Goal: Task Accomplishment & Management: Manage account settings

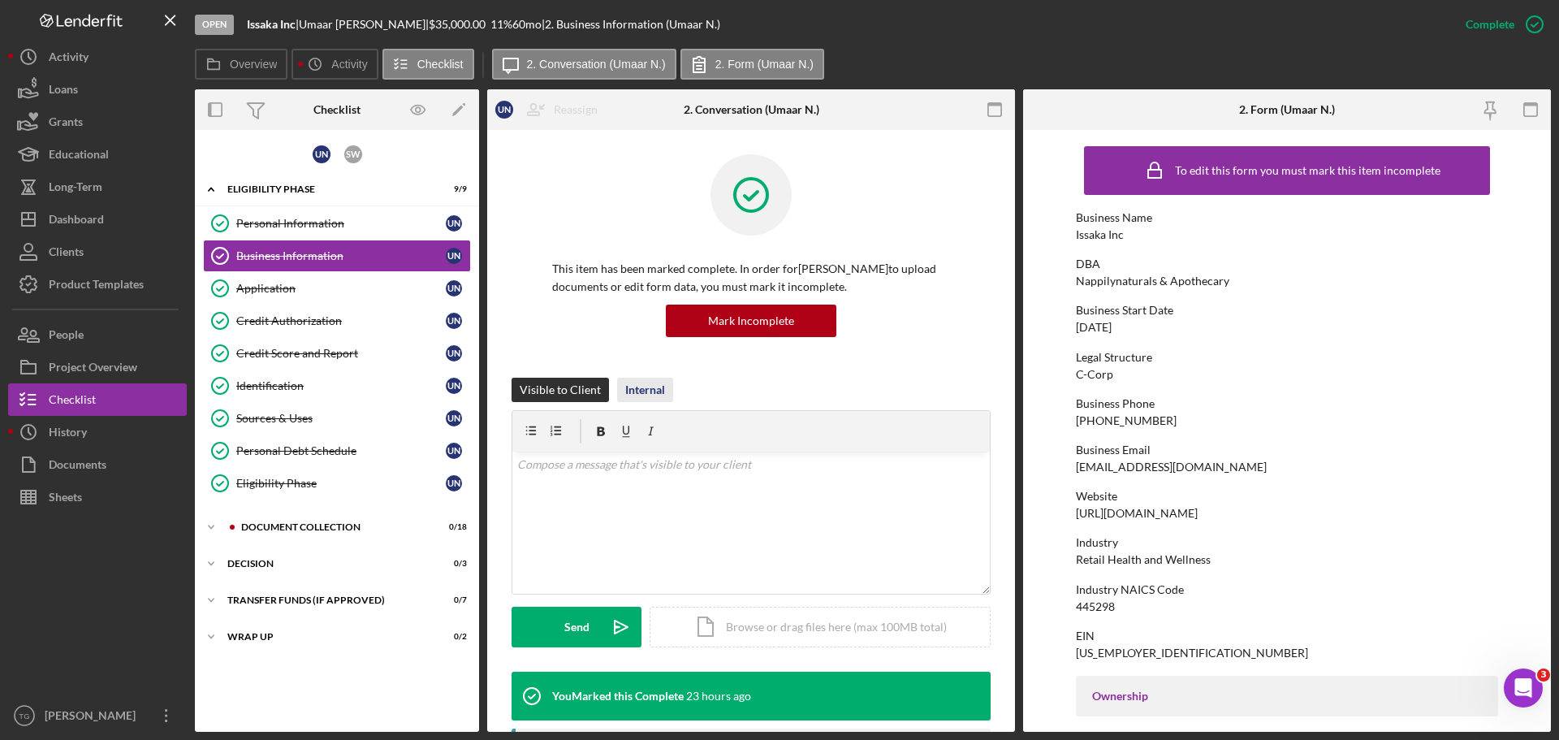
click at [646, 380] on div "Internal" at bounding box center [645, 390] width 40 height 24
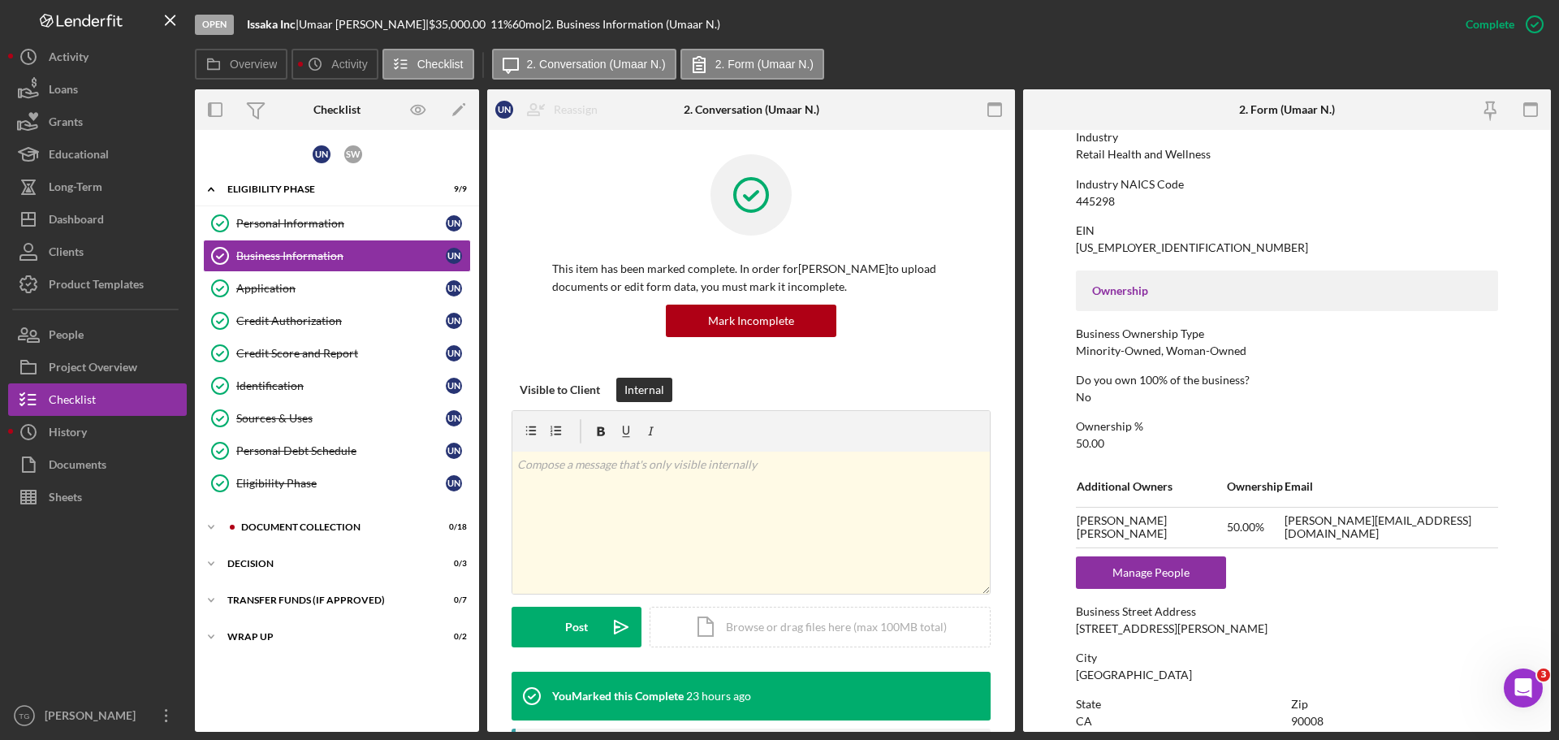
scroll to position [406, 0]
click at [653, 472] on p at bounding box center [751, 465] width 469 height 18
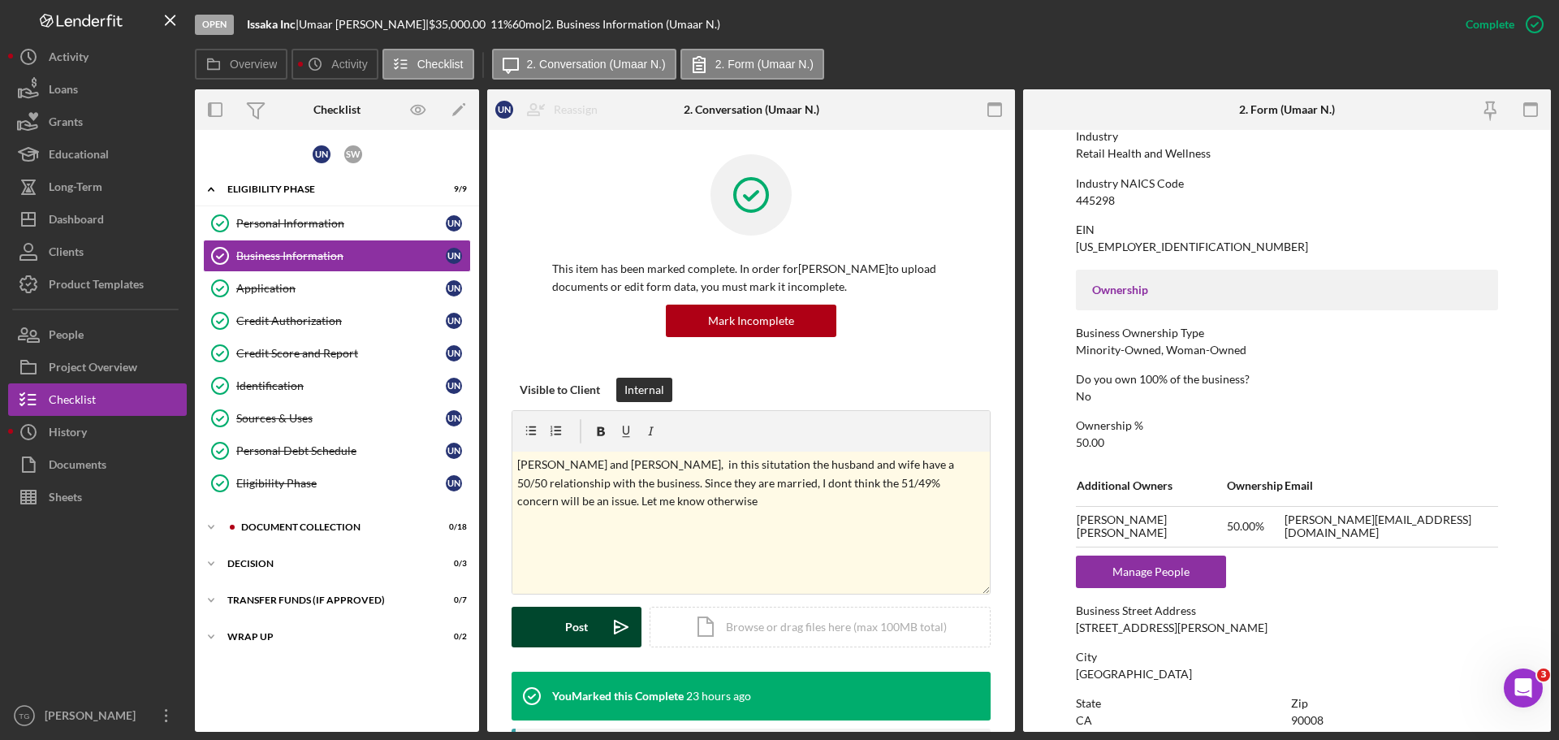
click at [559, 620] on button "Post Icon/icon-invite-send" at bounding box center [577, 627] width 130 height 41
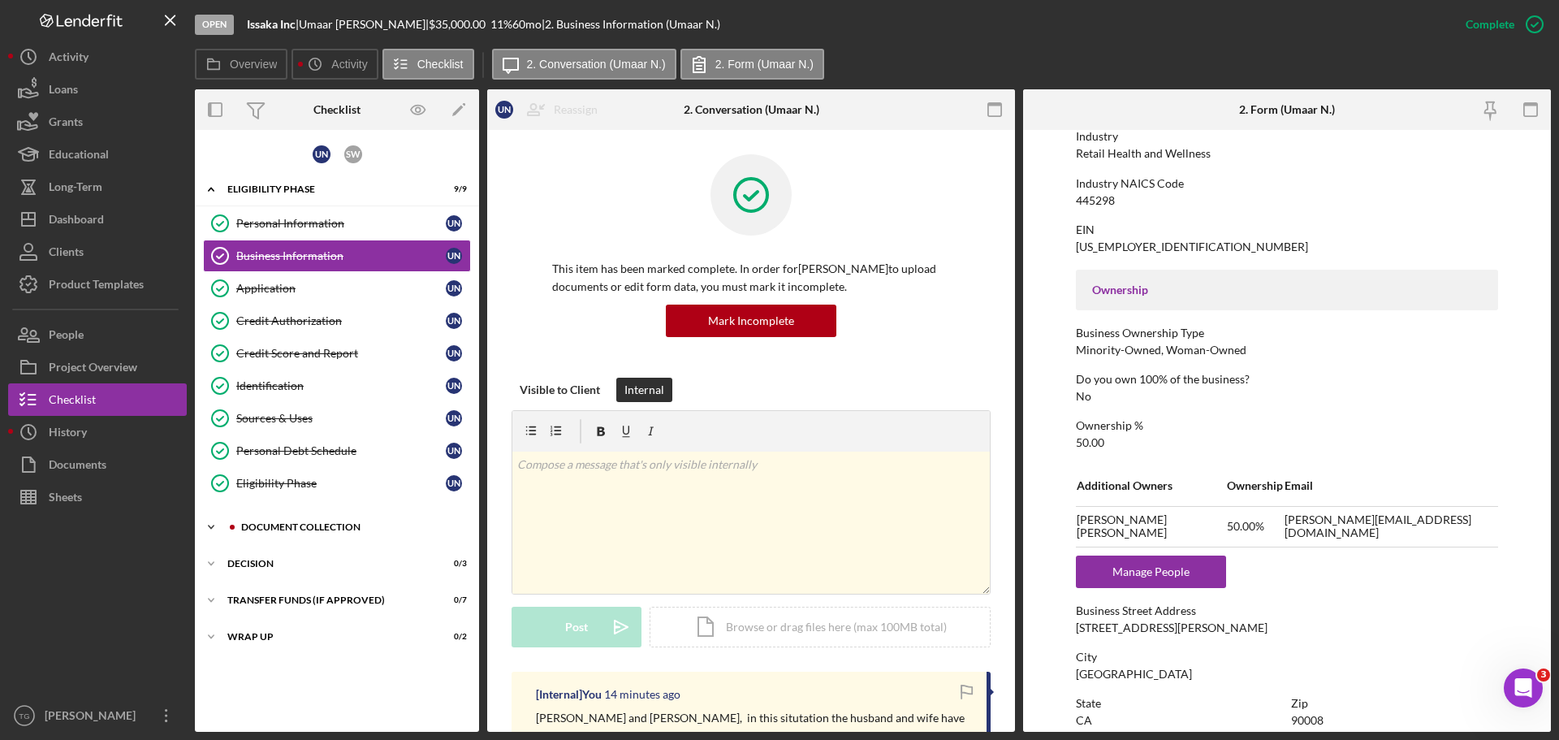
click at [317, 520] on div "Icon/Expander Document Collection 0 / 18" at bounding box center [337, 527] width 284 height 32
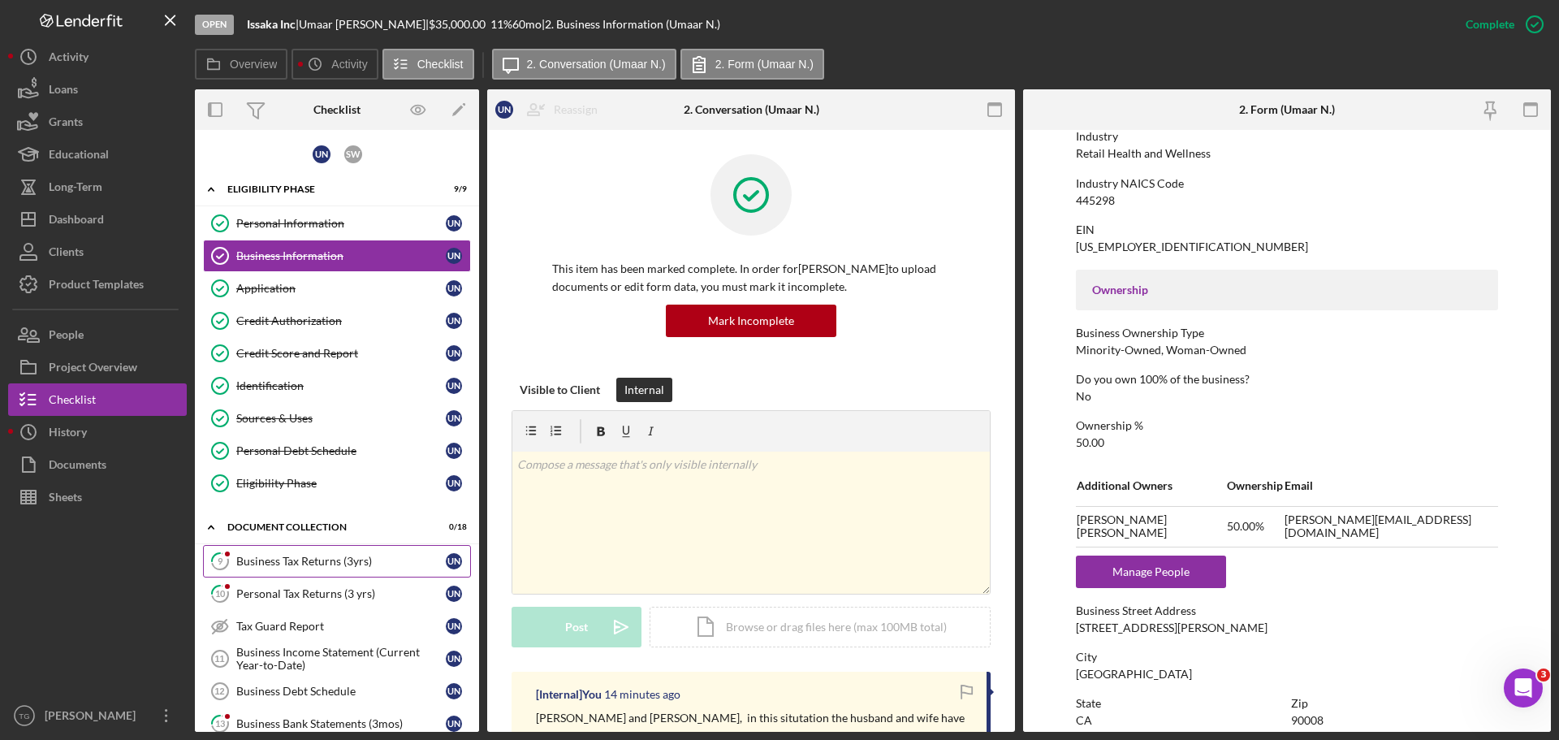
click at [329, 559] on div "Business Tax Returns (3yrs)" at bounding box center [340, 561] width 209 height 13
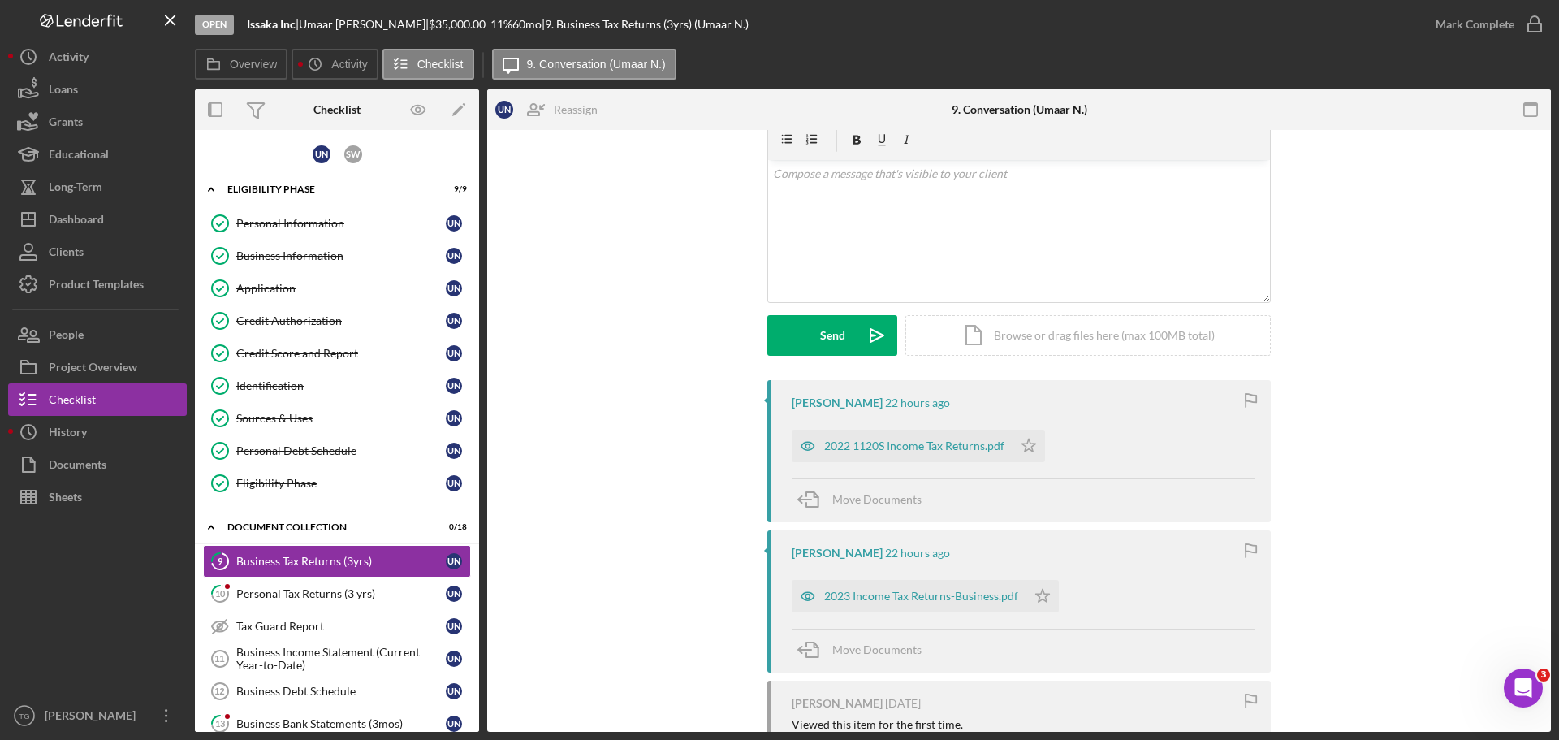
scroll to position [235, 0]
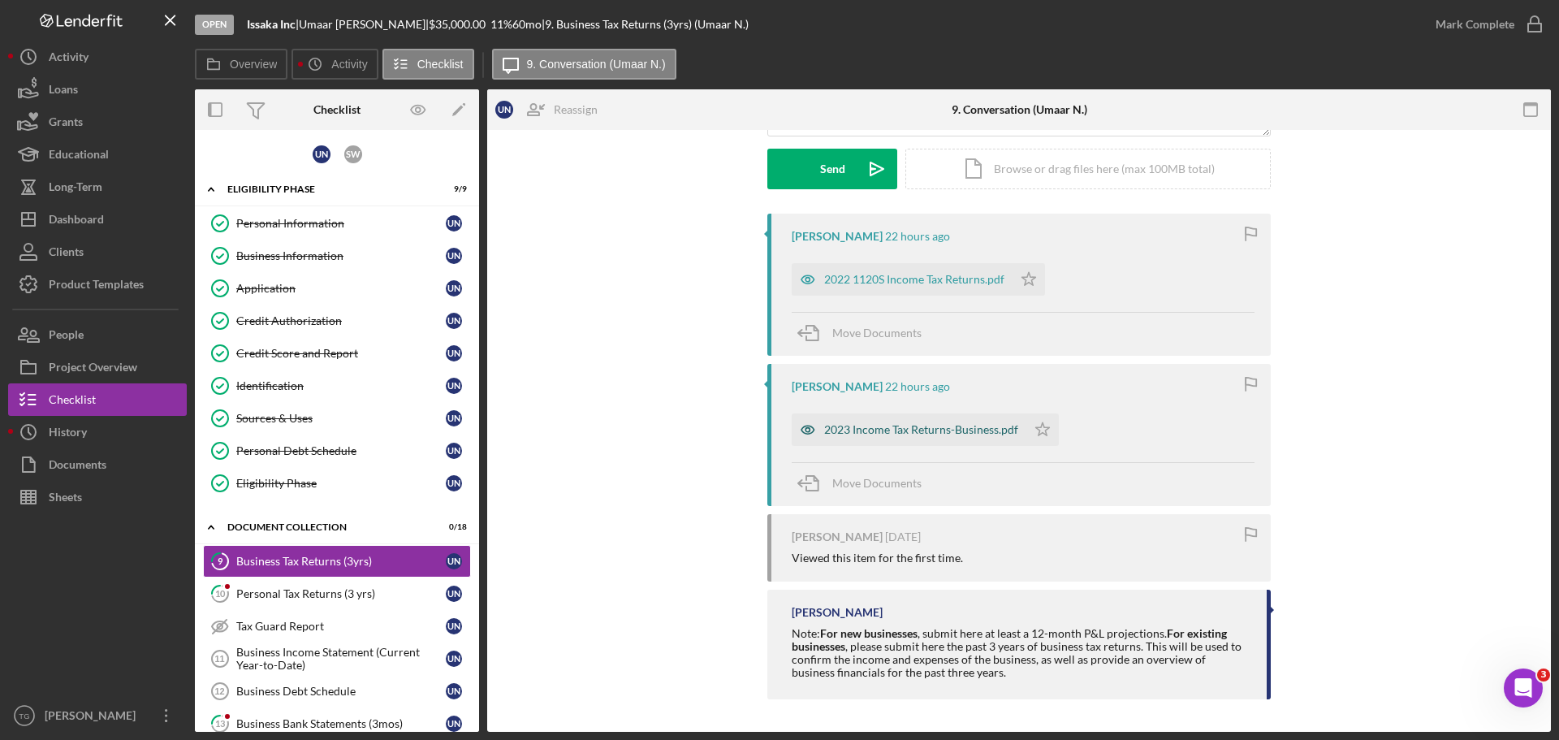
click at [946, 422] on div "2023 Income Tax Returns-Business.pdf" at bounding box center [909, 429] width 235 height 32
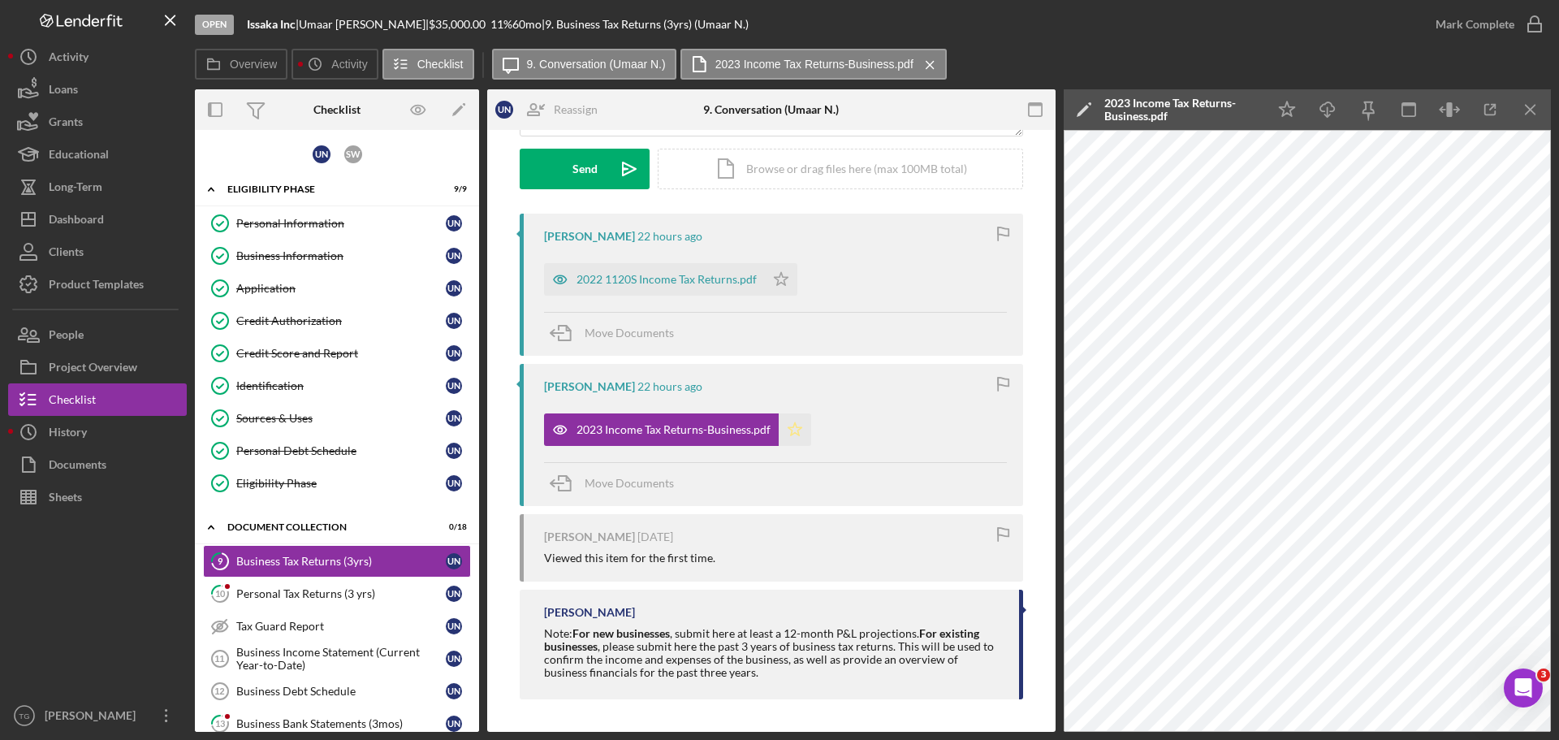
click at [795, 431] on icon "Icon/Star" at bounding box center [795, 429] width 32 height 32
click at [583, 292] on div "2022 1120S Income Tax Returns.pdf" at bounding box center [654, 279] width 221 height 32
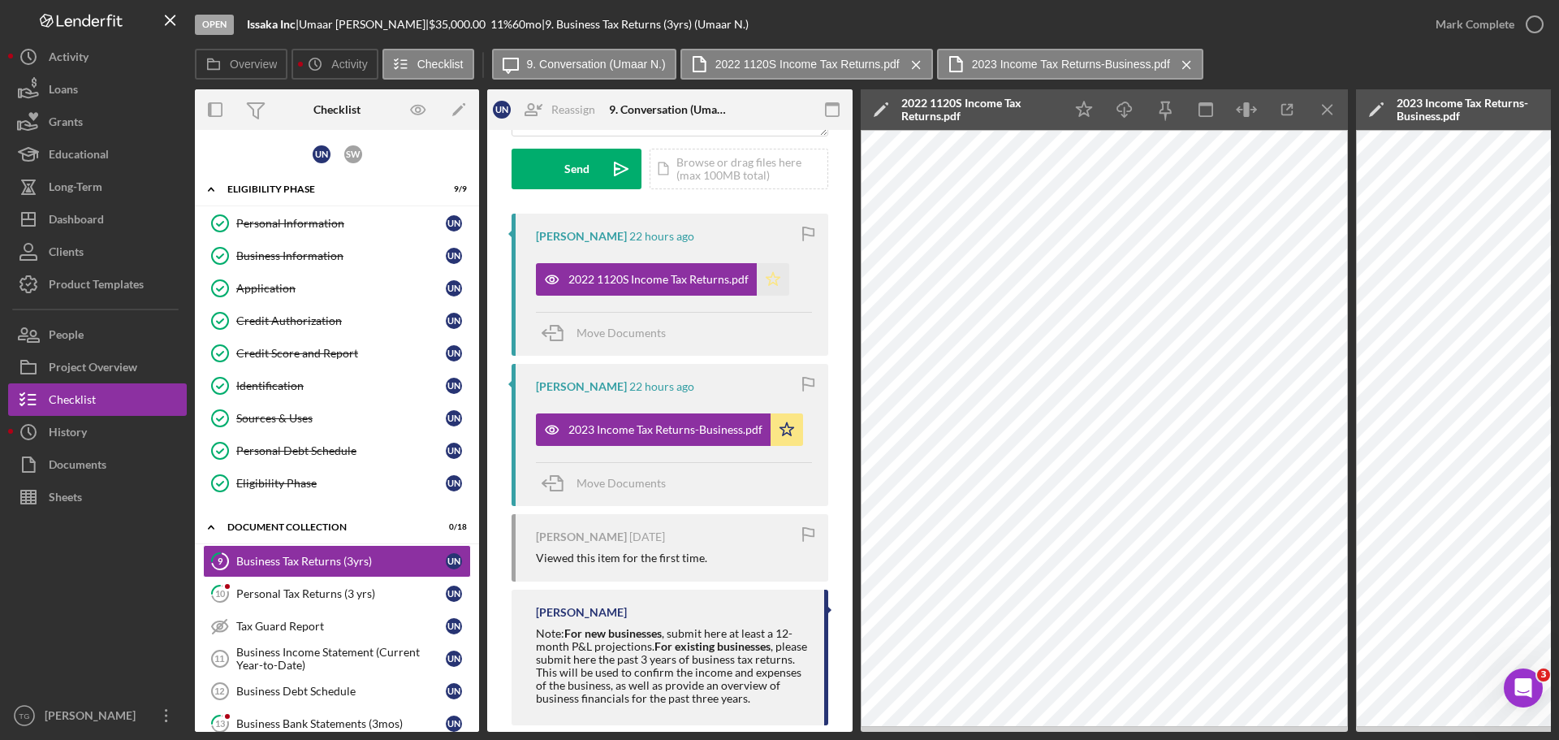
click at [777, 280] on icon "Icon/Star" at bounding box center [773, 279] width 32 height 32
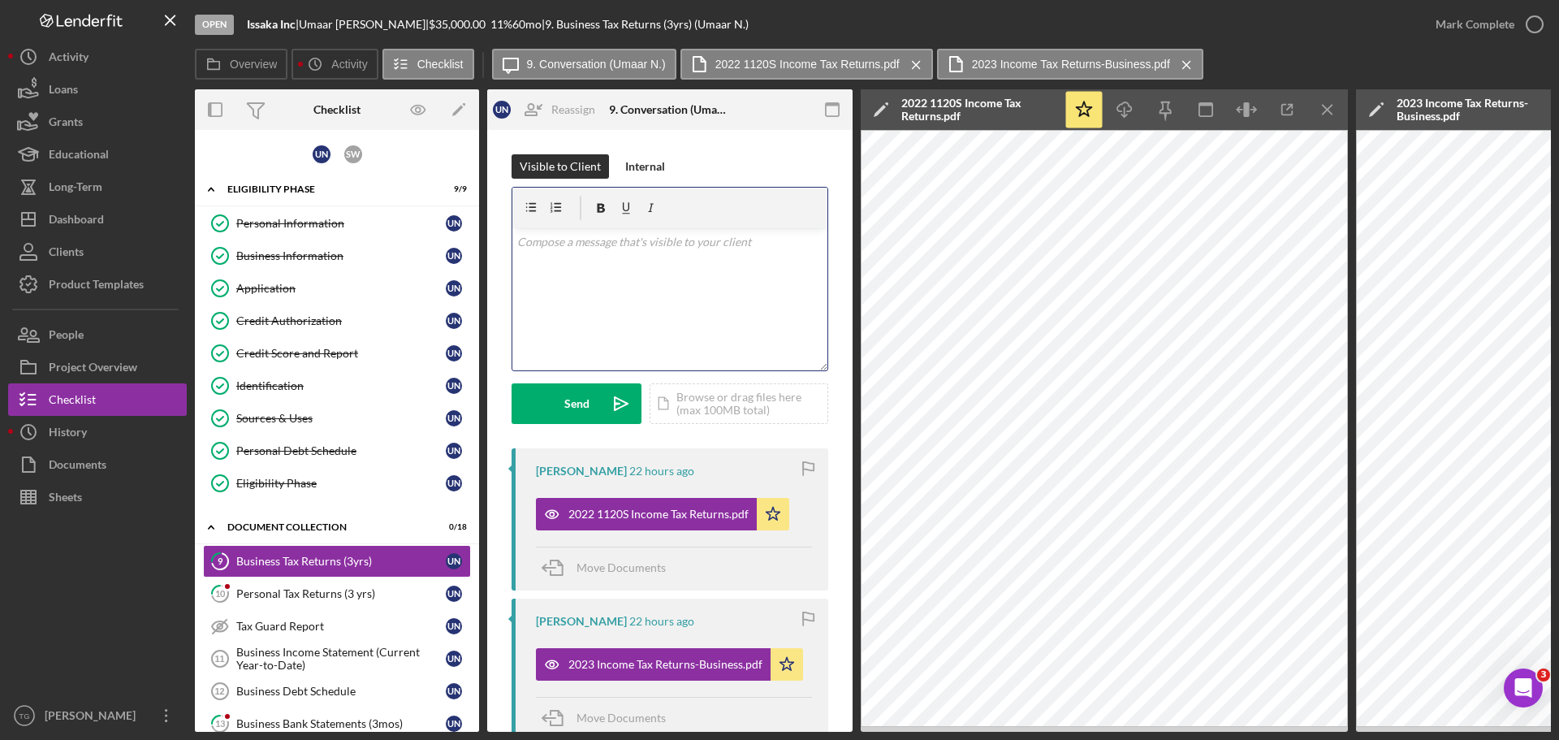
click at [585, 246] on p at bounding box center [670, 242] width 306 height 18
drag, startPoint x: 572, startPoint y: 404, endPoint x: 565, endPoint y: 380, distance: 25.2
click at [571, 397] on div "Send" at bounding box center [576, 403] width 25 height 41
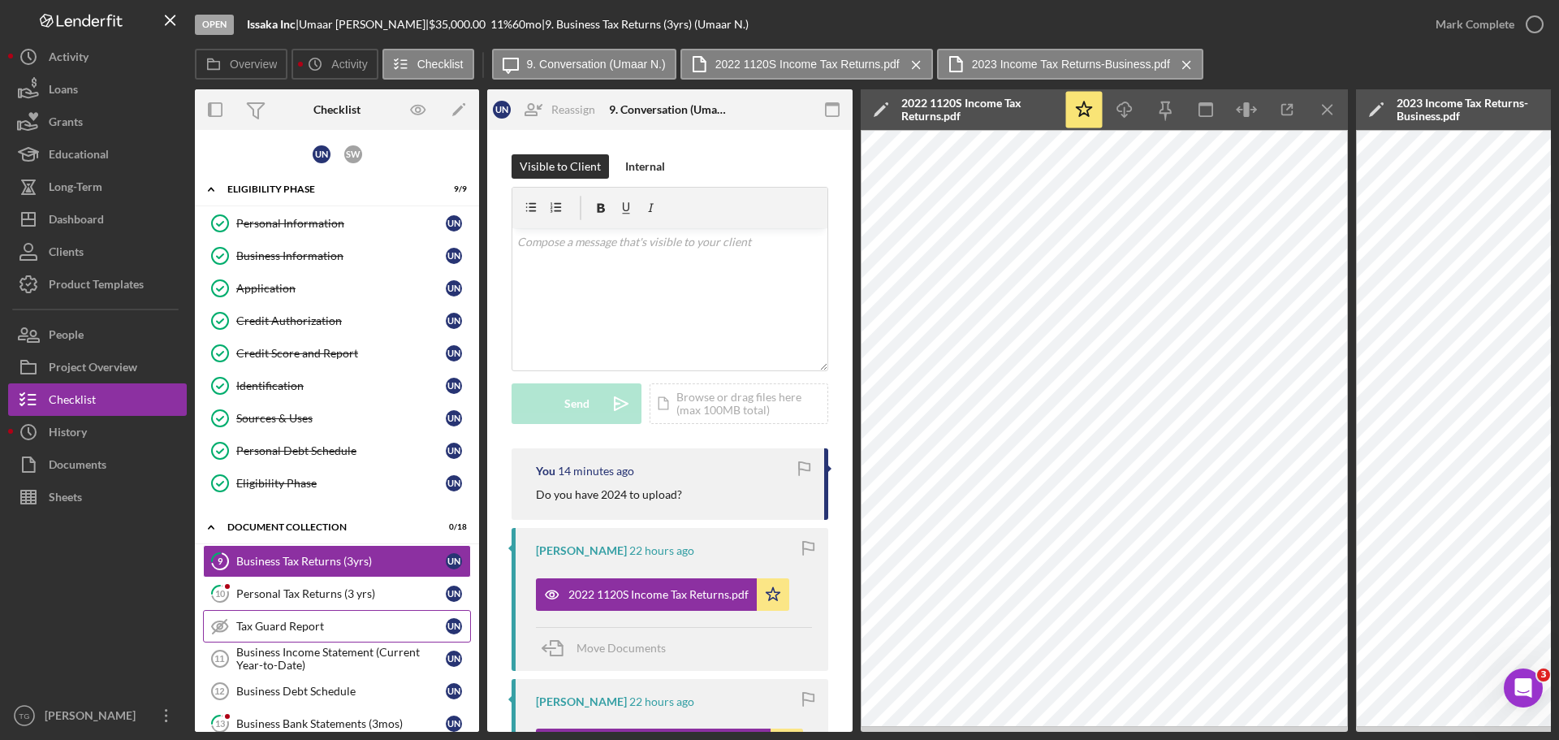
click at [308, 624] on div "Tax Guard Report" at bounding box center [340, 626] width 209 height 13
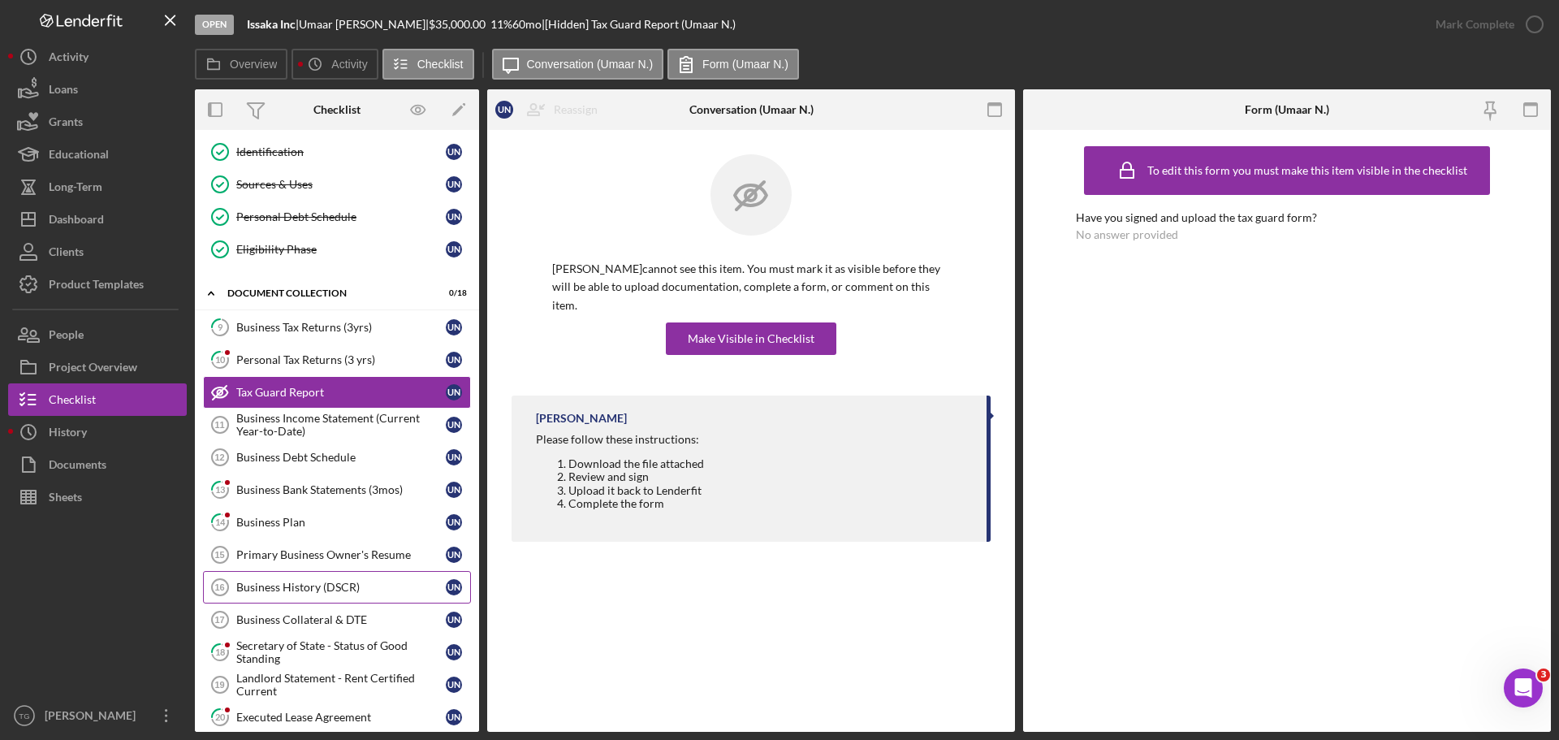
scroll to position [244, 0]
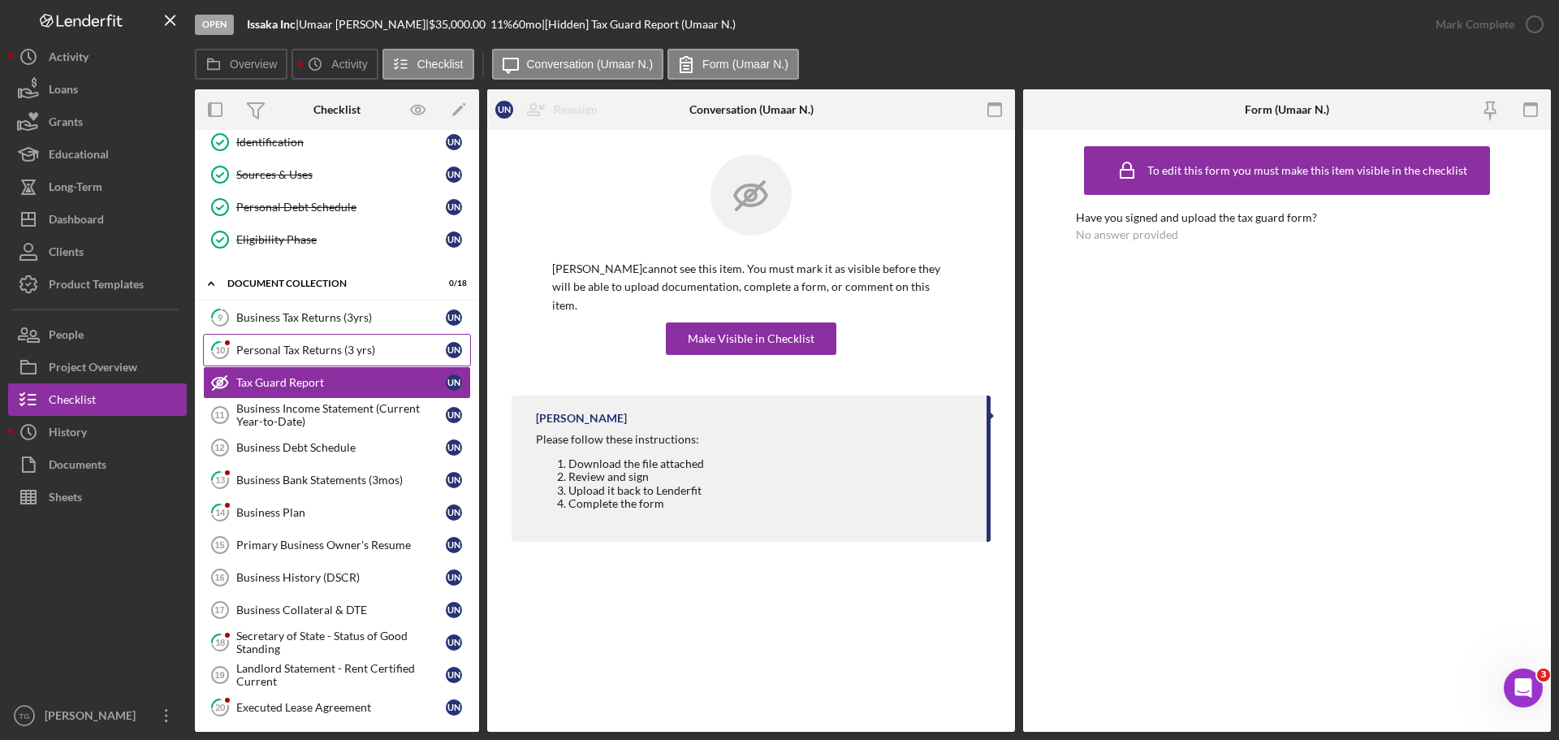
drag, startPoint x: 299, startPoint y: 315, endPoint x: 278, endPoint y: 365, distance: 53.8
click at [279, 364] on div "9 Business Tax Returns (3yrs) U N 10 Personal Tax Returns (3 yrs) U N Tax Guard…" at bounding box center [337, 597] width 284 height 593
click at [345, 317] on div "Business Tax Returns (3yrs)" at bounding box center [340, 317] width 209 height 13
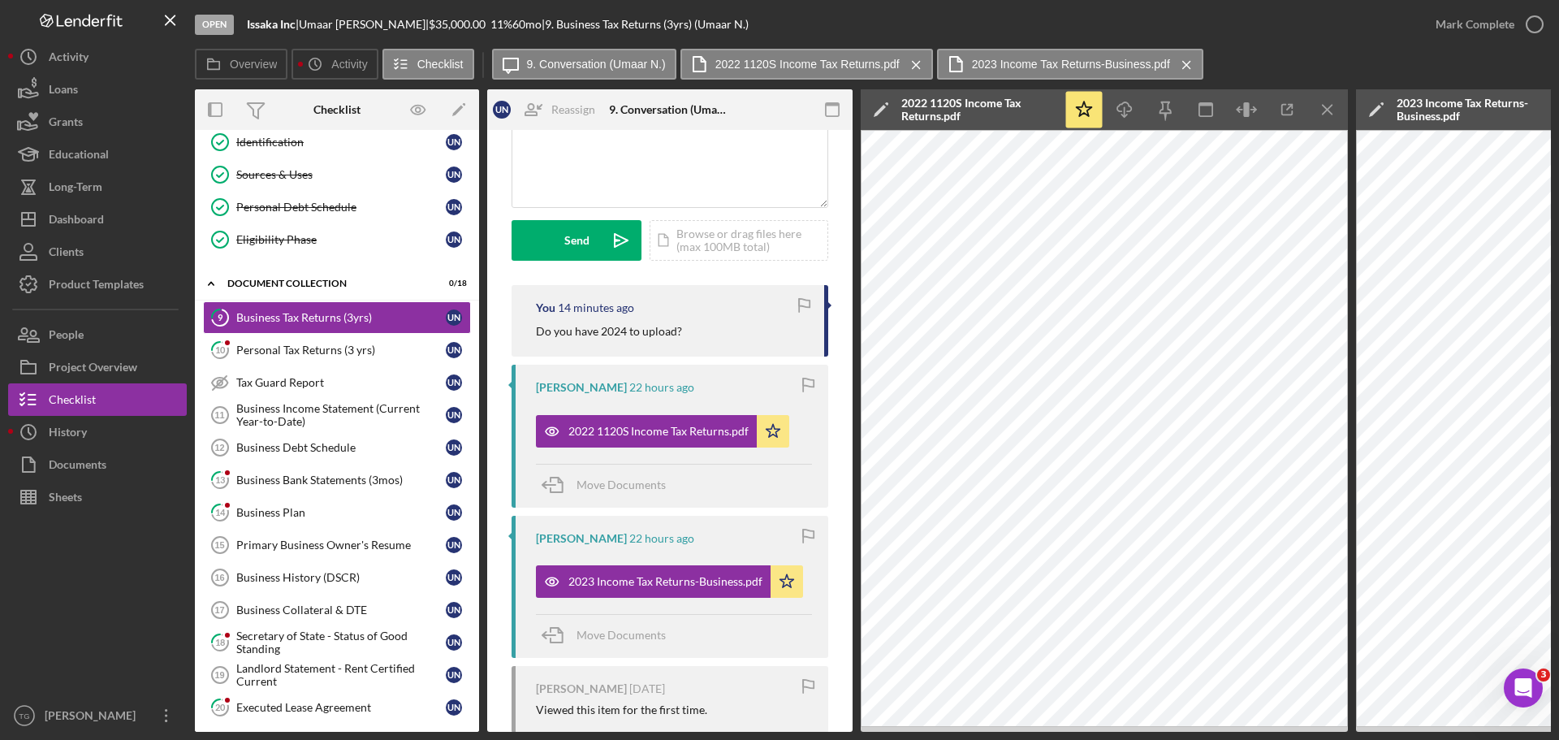
scroll to position [244, 0]
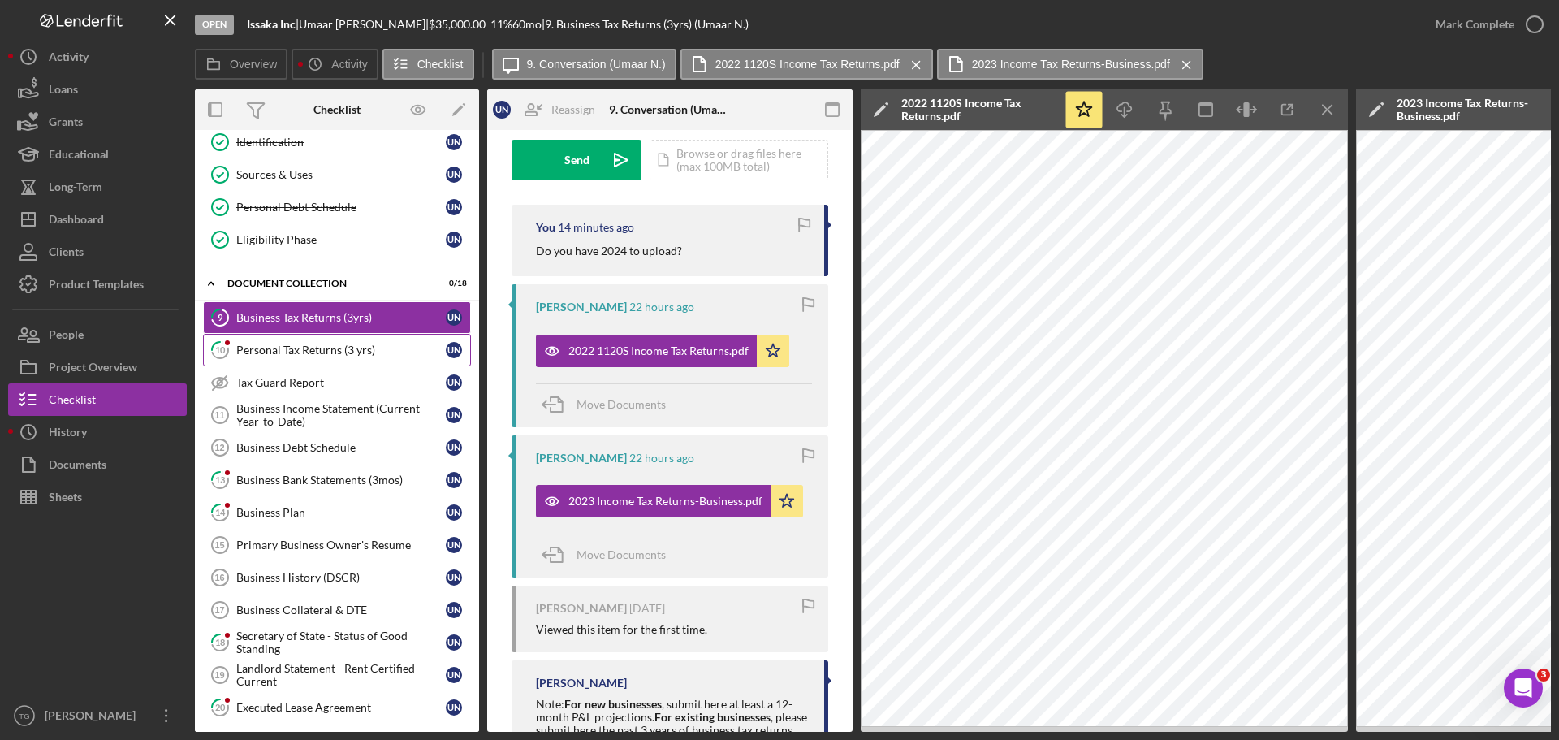
click at [330, 354] on div "Personal Tax Returns (3 yrs)" at bounding box center [340, 349] width 209 height 13
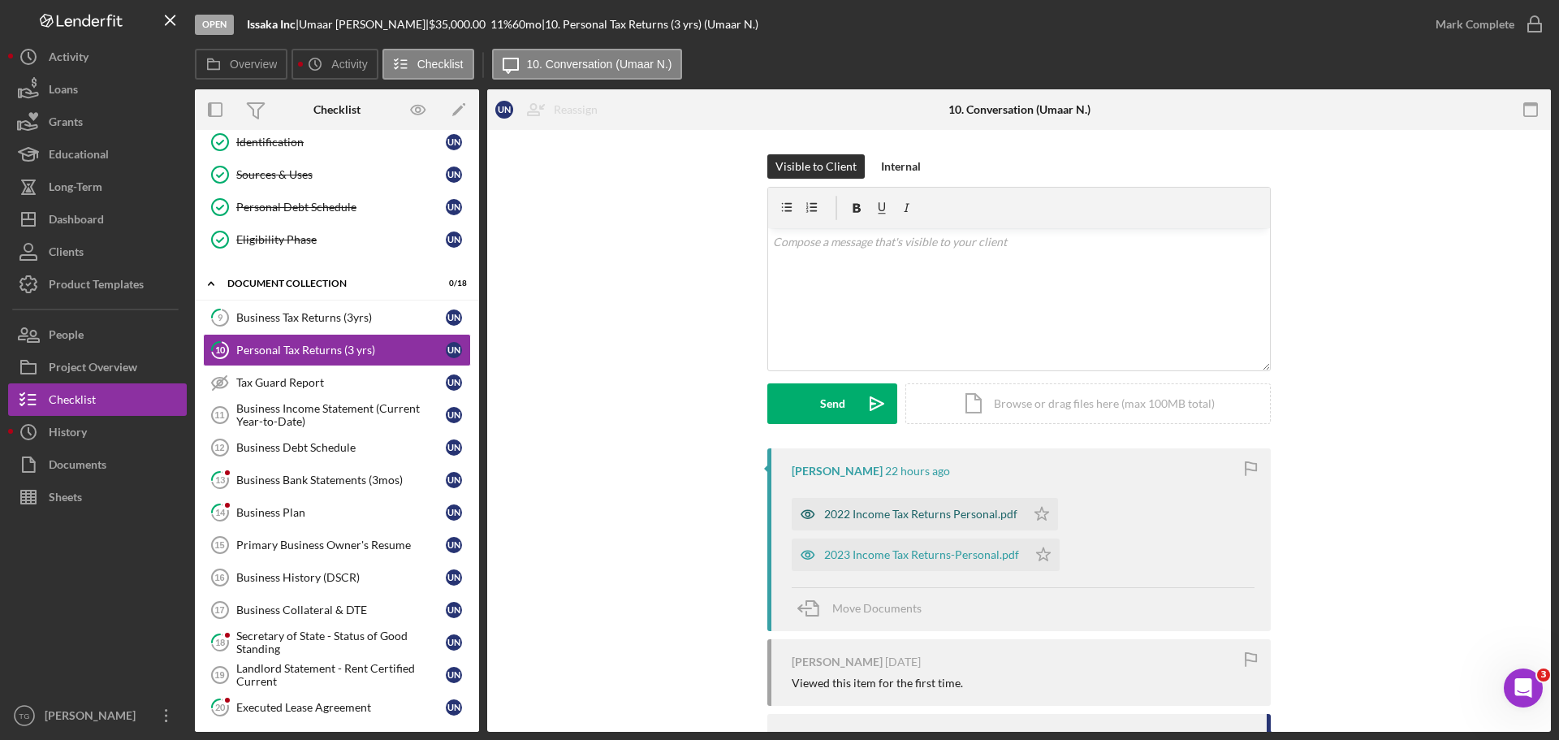
click at [891, 512] on div "2022 Income Tax Returns Personal.pdf" at bounding box center [920, 514] width 193 height 13
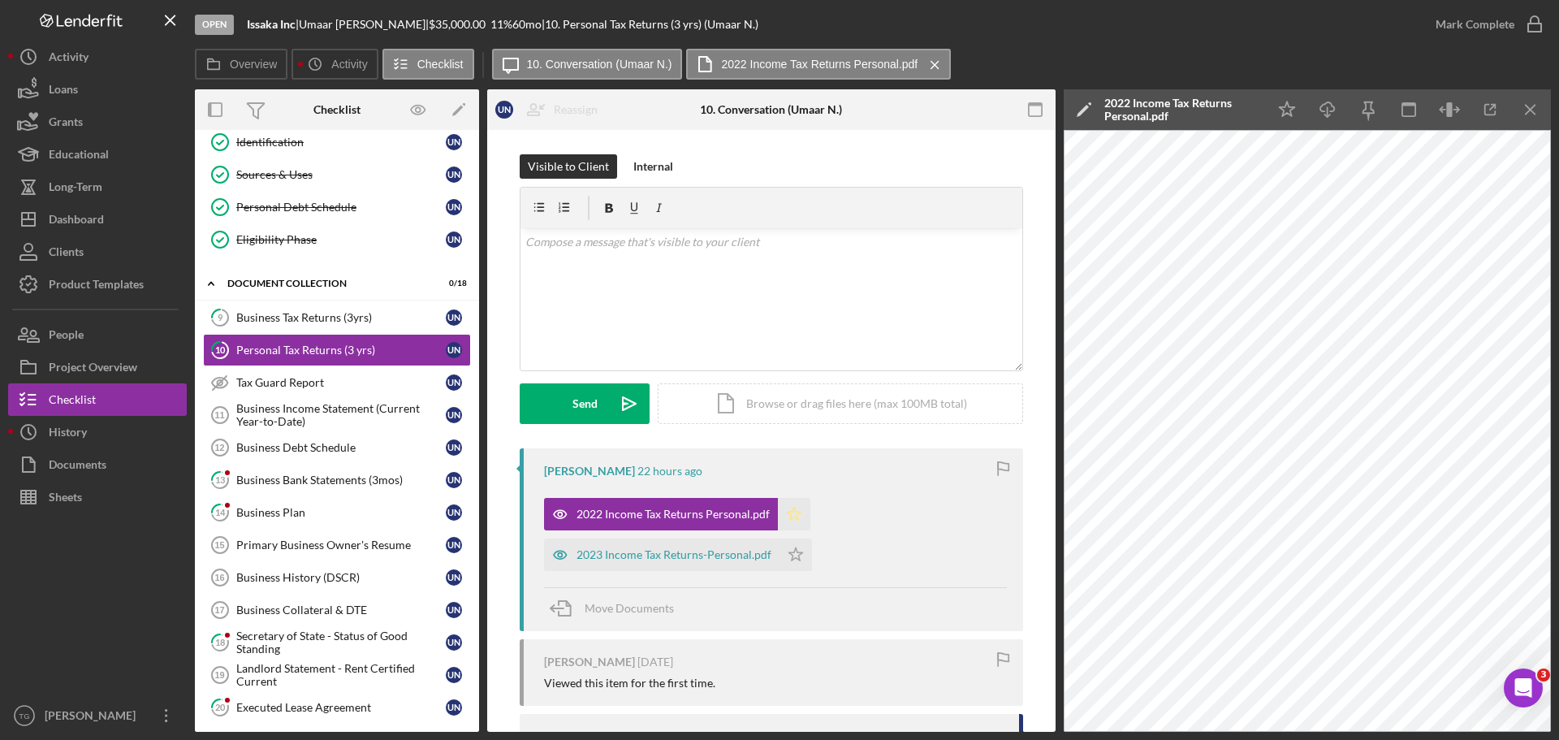
click at [789, 515] on icon "Icon/Star" at bounding box center [794, 514] width 32 height 32
click at [681, 550] on div "2023 Income Tax Returns-Personal.pdf" at bounding box center [674, 554] width 195 height 13
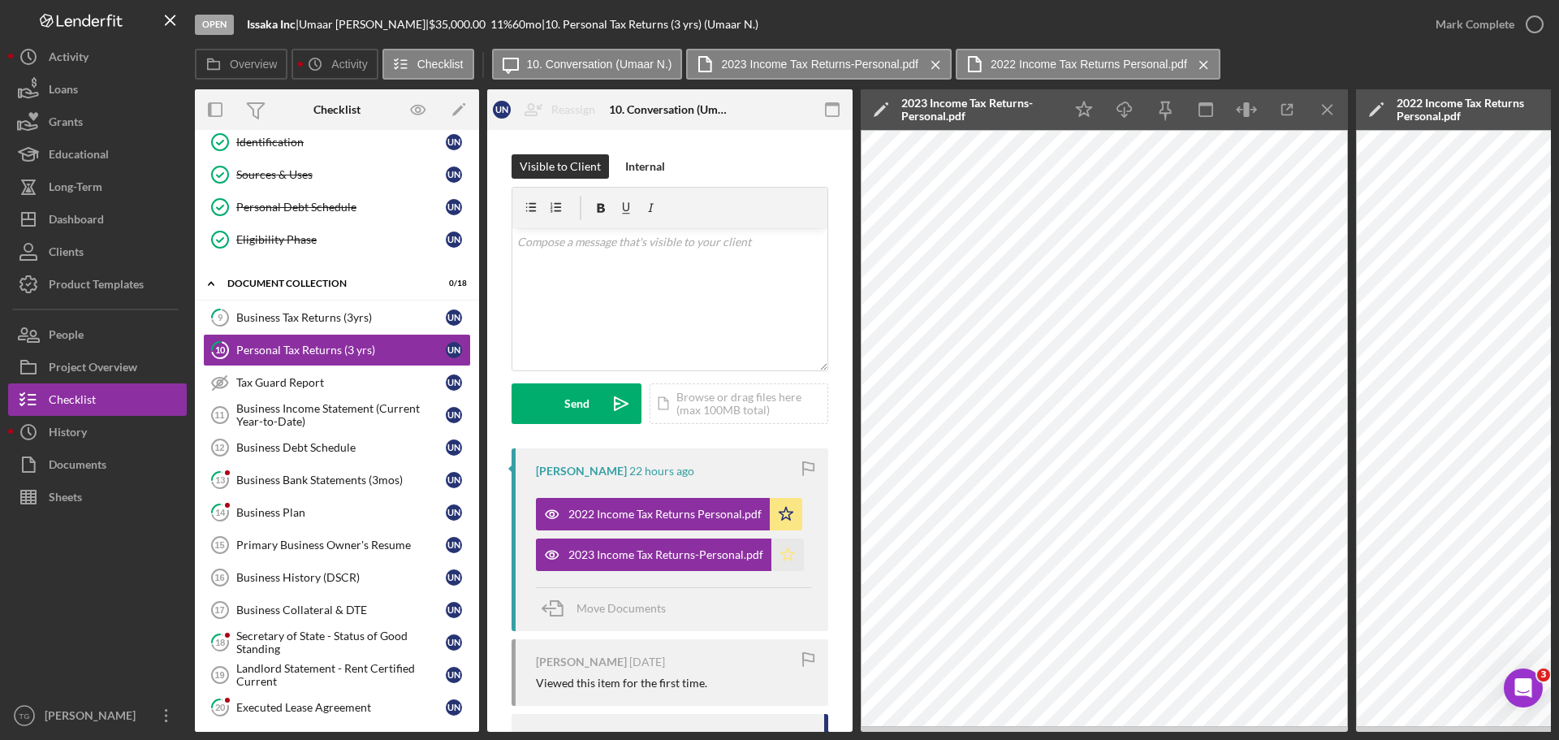
click at [784, 559] on polygon "button" at bounding box center [788, 553] width 14 height 13
click at [639, 237] on p at bounding box center [670, 242] width 306 height 18
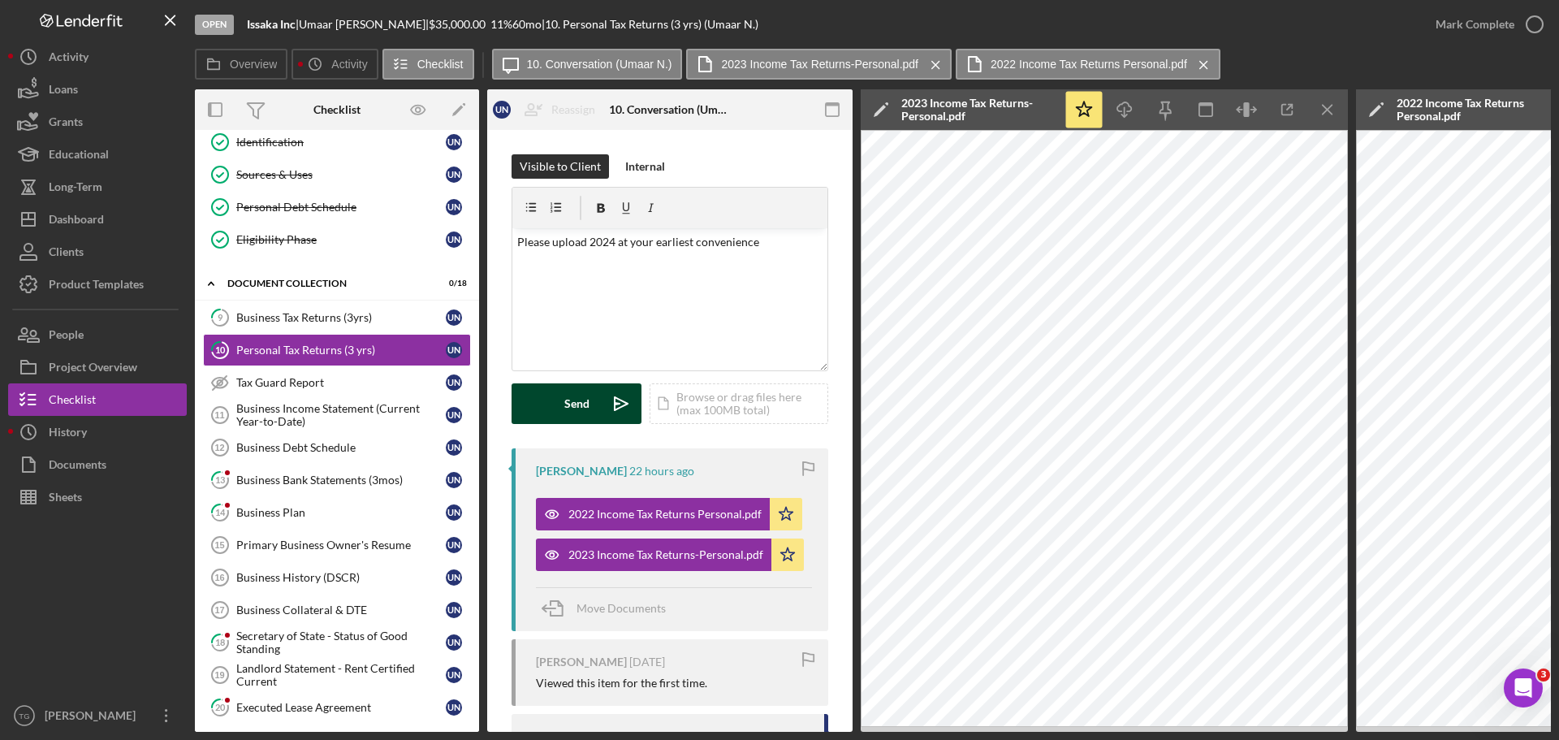
click at [559, 405] on button "Send Icon/icon-invite-send" at bounding box center [577, 403] width 130 height 41
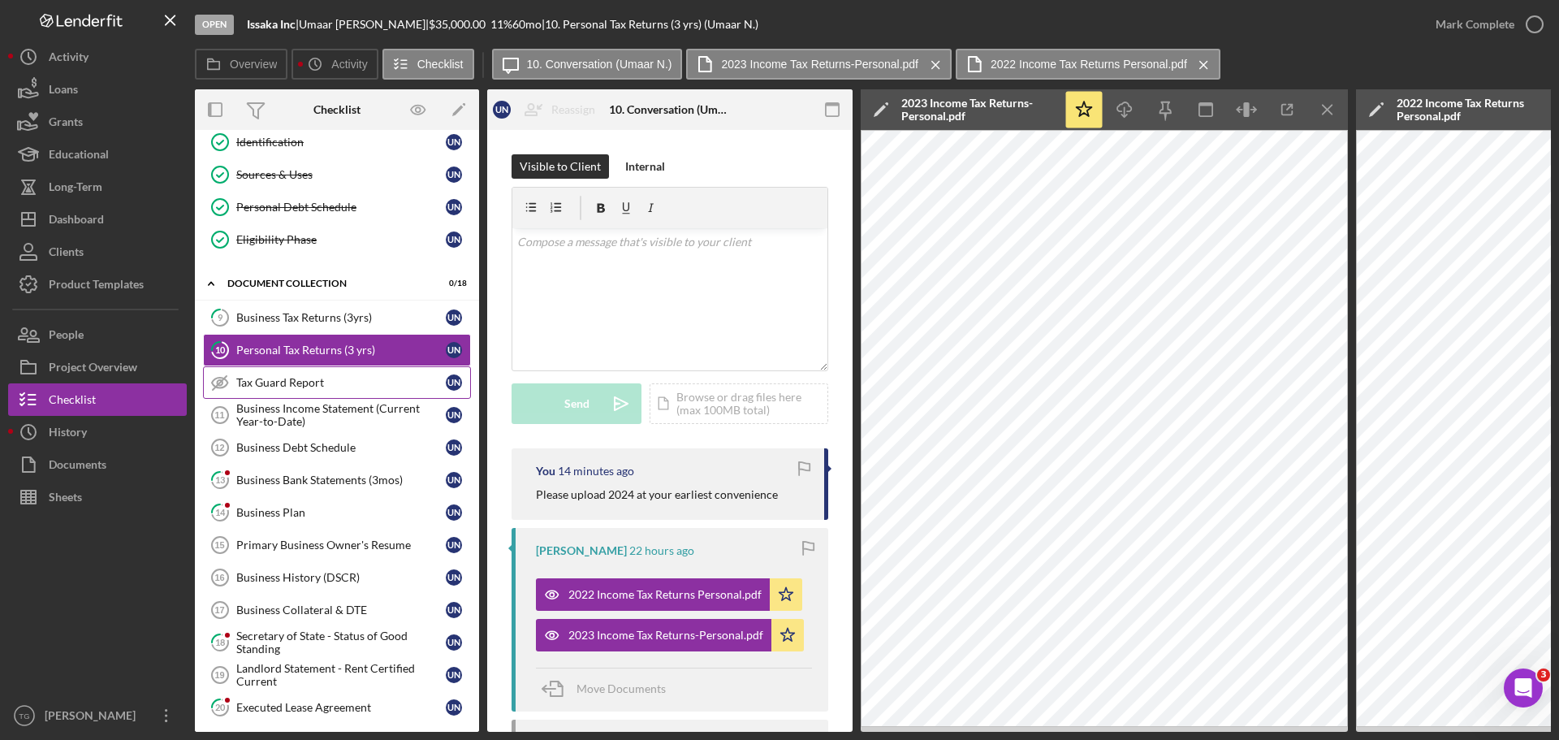
click at [285, 385] on div "Tax Guard Report" at bounding box center [340, 382] width 209 height 13
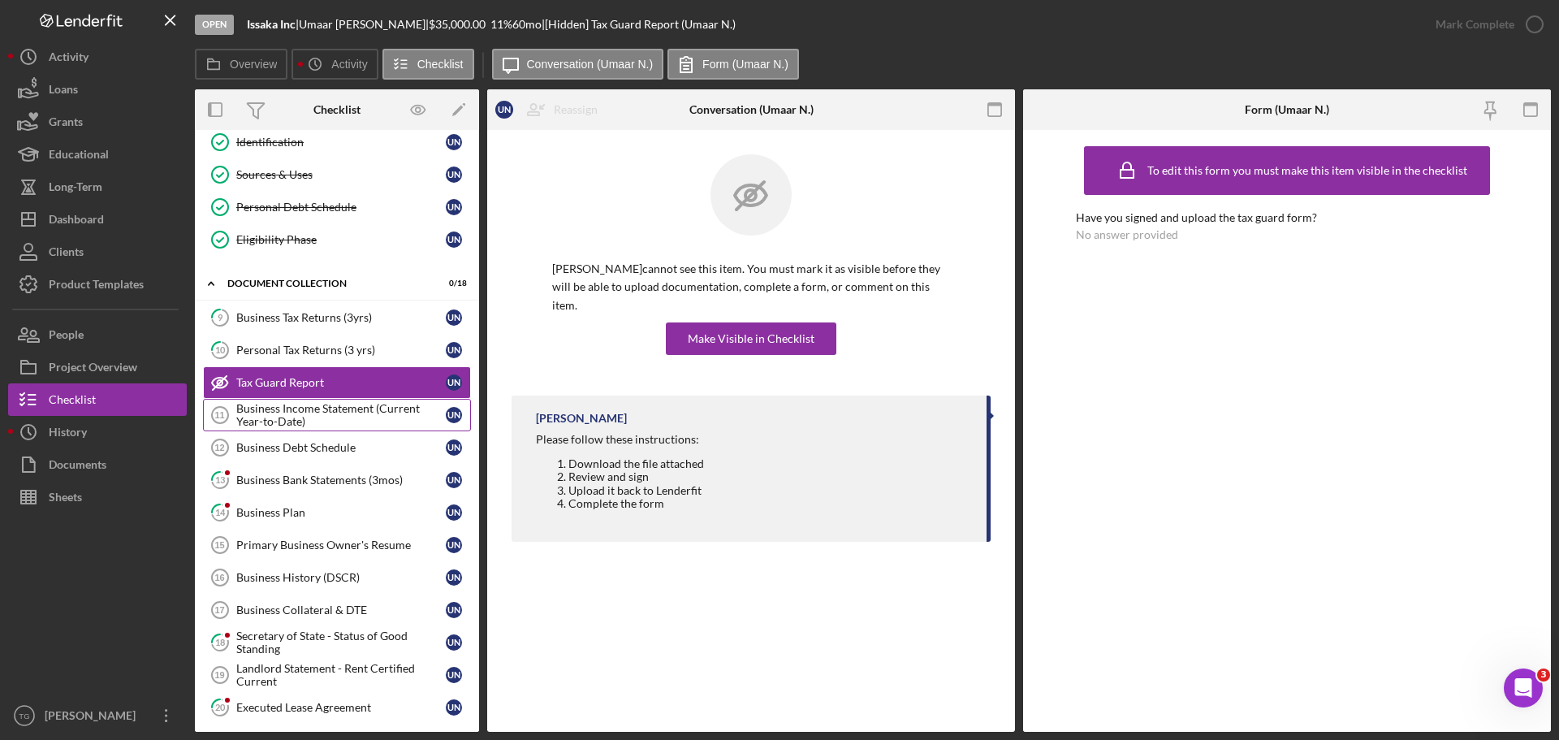
click at [305, 414] on div "Business Income Statement (Current Year-to-Date)" at bounding box center [340, 415] width 209 height 26
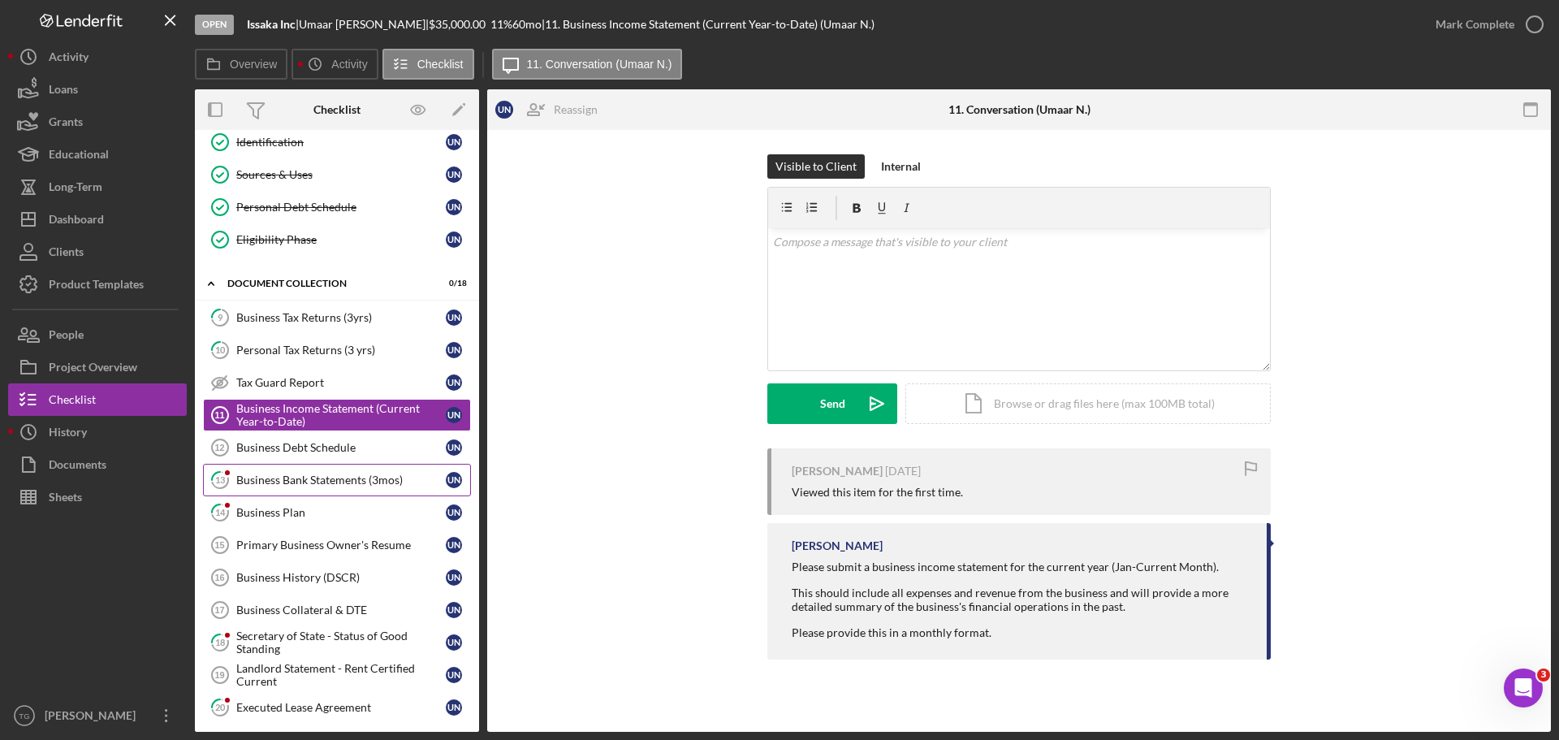
click at [271, 474] on div "Business Bank Statements (3mos)" at bounding box center [340, 479] width 209 height 13
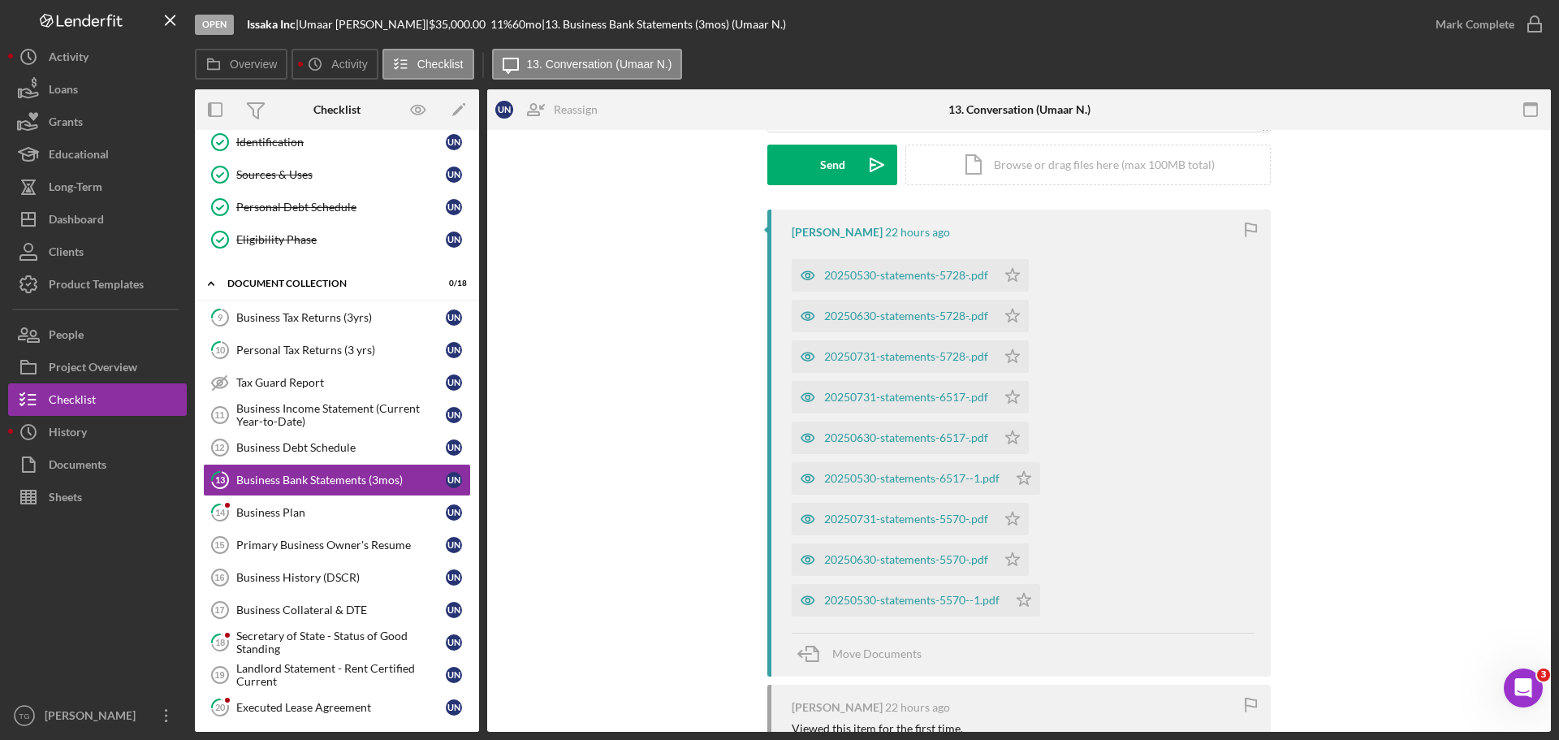
scroll to position [325, 0]
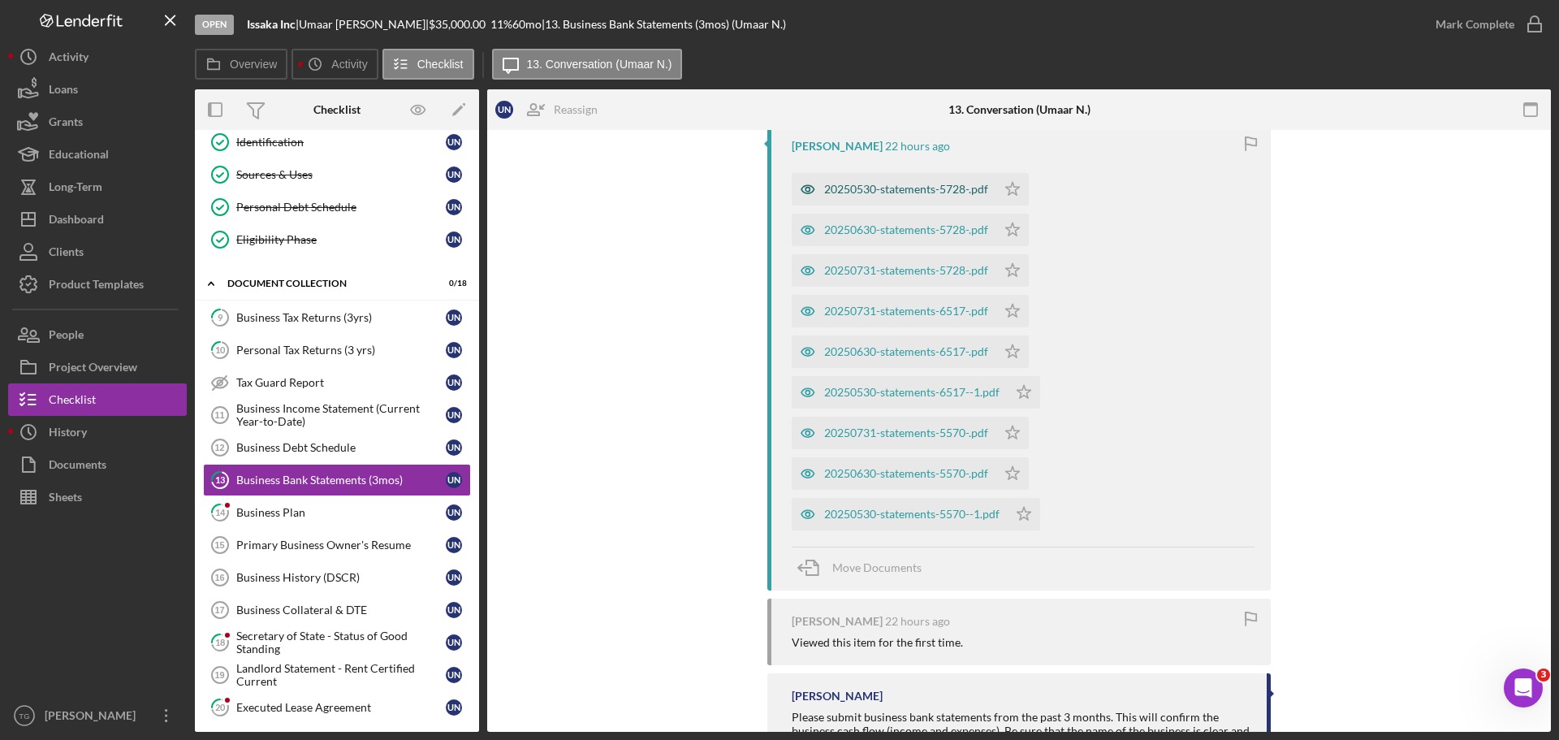
click at [910, 185] on div "20250530-statements-5728-.pdf" at bounding box center [906, 189] width 164 height 13
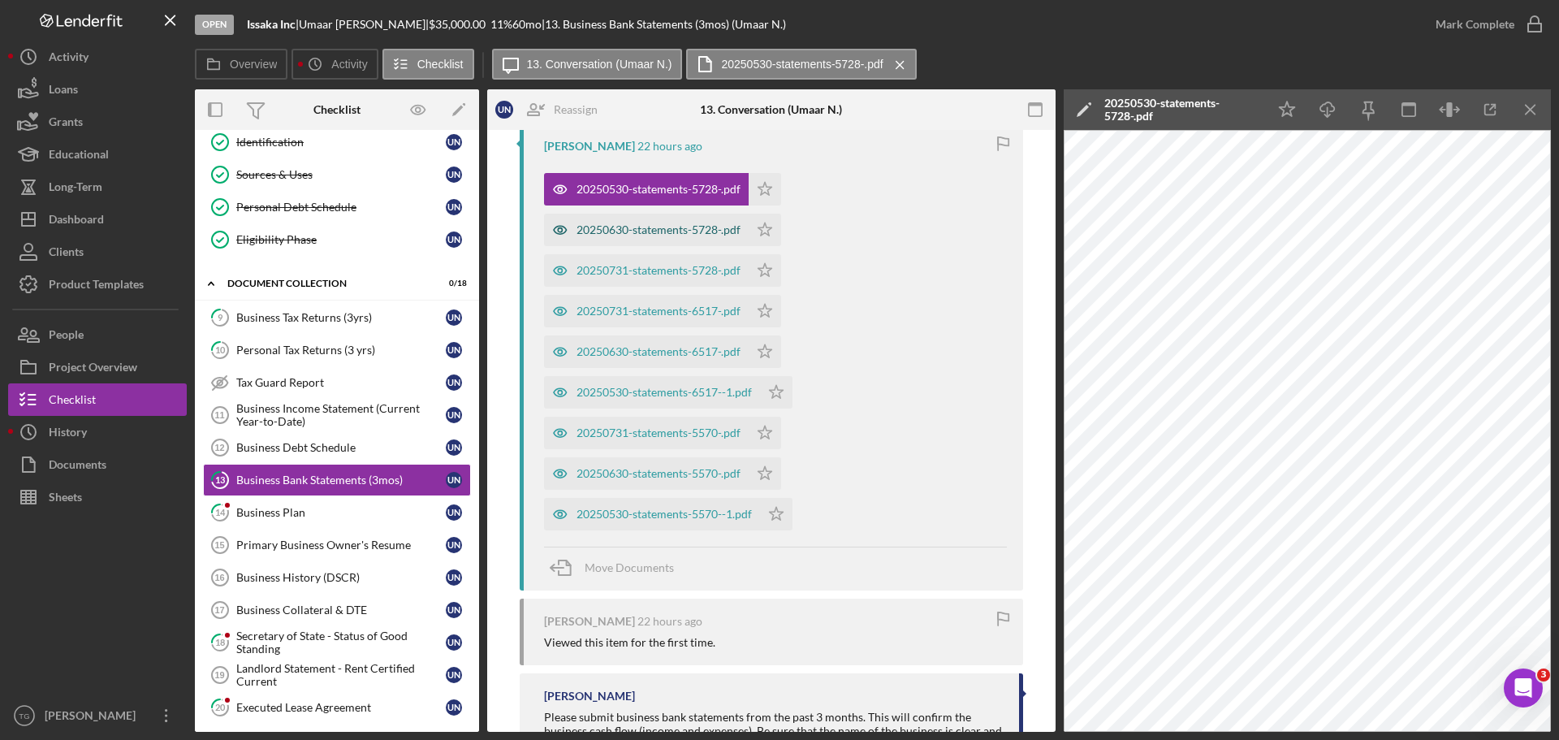
click at [617, 238] on div "20250630-statements-5728-.pdf" at bounding box center [646, 230] width 205 height 32
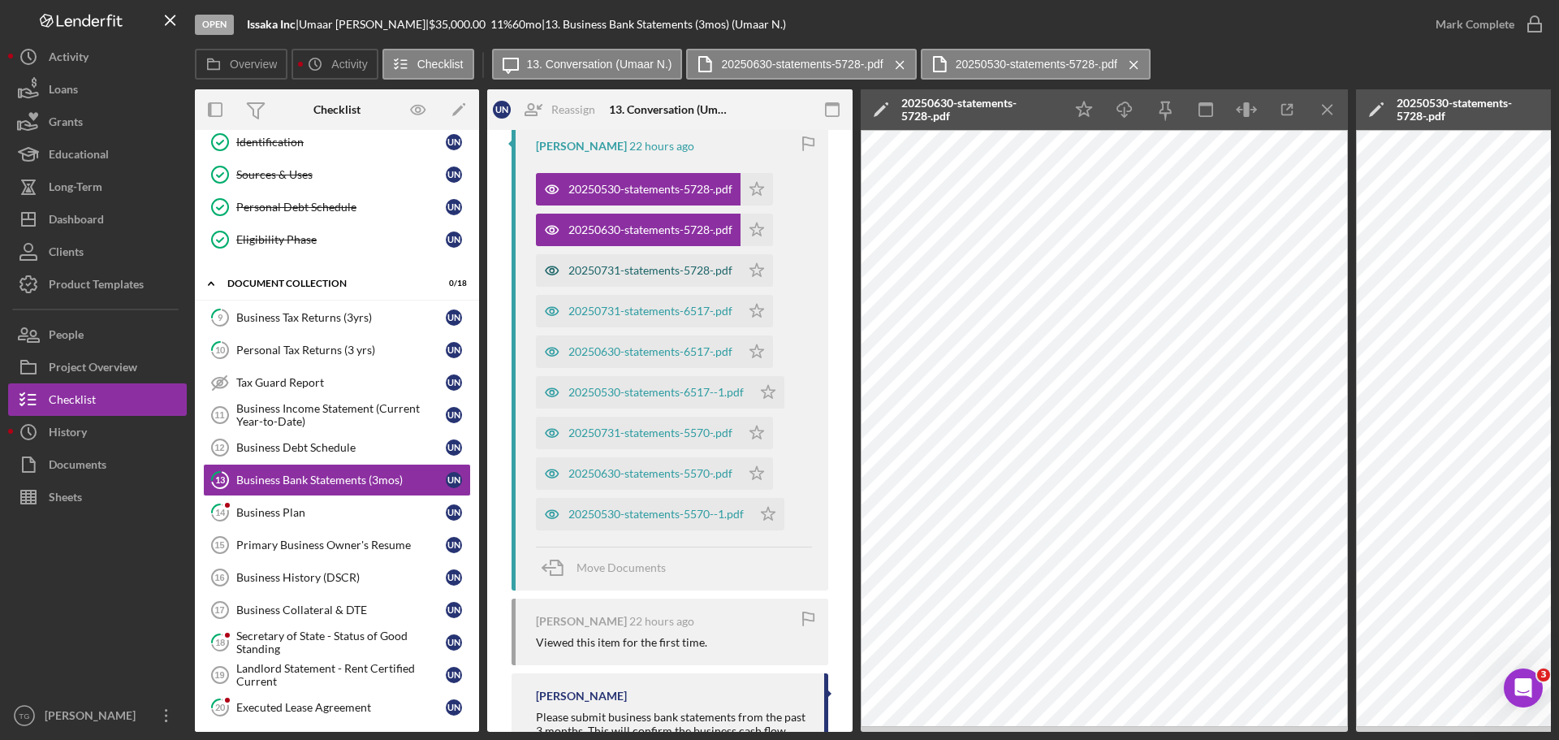
click at [702, 269] on div "20250731-statements-5728-.pdf" at bounding box center [650, 270] width 164 height 13
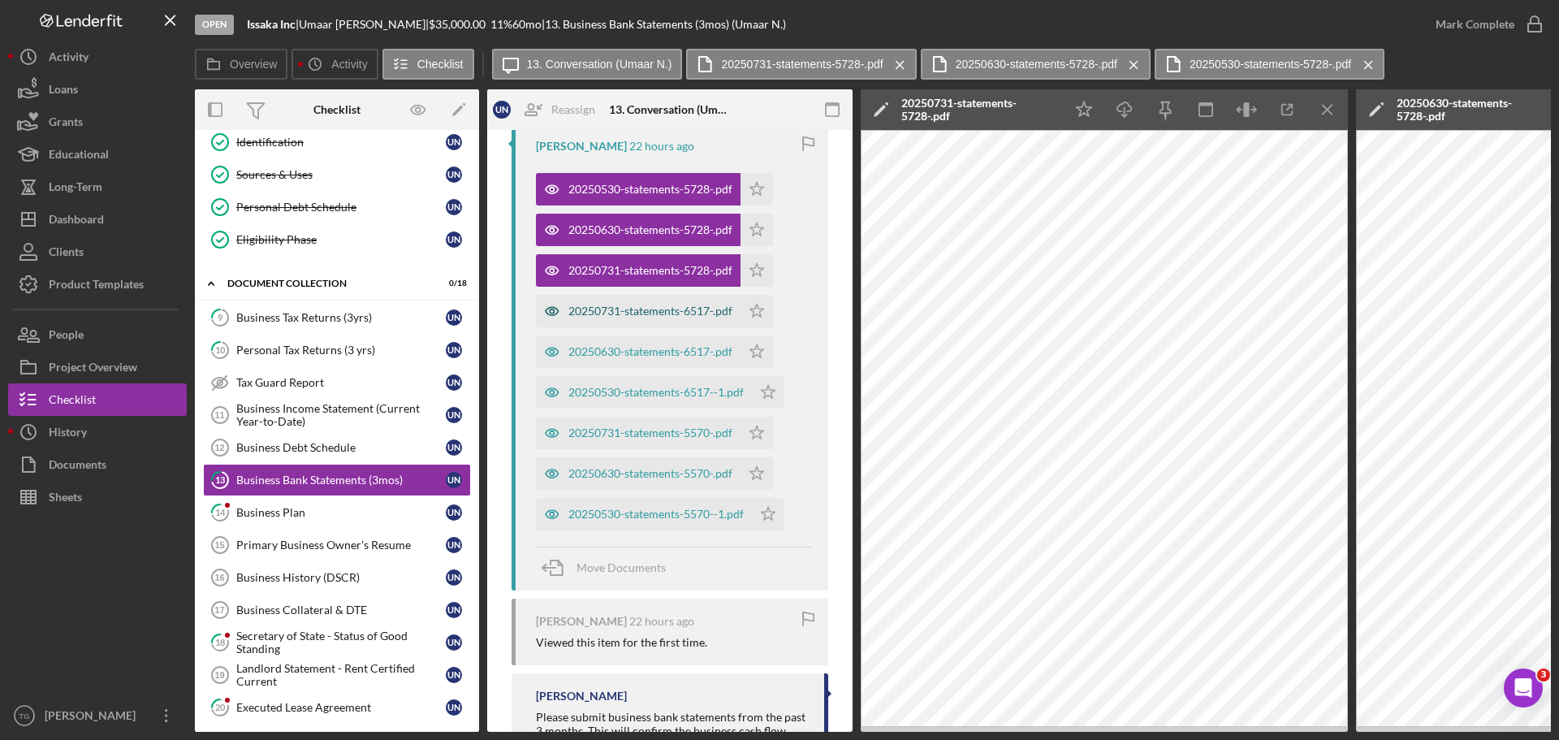
click at [662, 309] on div "20250731-statements-6517-.pdf" at bounding box center [650, 311] width 164 height 13
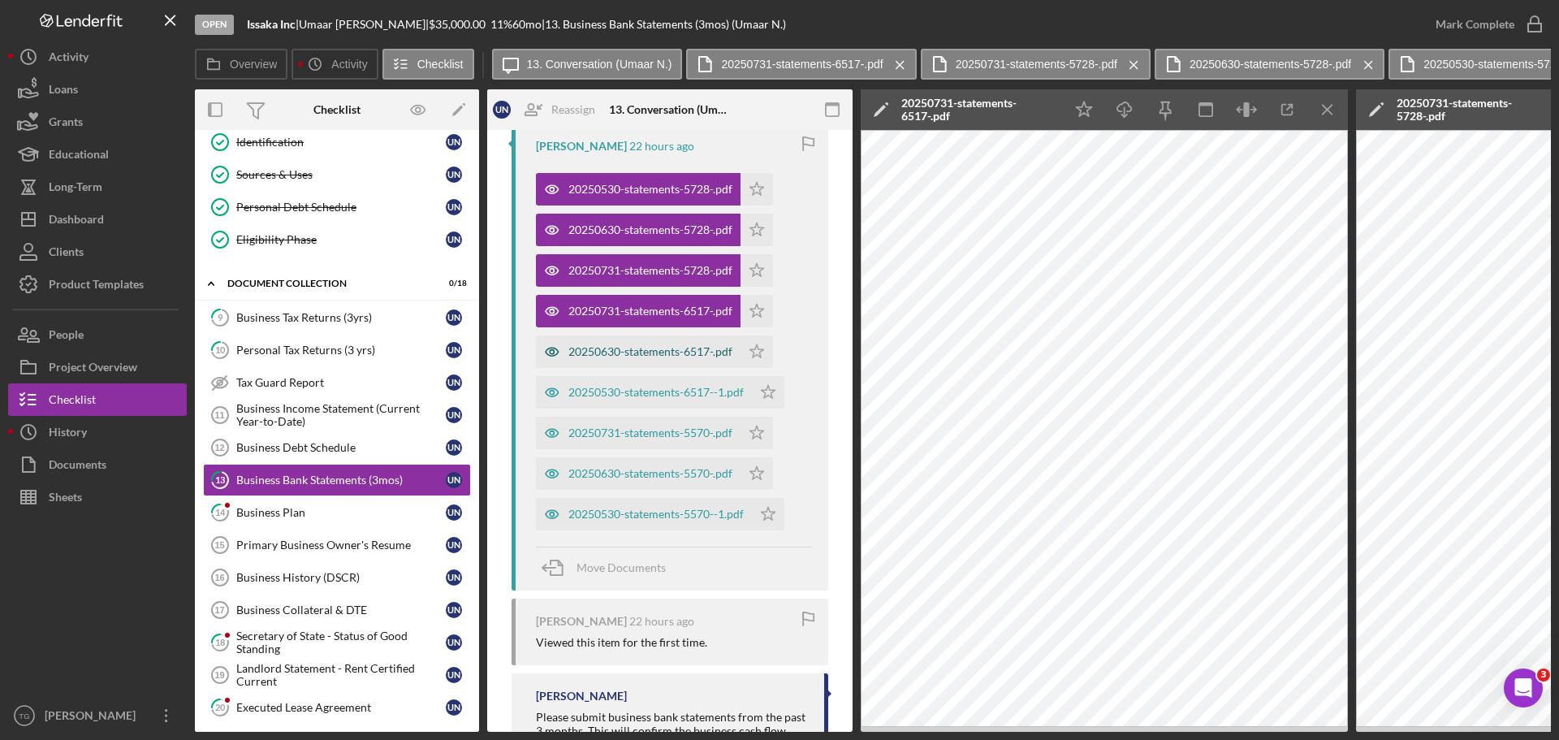
click at [639, 352] on div "20250630-statements-6517-.pdf" at bounding box center [650, 351] width 164 height 13
click at [658, 383] on div "20250530-statements-6517--1.pdf" at bounding box center [644, 392] width 216 height 32
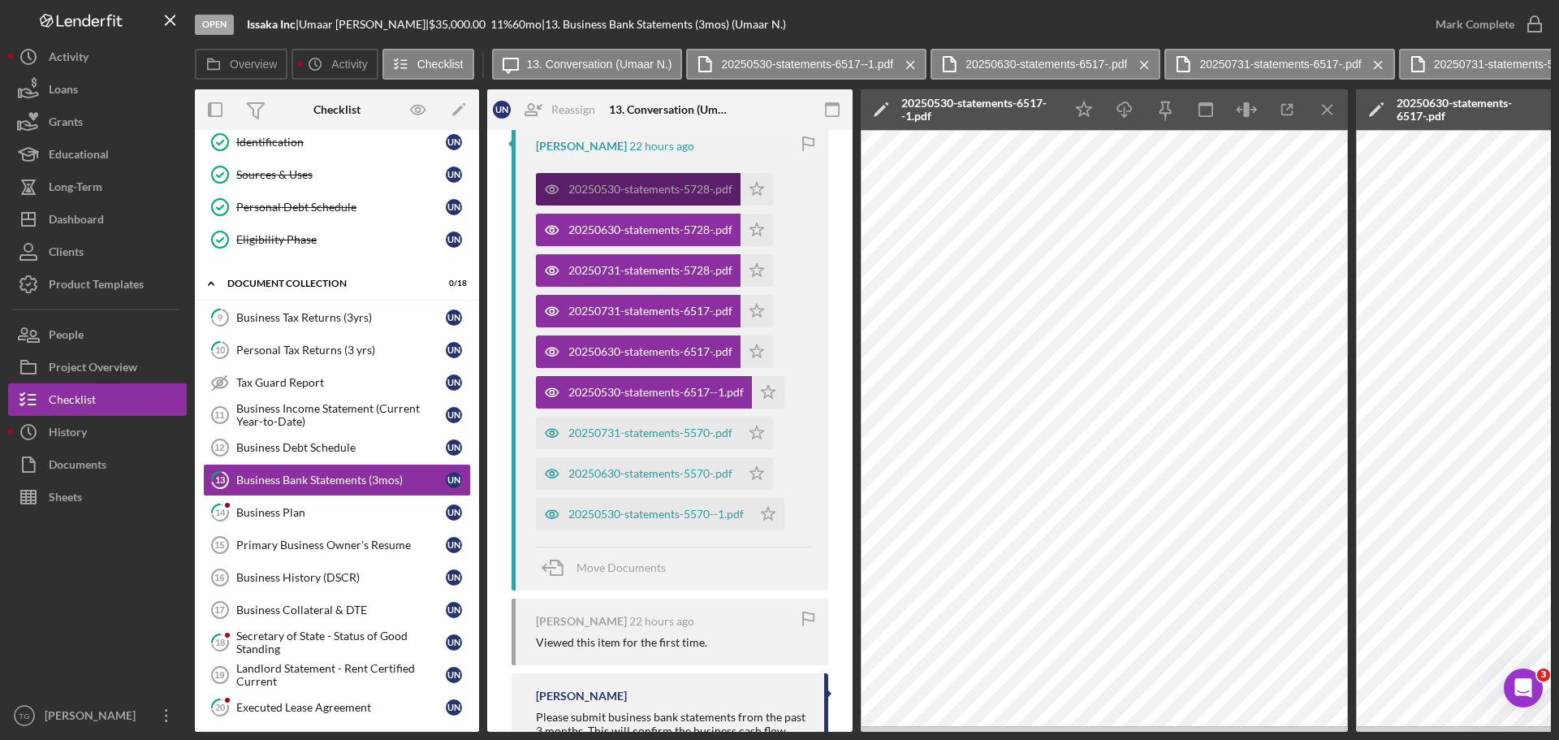
click at [676, 193] on div "20250530-statements-5728-.pdf" at bounding box center [650, 189] width 164 height 13
click at [650, 438] on div "20250731-statements-5570-.pdf" at bounding box center [650, 432] width 164 height 13
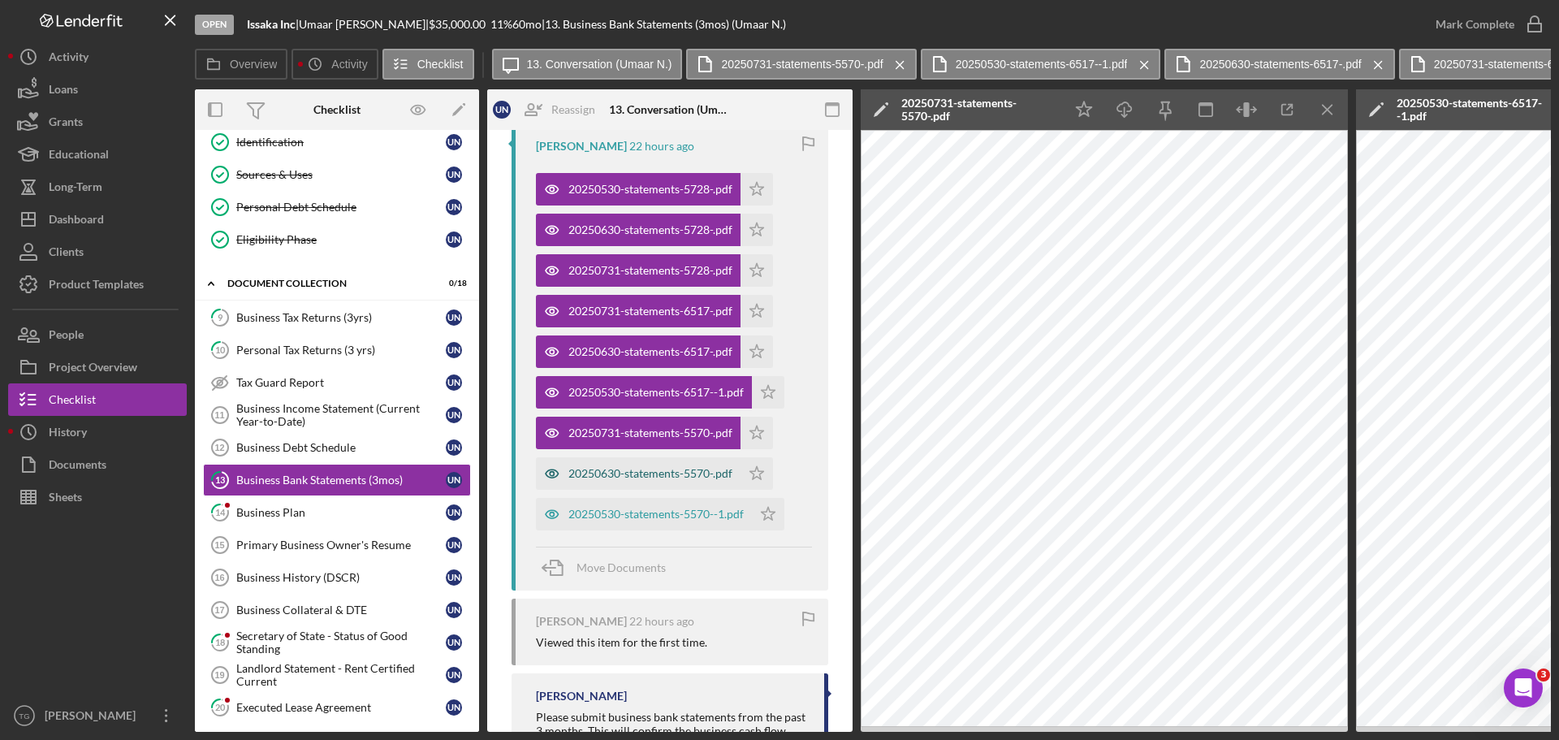
click at [655, 469] on div "20250630-statements-5570-.pdf" at bounding box center [650, 473] width 164 height 13
click at [649, 511] on div "20250530-statements-5570--1.pdf" at bounding box center [655, 514] width 175 height 13
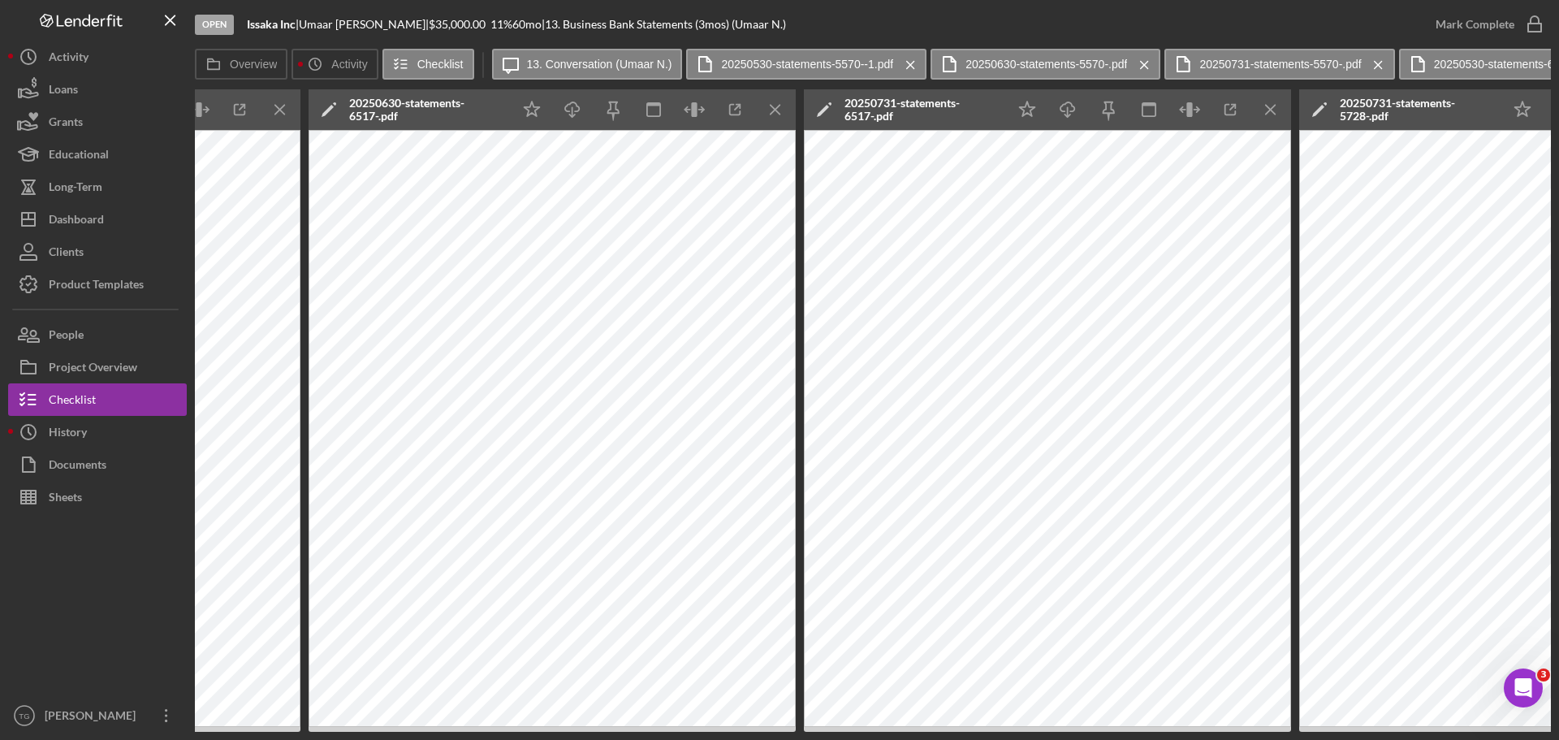
scroll to position [0, 0]
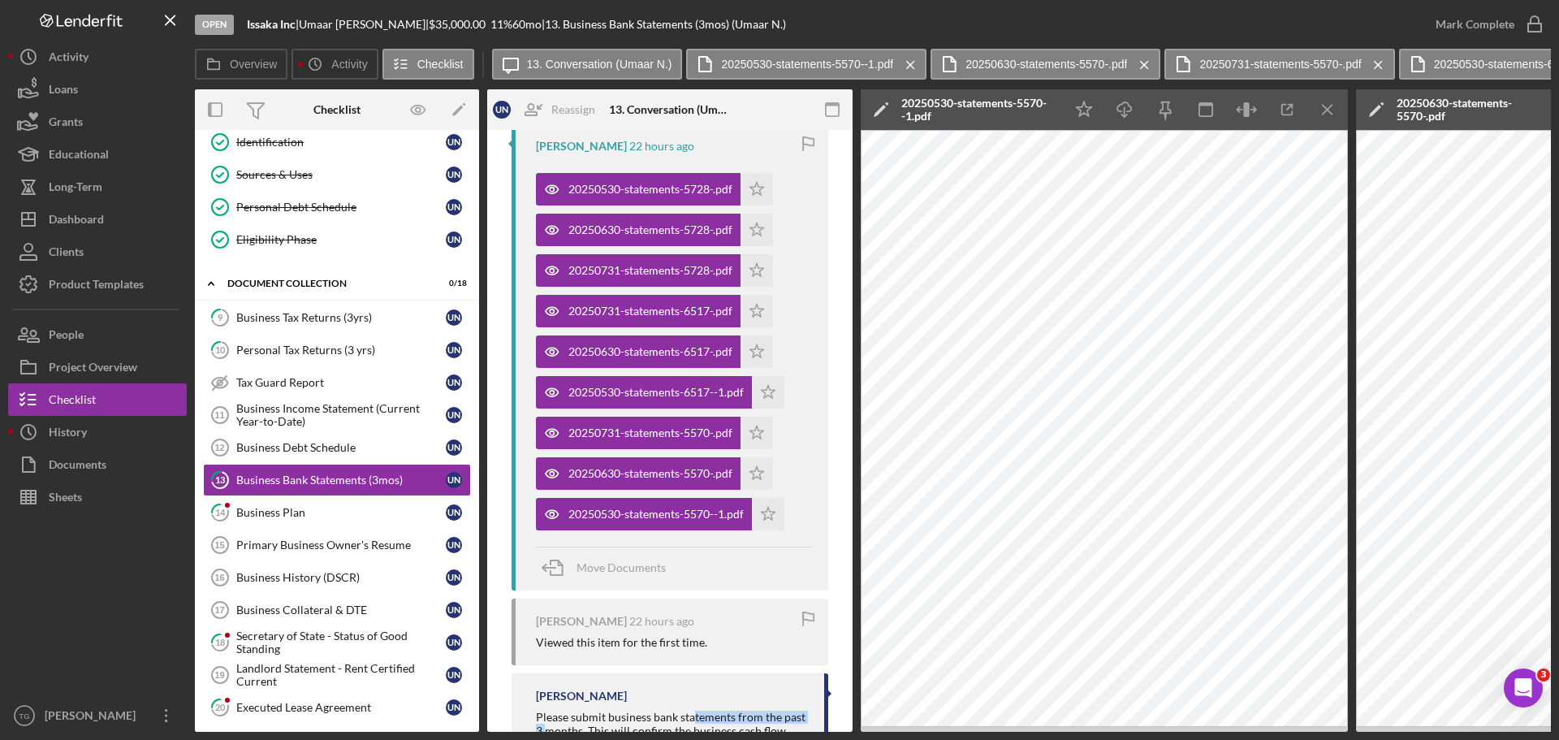
drag, startPoint x: 546, startPoint y: 725, endPoint x: 692, endPoint y: 720, distance: 146.2
click at [692, 720] on div "Please submit business bank statements from the past 3 months. This will confir…" at bounding box center [672, 743] width 272 height 65
click at [771, 514] on icon "Icon/Star" at bounding box center [768, 514] width 32 height 32
click at [750, 474] on icon "Icon/Star" at bounding box center [757, 473] width 32 height 32
click at [754, 430] on icon "Icon/Star" at bounding box center [757, 433] width 32 height 32
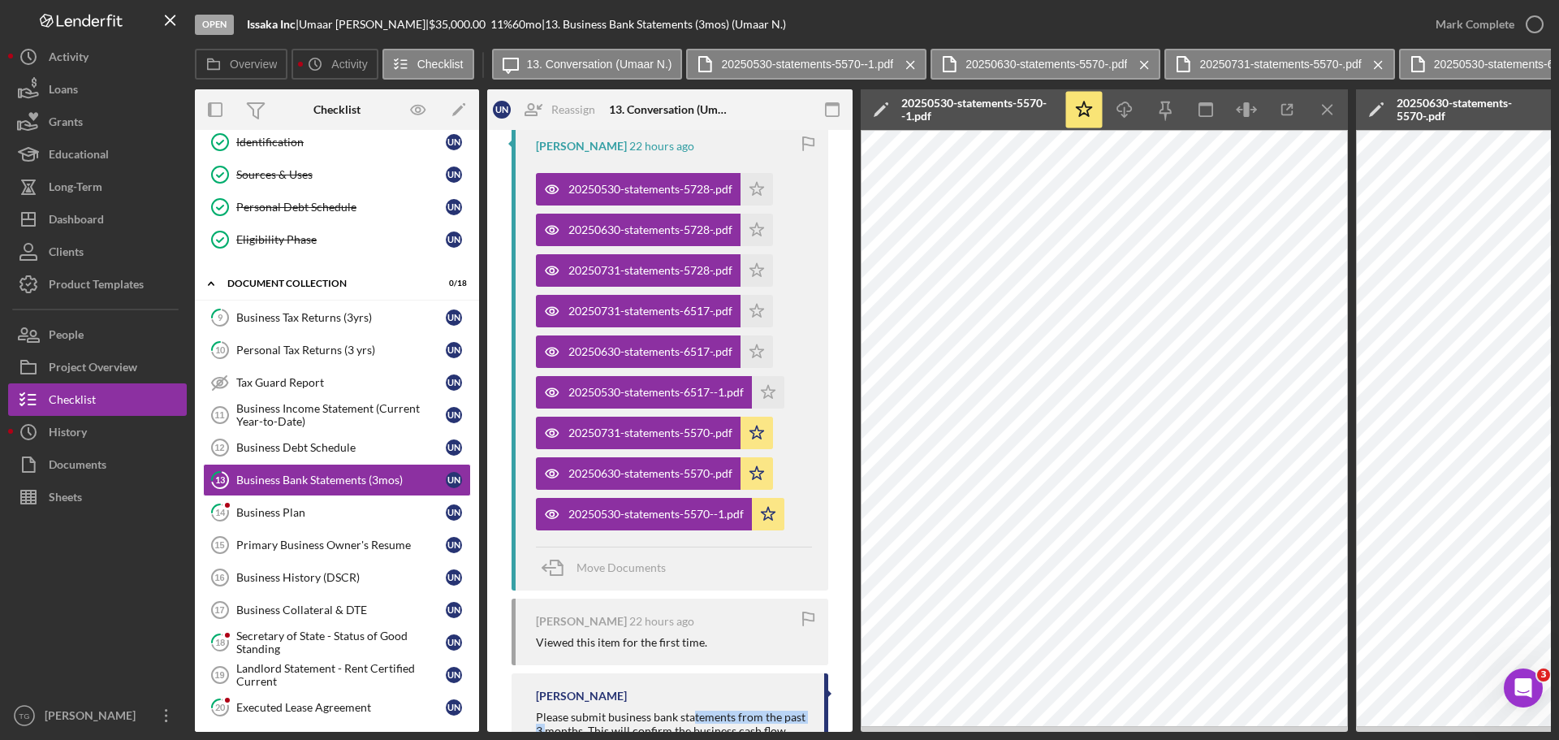
drag, startPoint x: 764, startPoint y: 391, endPoint x: 756, endPoint y: 369, distance: 23.4
click at [764, 195] on polygon "button" at bounding box center [757, 188] width 14 height 13
click at [758, 365] on icon "Icon/Star" at bounding box center [757, 351] width 32 height 32
click at [745, 313] on icon "Icon/Star" at bounding box center [757, 311] width 32 height 32
drag, startPoint x: 754, startPoint y: 274, endPoint x: 747, endPoint y: 248, distance: 27.0
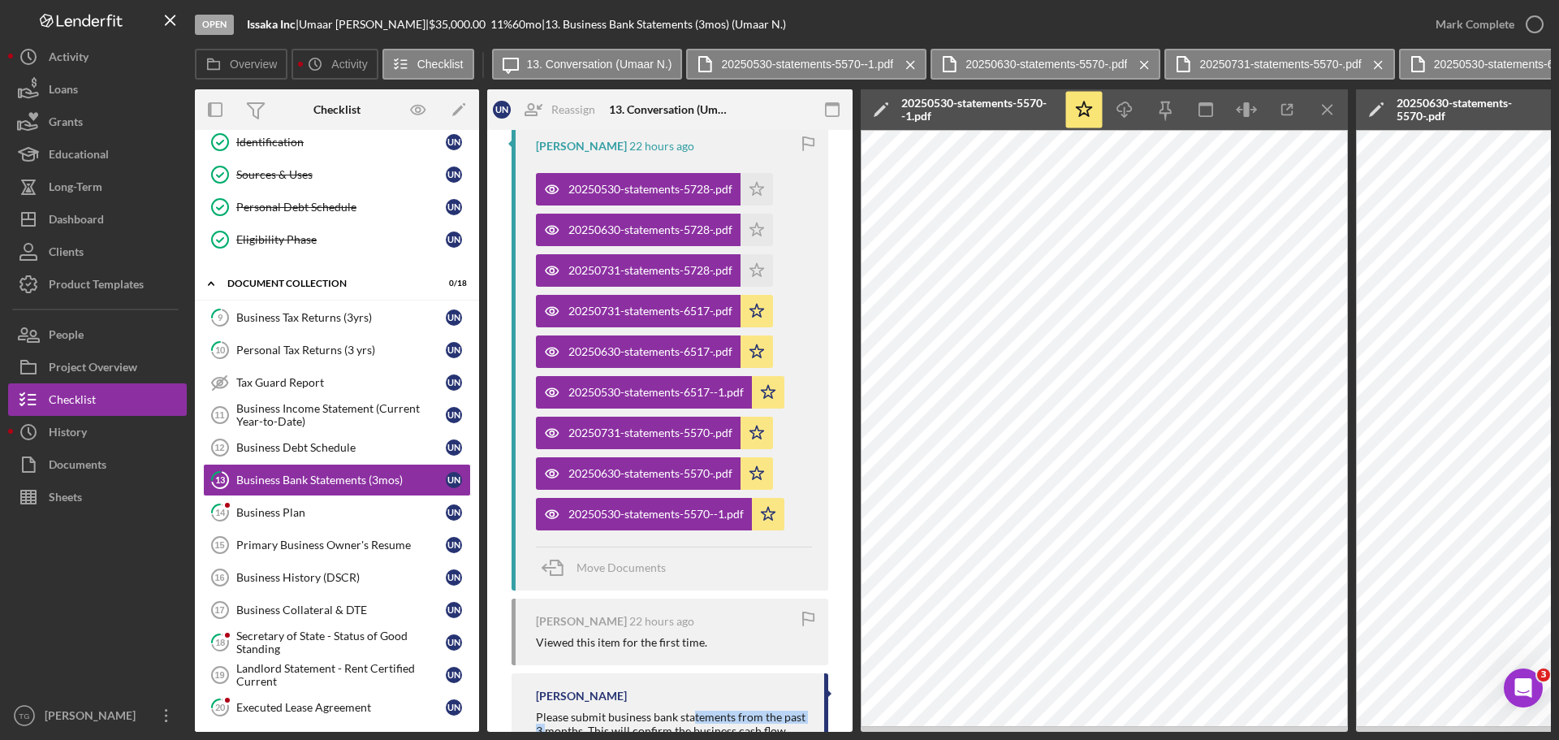
click at [754, 195] on polygon "button" at bounding box center [757, 188] width 14 height 13
drag, startPoint x: 743, startPoint y: 235, endPoint x: 771, endPoint y: 180, distance: 61.0
click at [750, 222] on icon "Icon/Star" at bounding box center [757, 230] width 32 height 32
click at [763, 185] on icon "Icon/Star" at bounding box center [757, 189] width 32 height 32
click at [1528, 20] on icon "button" at bounding box center [1534, 24] width 41 height 41
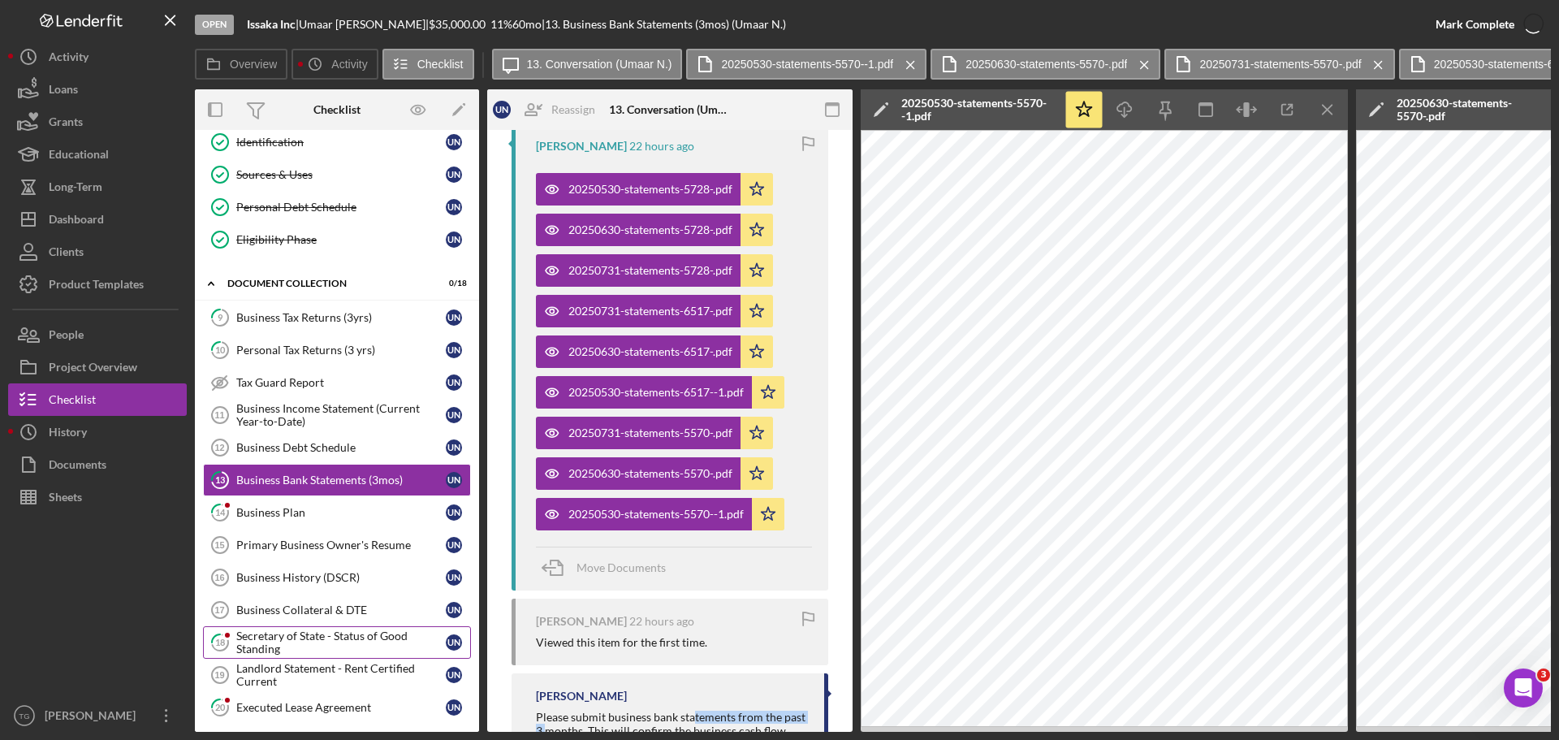
scroll to position [623, 0]
click at [277, 520] on link "14 Business Plan U N" at bounding box center [337, 512] width 268 height 32
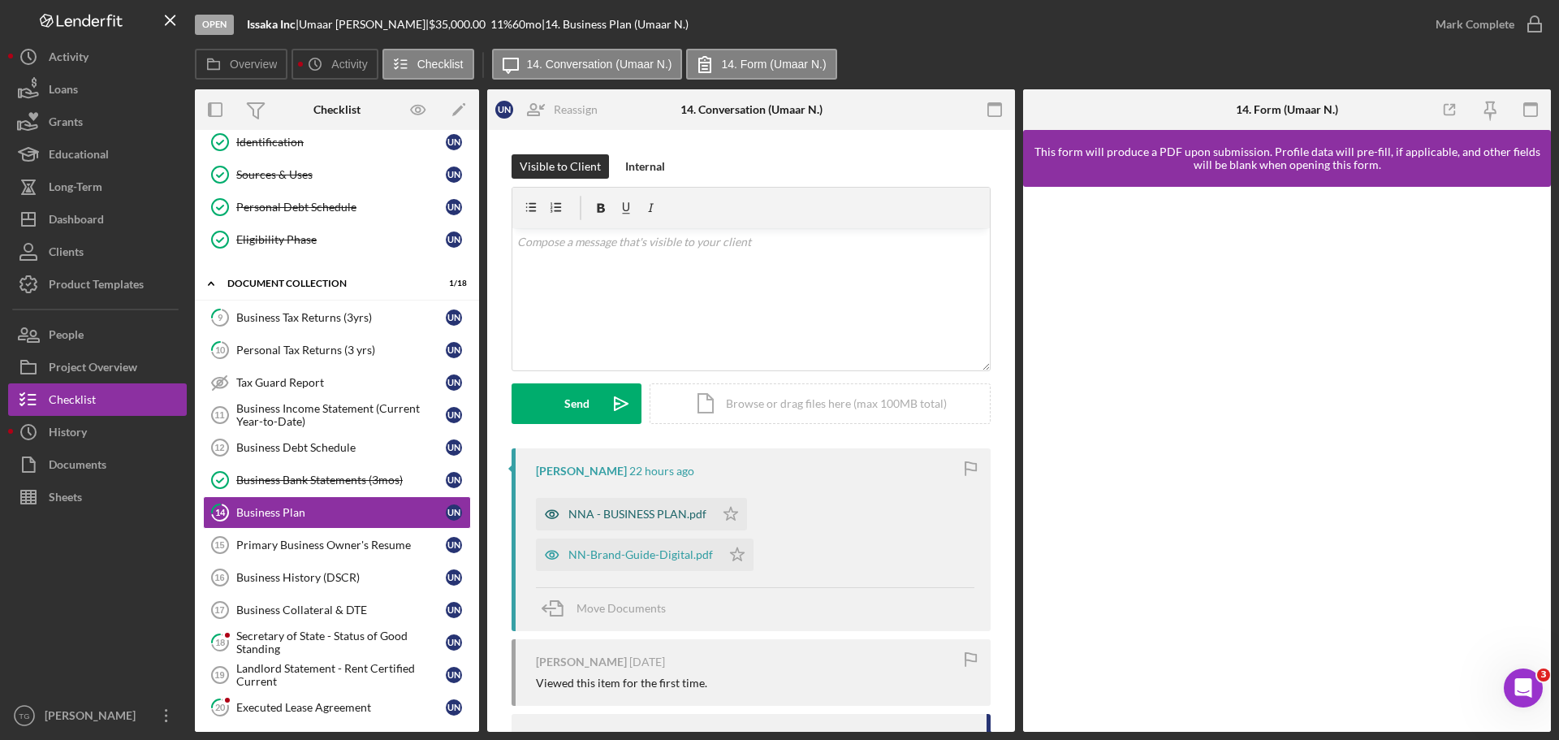
click at [624, 508] on div "NNA - BUSINESS PLAN.pdf" at bounding box center [637, 514] width 138 height 13
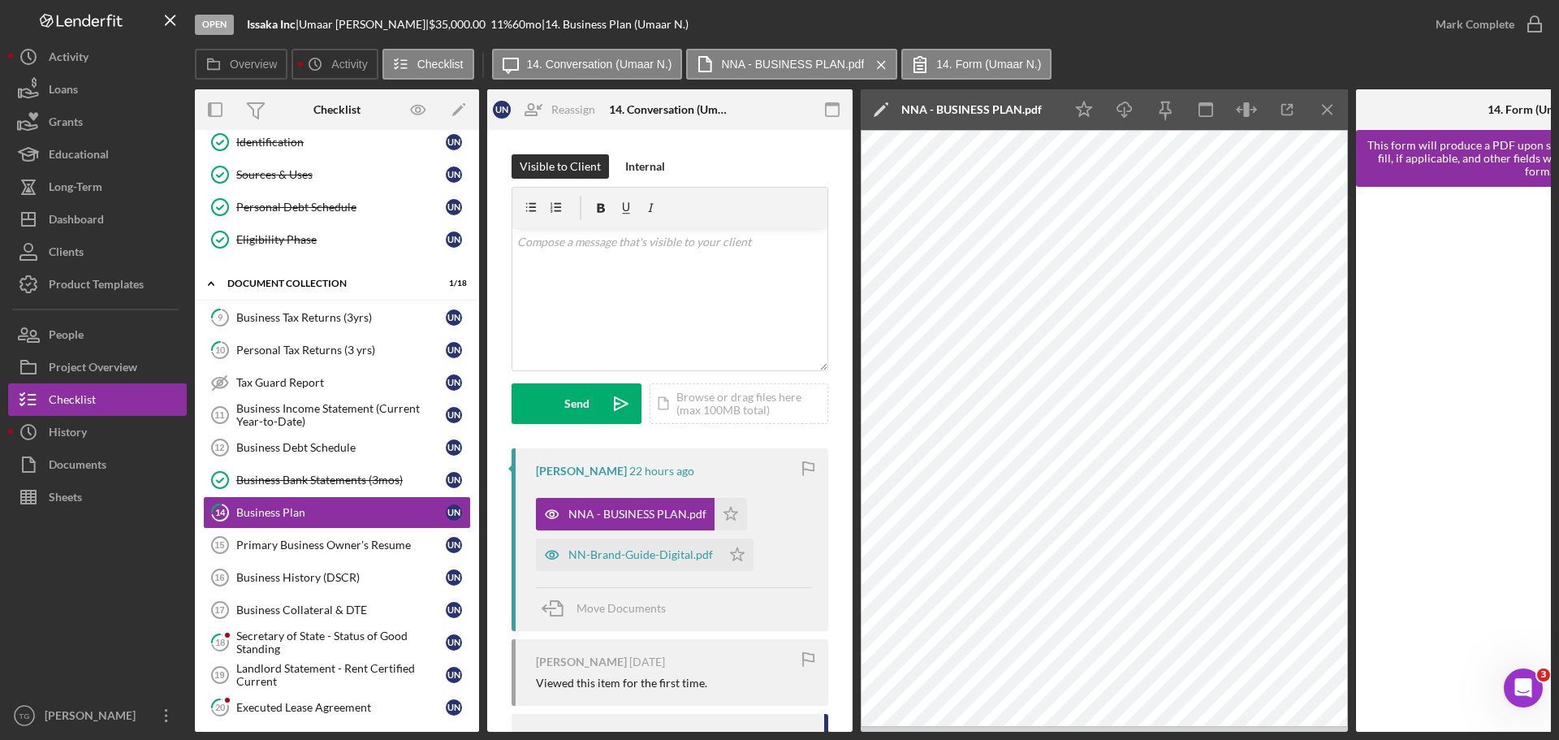
scroll to position [143, 0]
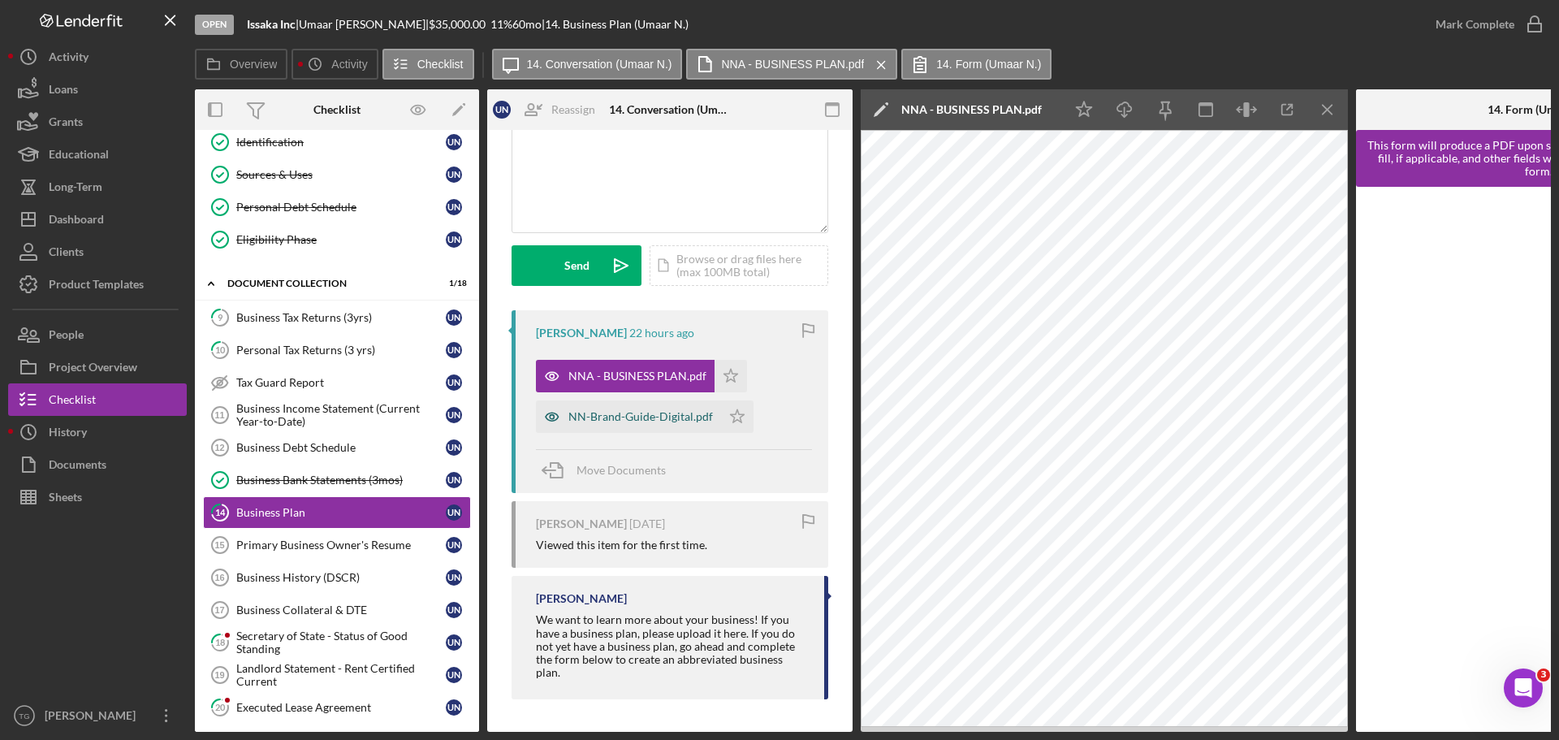
click at [636, 411] on div "NN-Brand-Guide-Digital.pdf" at bounding box center [640, 416] width 145 height 13
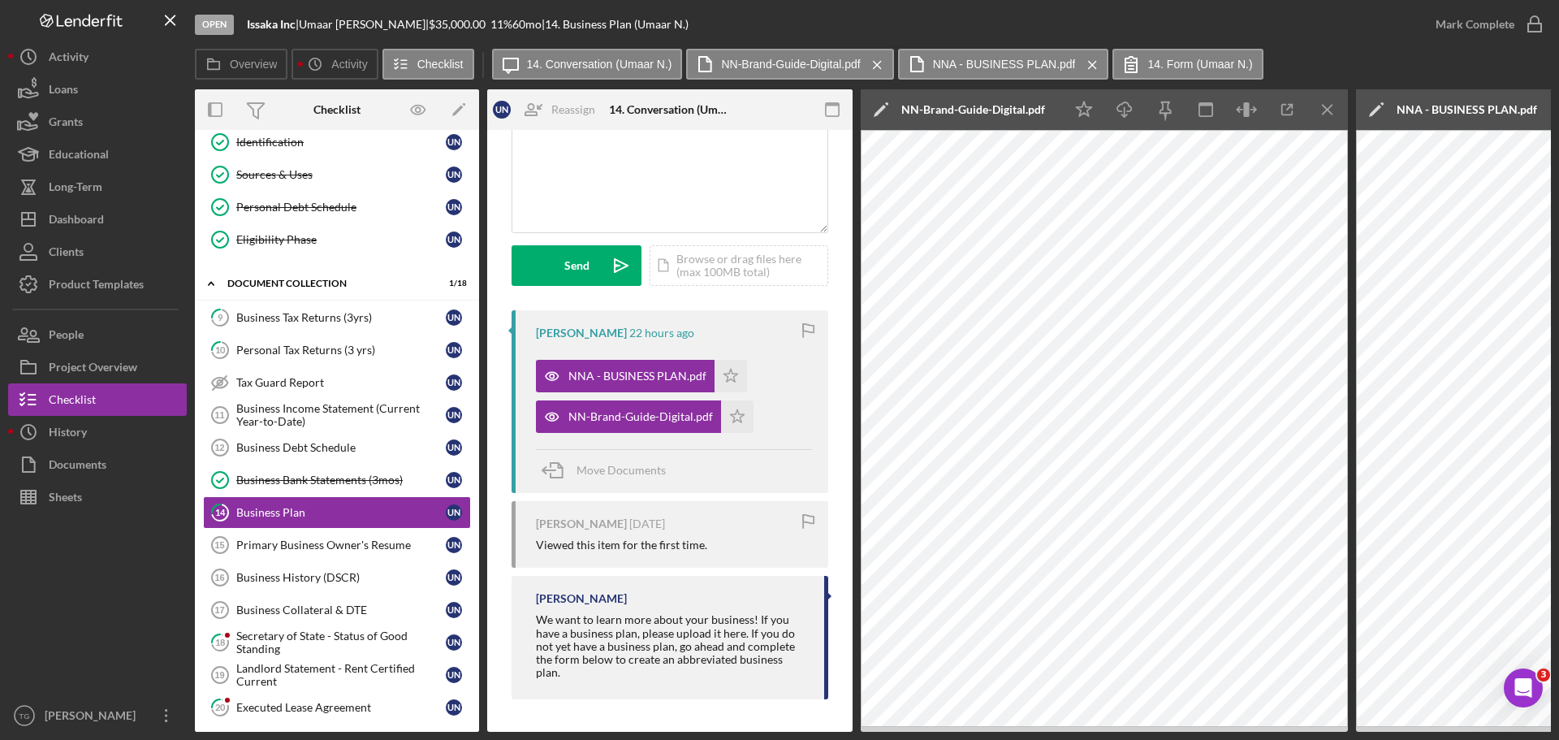
scroll to position [0, 0]
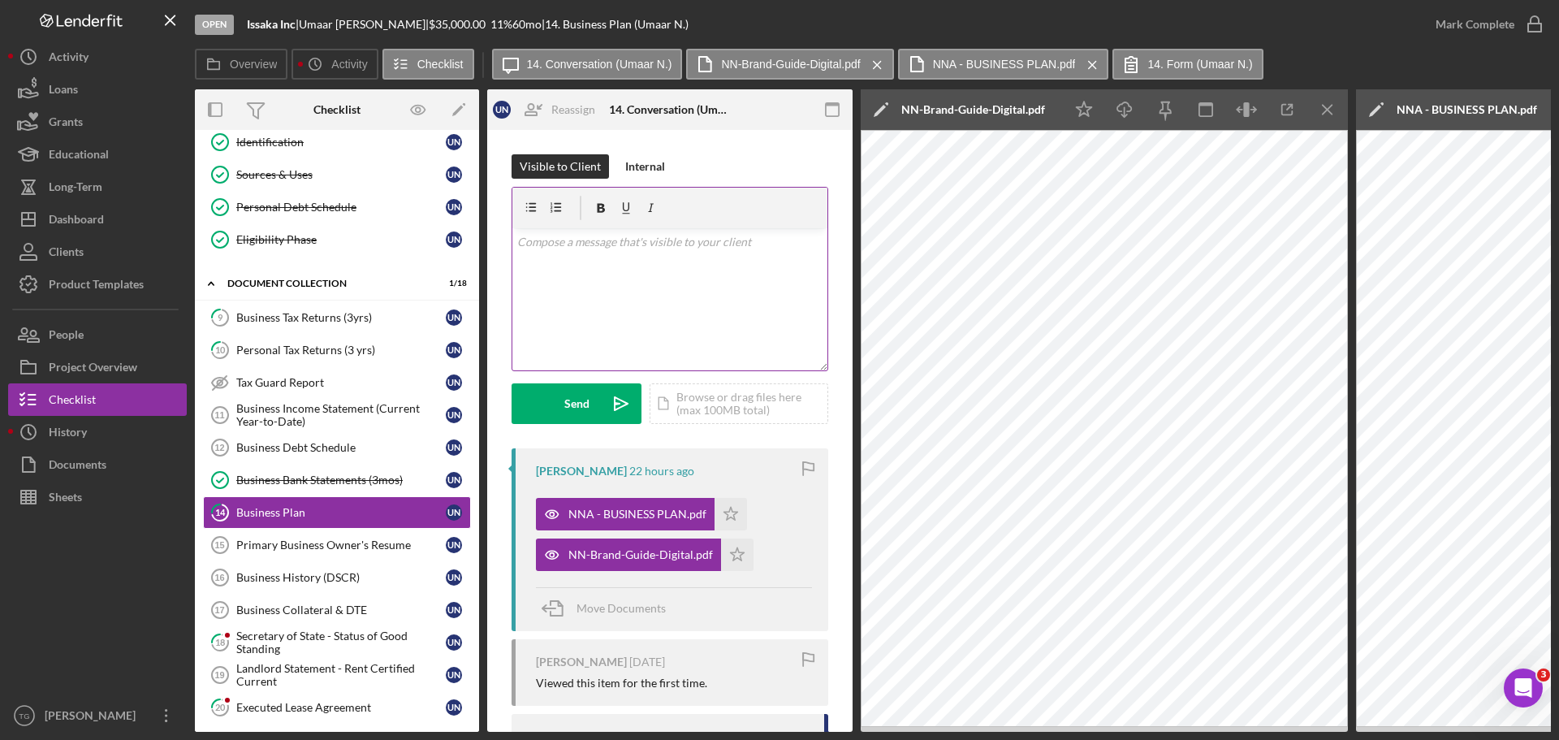
click at [565, 235] on p at bounding box center [670, 242] width 306 height 18
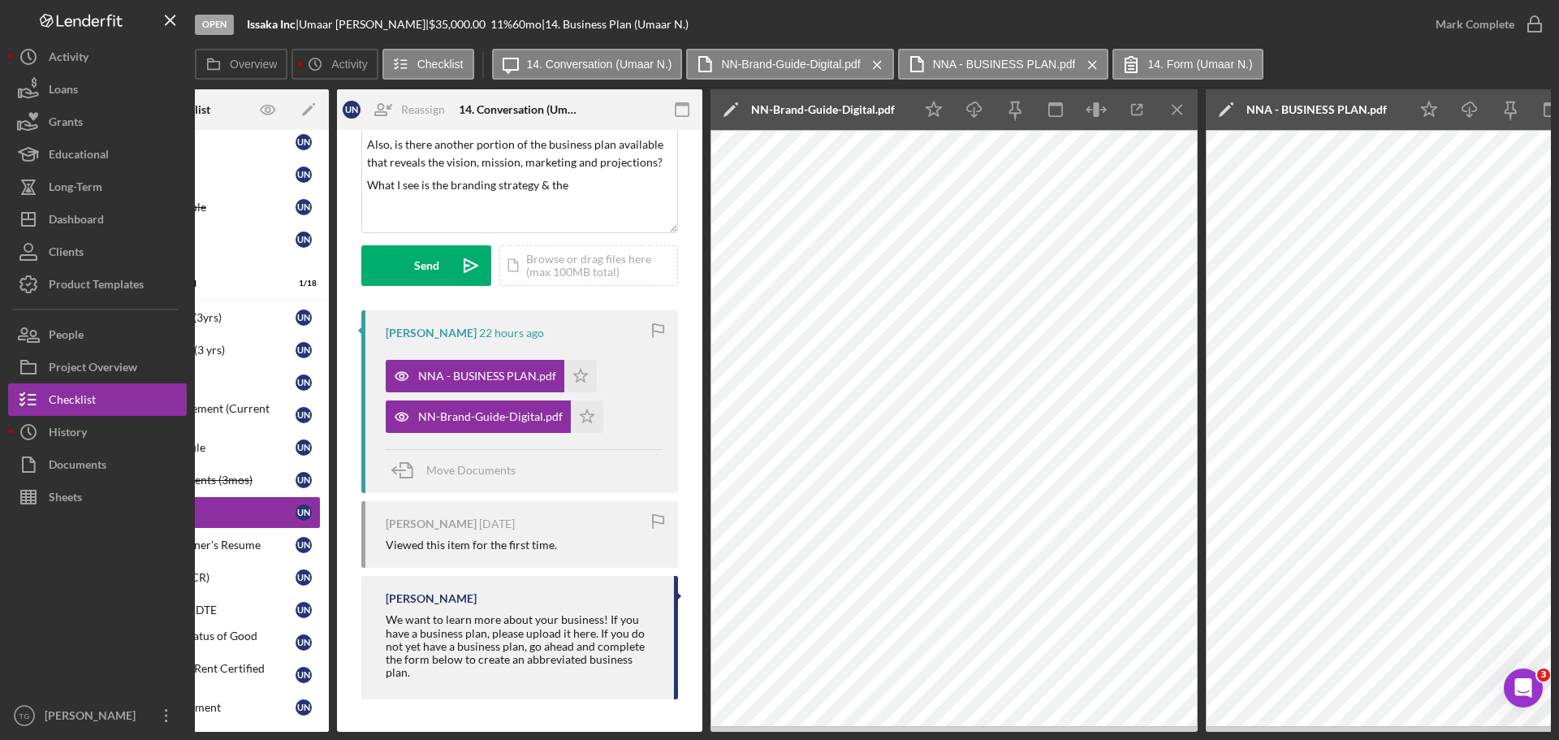
drag, startPoint x: 824, startPoint y: 734, endPoint x: 987, endPoint y: 765, distance: 166.1
click at [987, 739] on html "Open Issaka Inc | [PERSON_NAME] | $35,000.00 11 % 60 mo | 14. Business Plan (Um…" at bounding box center [779, 370] width 1559 height 740
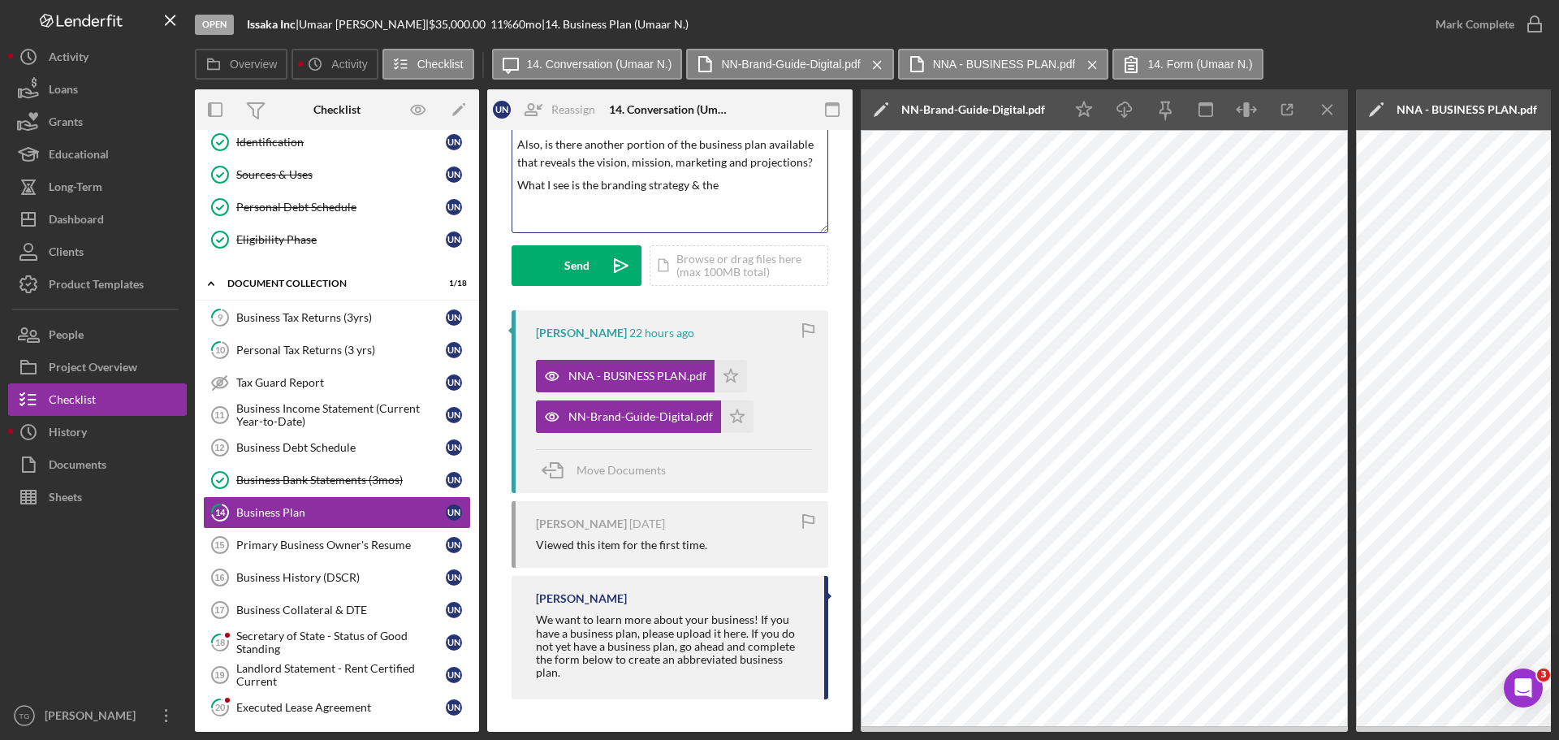
click at [713, 179] on p "What I see is the branding strategy & the" at bounding box center [670, 185] width 306 height 18
click at [725, 185] on p "What I see is the branding strategy & the" at bounding box center [670, 185] width 306 height 18
click at [596, 194] on p "What I see is the branding strategy & the wholesale strategy." at bounding box center [670, 185] width 306 height 18
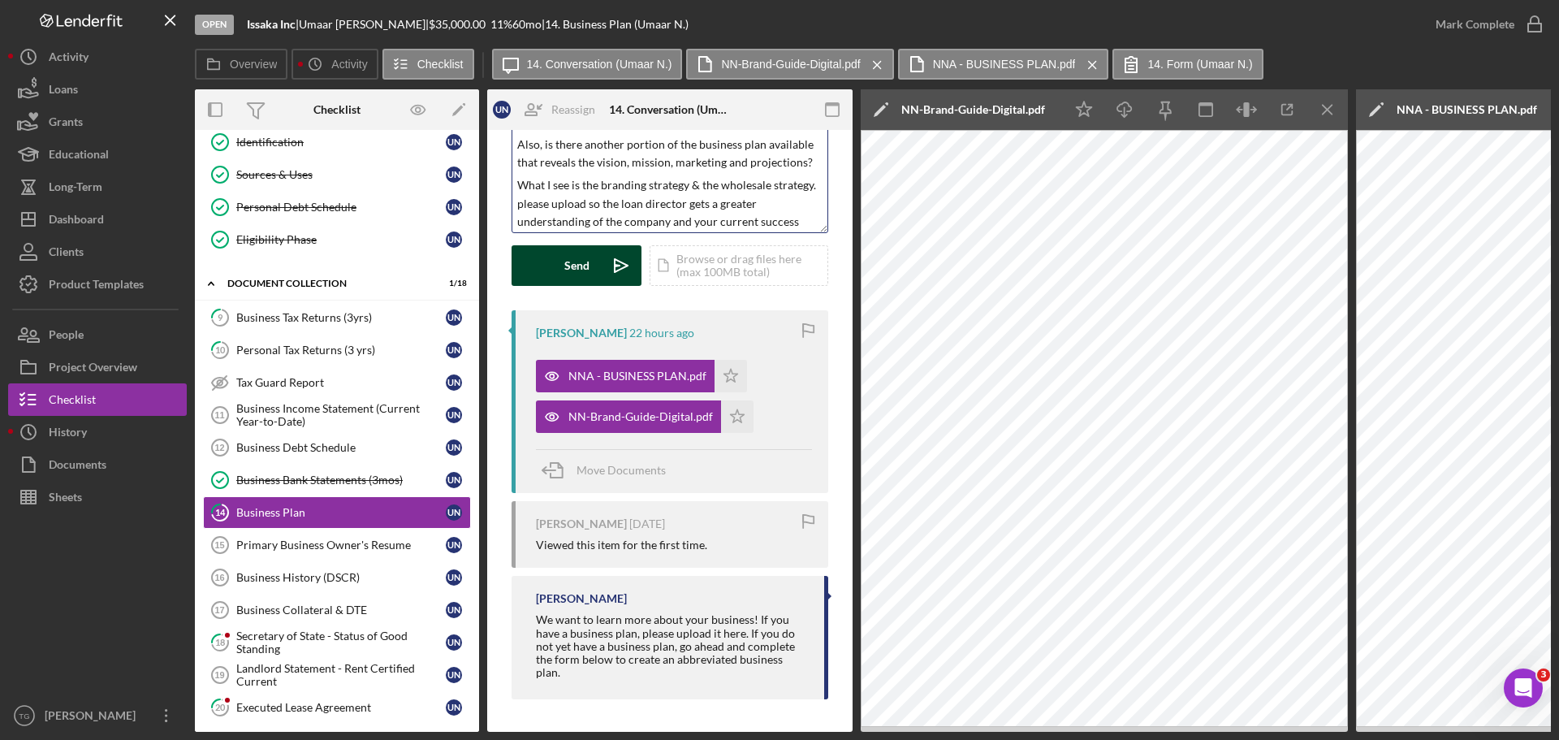
click at [585, 258] on div "Send" at bounding box center [576, 265] width 25 height 41
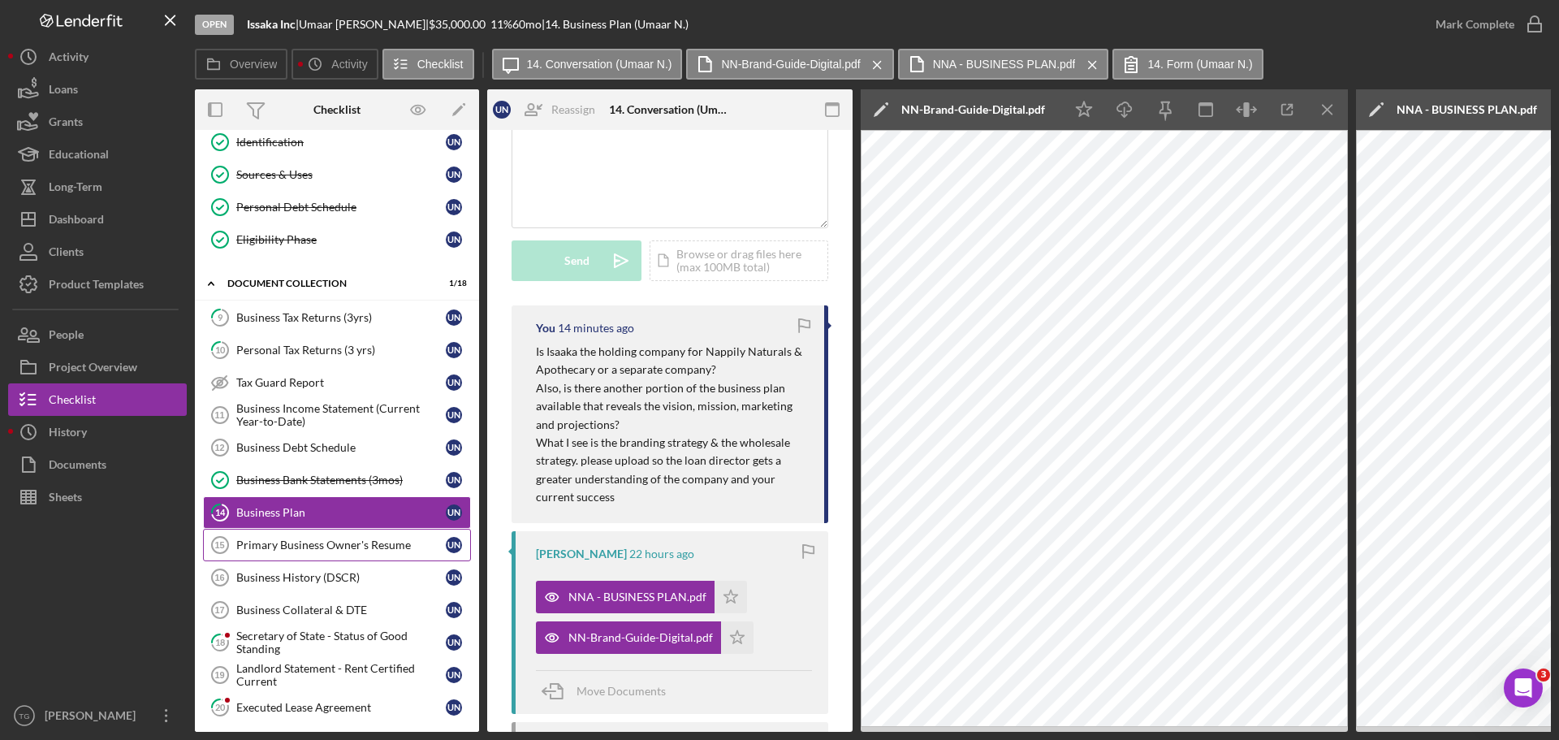
click at [354, 542] on div "Primary Business Owner's Resume" at bounding box center [340, 544] width 209 height 13
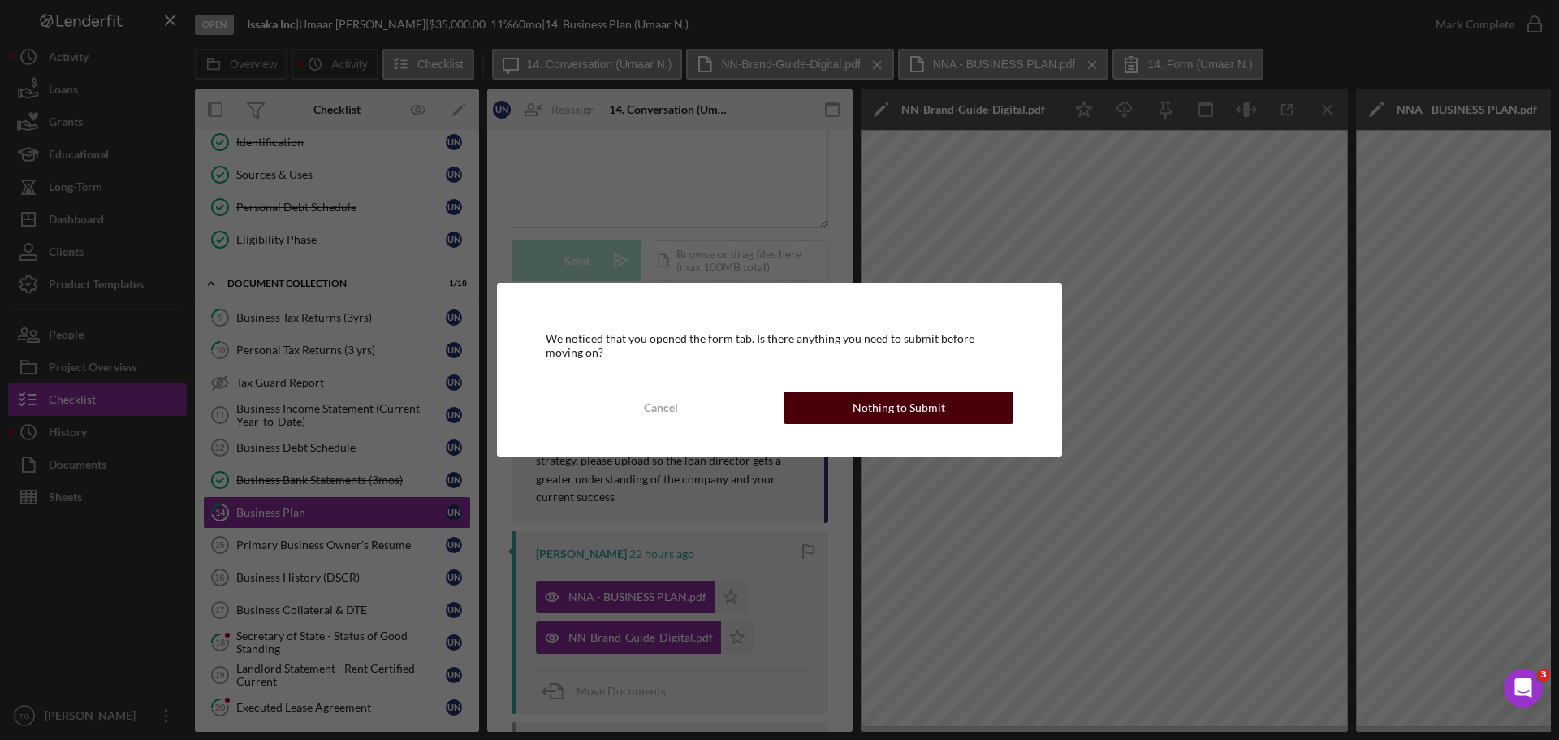
click at [840, 400] on button "Nothing to Submit" at bounding box center [899, 407] width 230 height 32
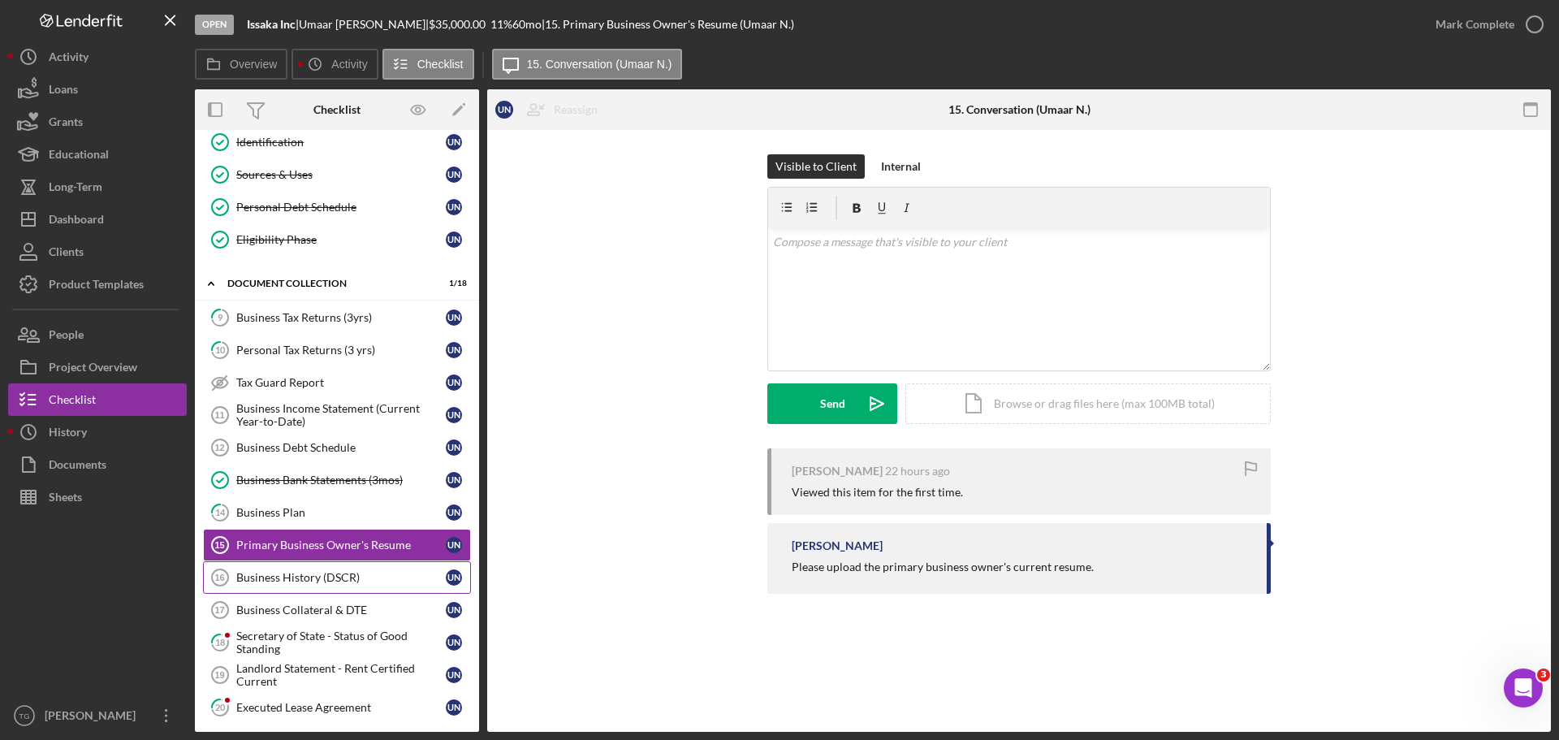
click at [355, 580] on div "Business History (DSCR)" at bounding box center [340, 577] width 209 height 13
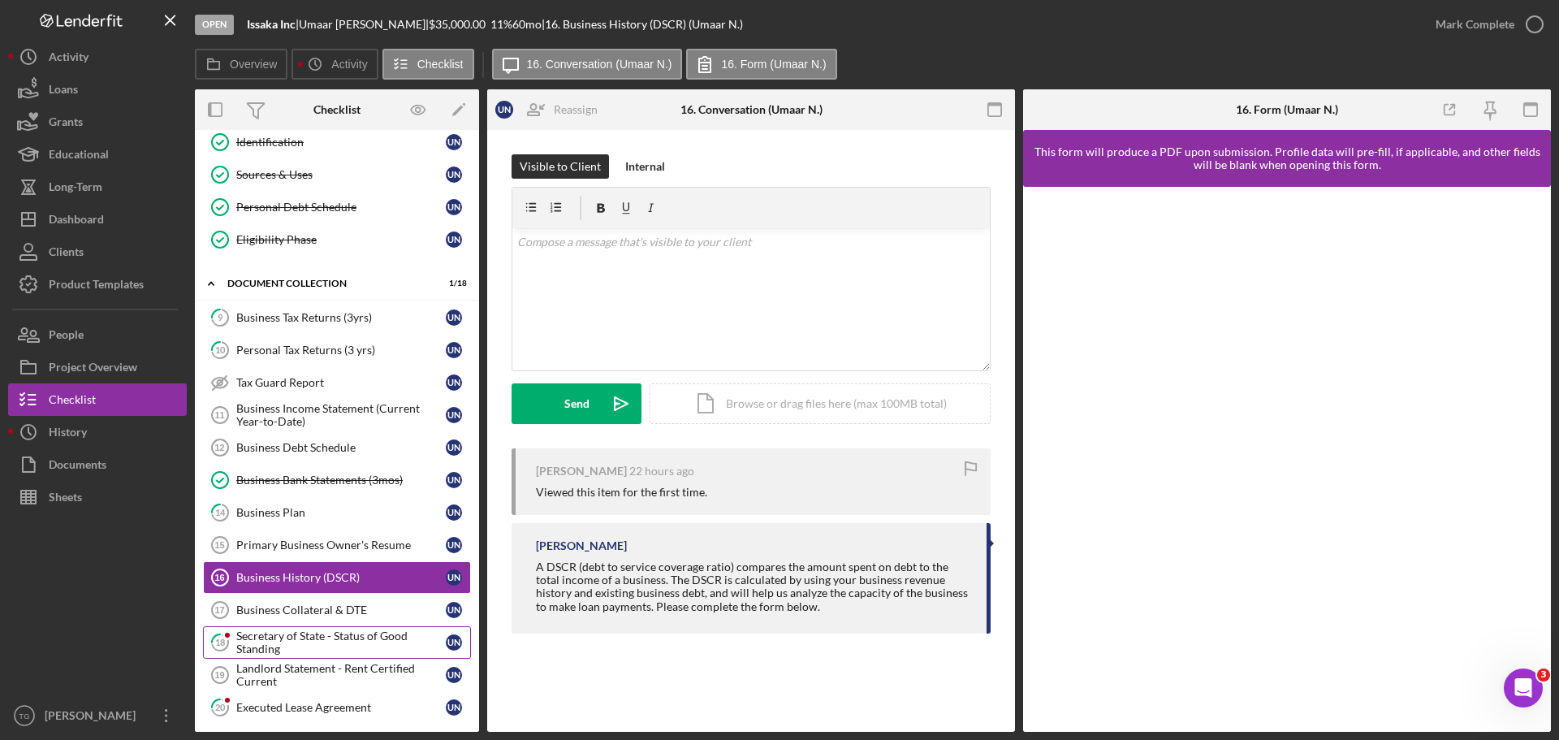
click at [343, 641] on div "Secretary of State - Status of Good Standing" at bounding box center [340, 642] width 209 height 26
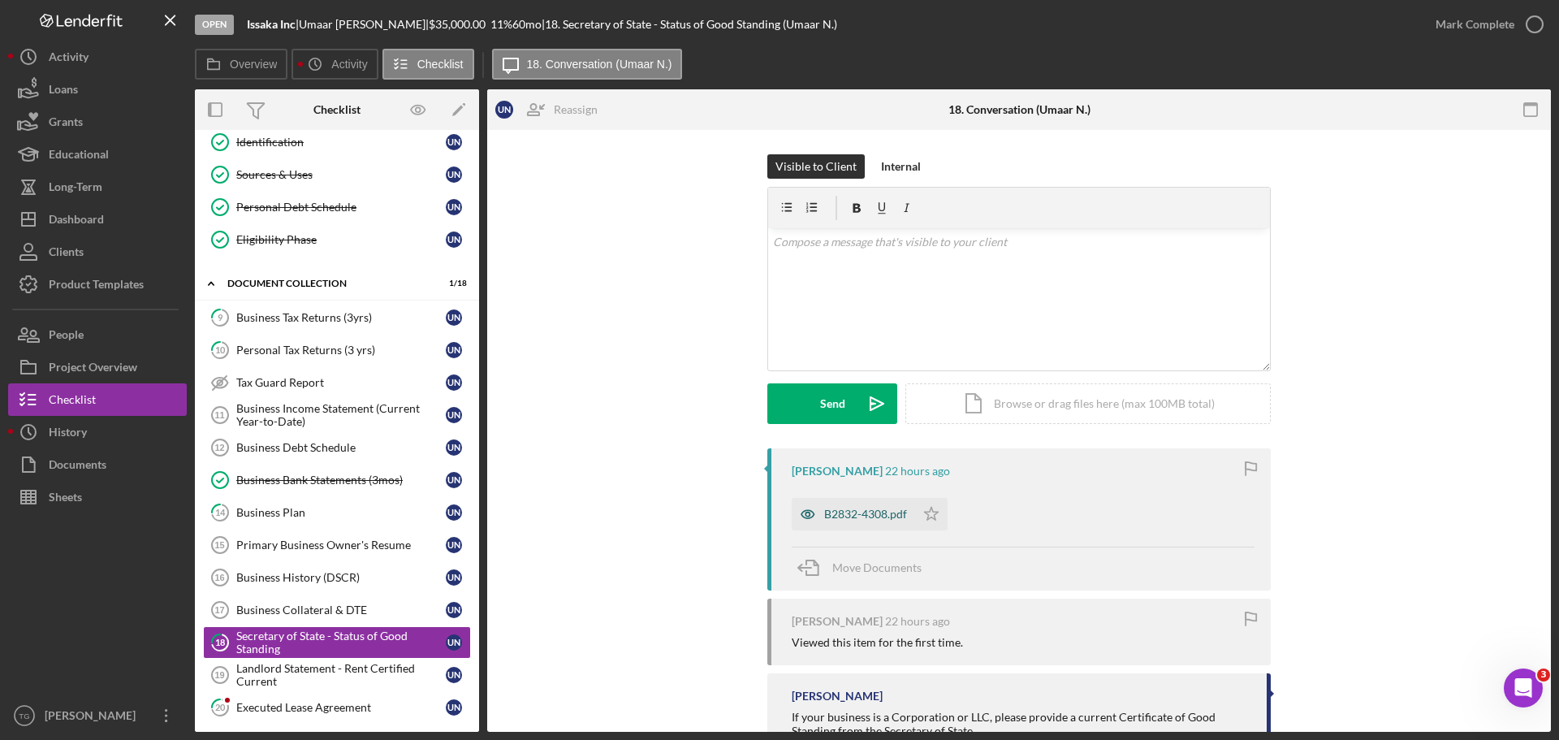
click at [874, 503] on div "B2832-4308.pdf" at bounding box center [853, 514] width 123 height 32
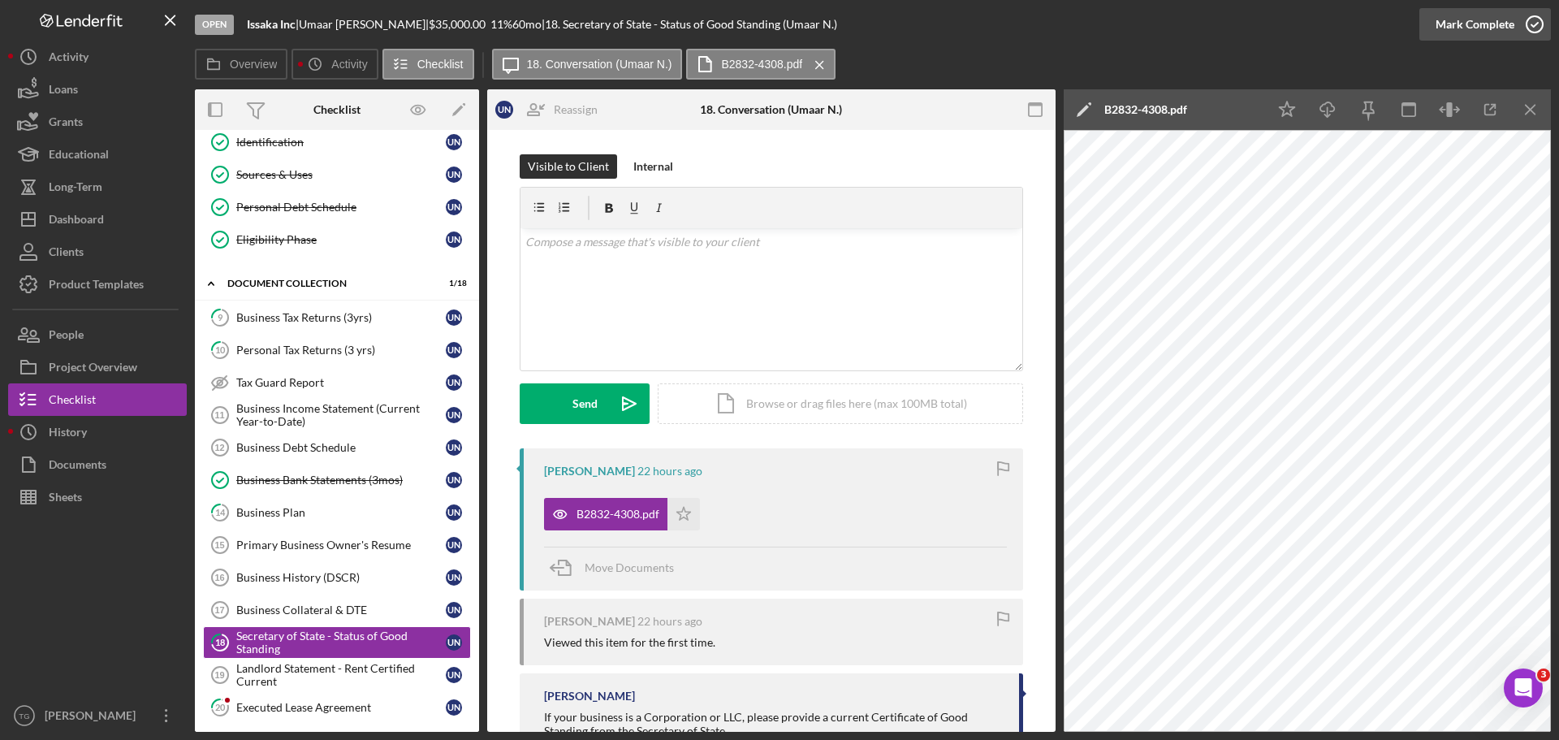
click at [1528, 19] on icon "button" at bounding box center [1534, 24] width 41 height 41
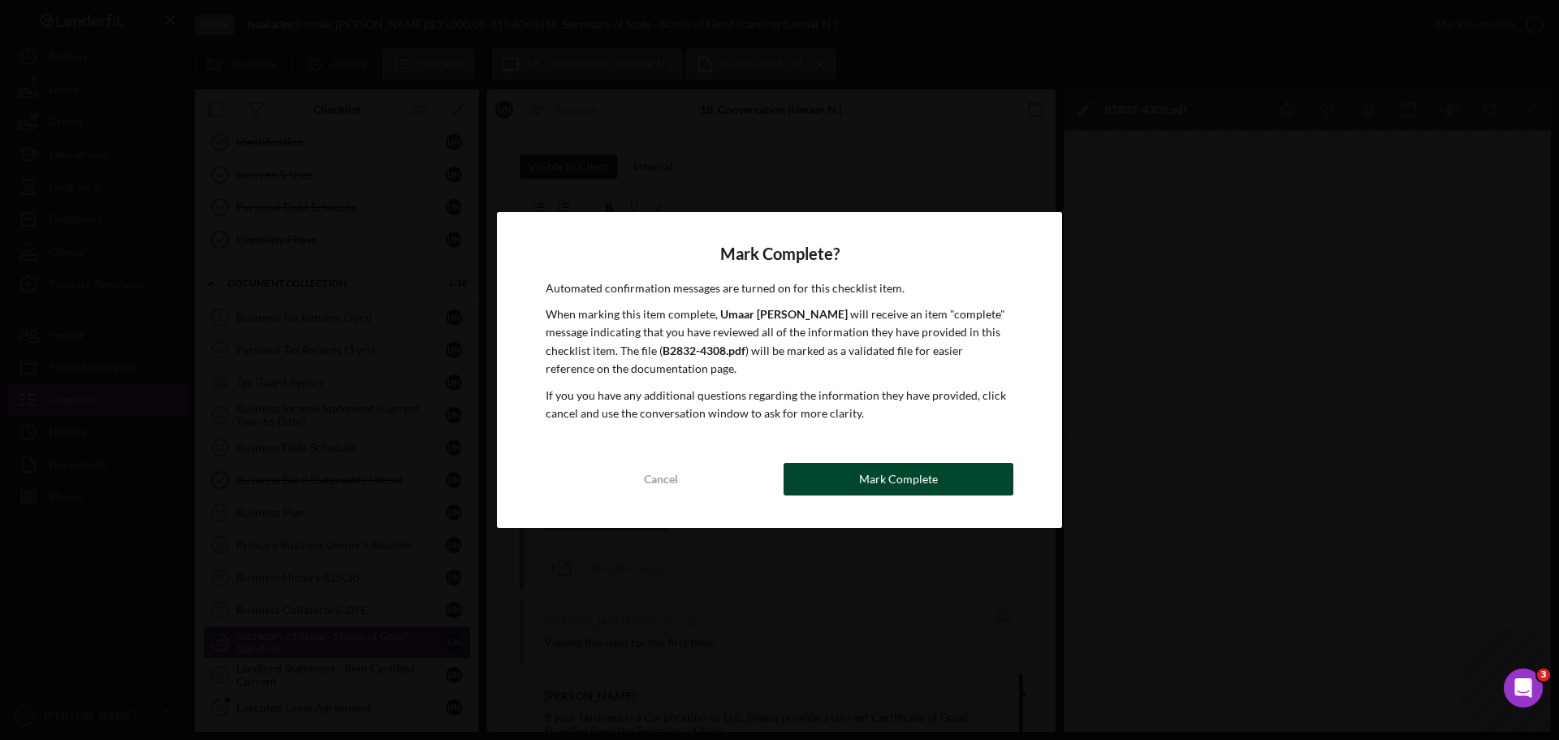
click at [879, 473] on div "Mark Complete" at bounding box center [898, 479] width 79 height 32
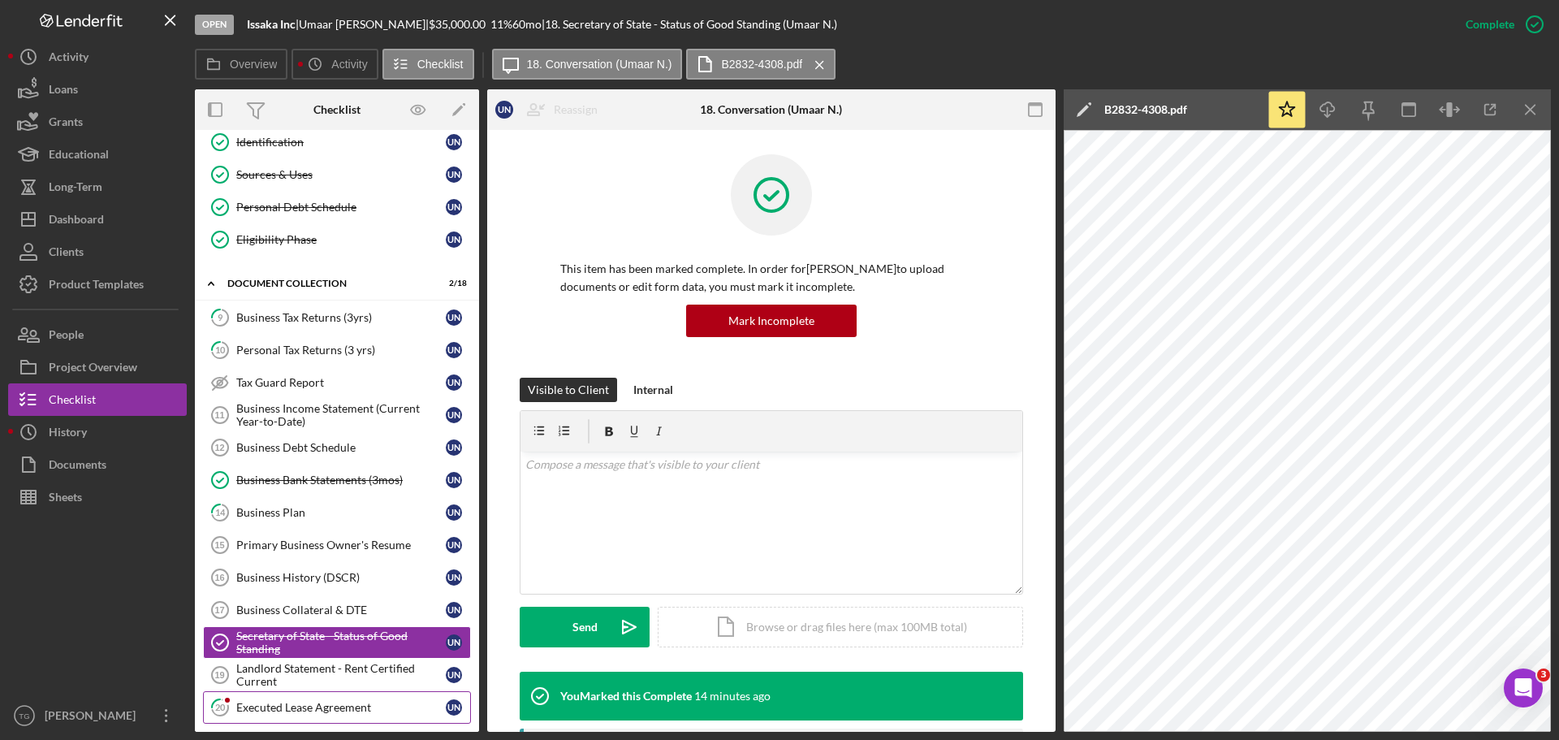
click at [299, 709] on div "Executed Lease Agreement" at bounding box center [340, 707] width 209 height 13
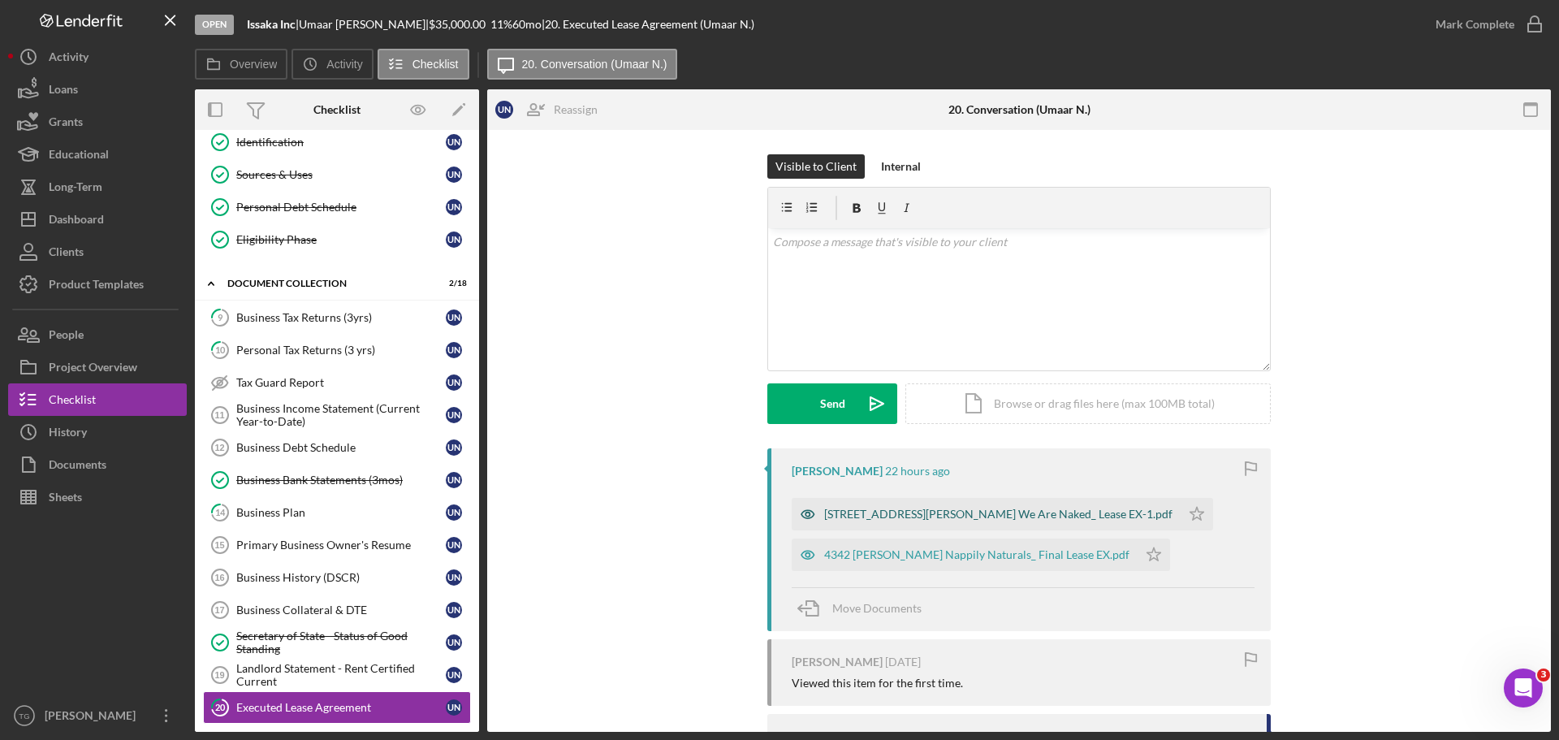
click at [985, 522] on div "[STREET_ADDRESS][PERSON_NAME] We Are Naked_ Lease EX-1.pdf" at bounding box center [986, 514] width 389 height 32
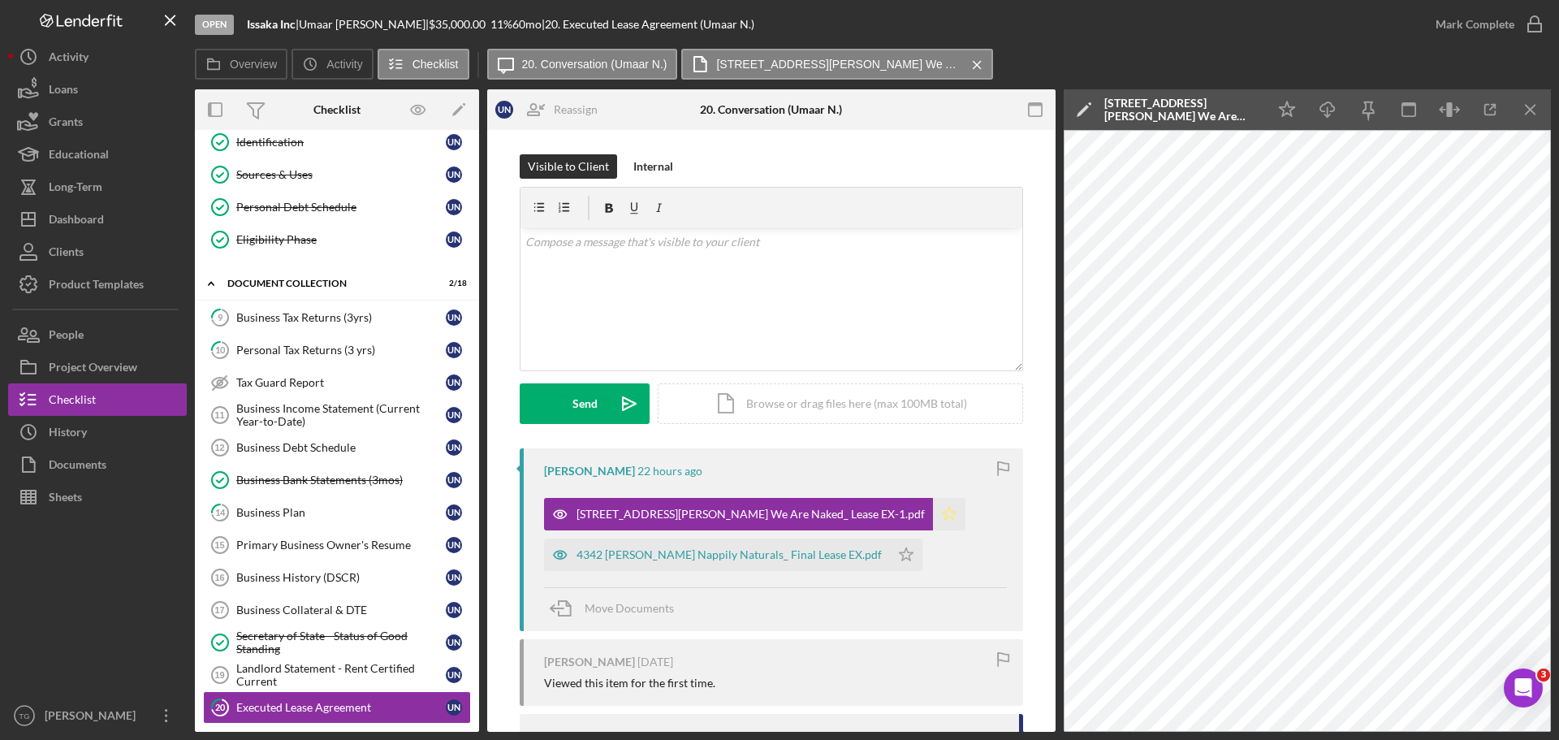
click at [933, 516] on icon "Icon/Star" at bounding box center [949, 514] width 32 height 32
click at [890, 561] on icon "Icon/Star" at bounding box center [906, 554] width 32 height 32
click at [1531, 23] on icon "button" at bounding box center [1534, 24] width 41 height 41
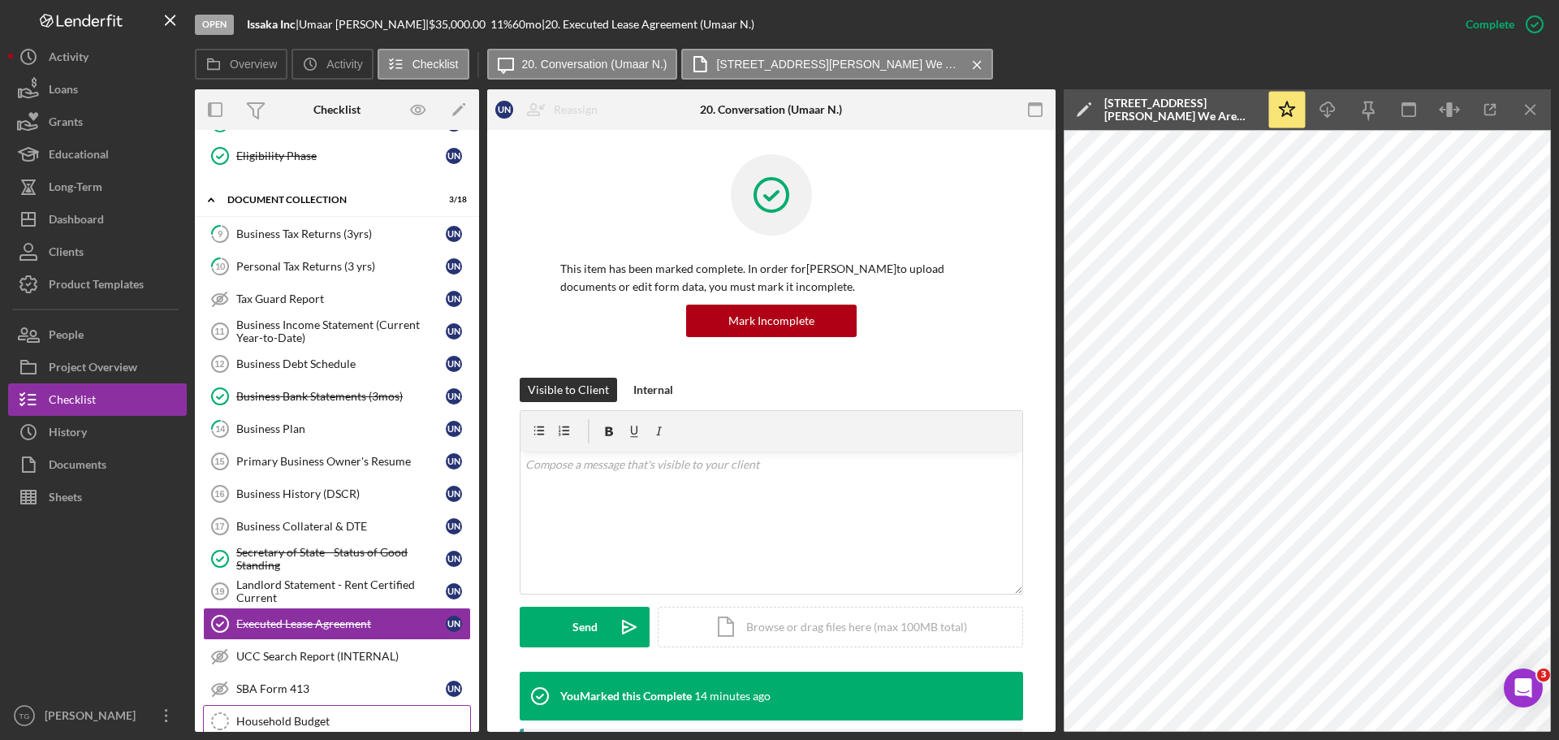
scroll to position [406, 0]
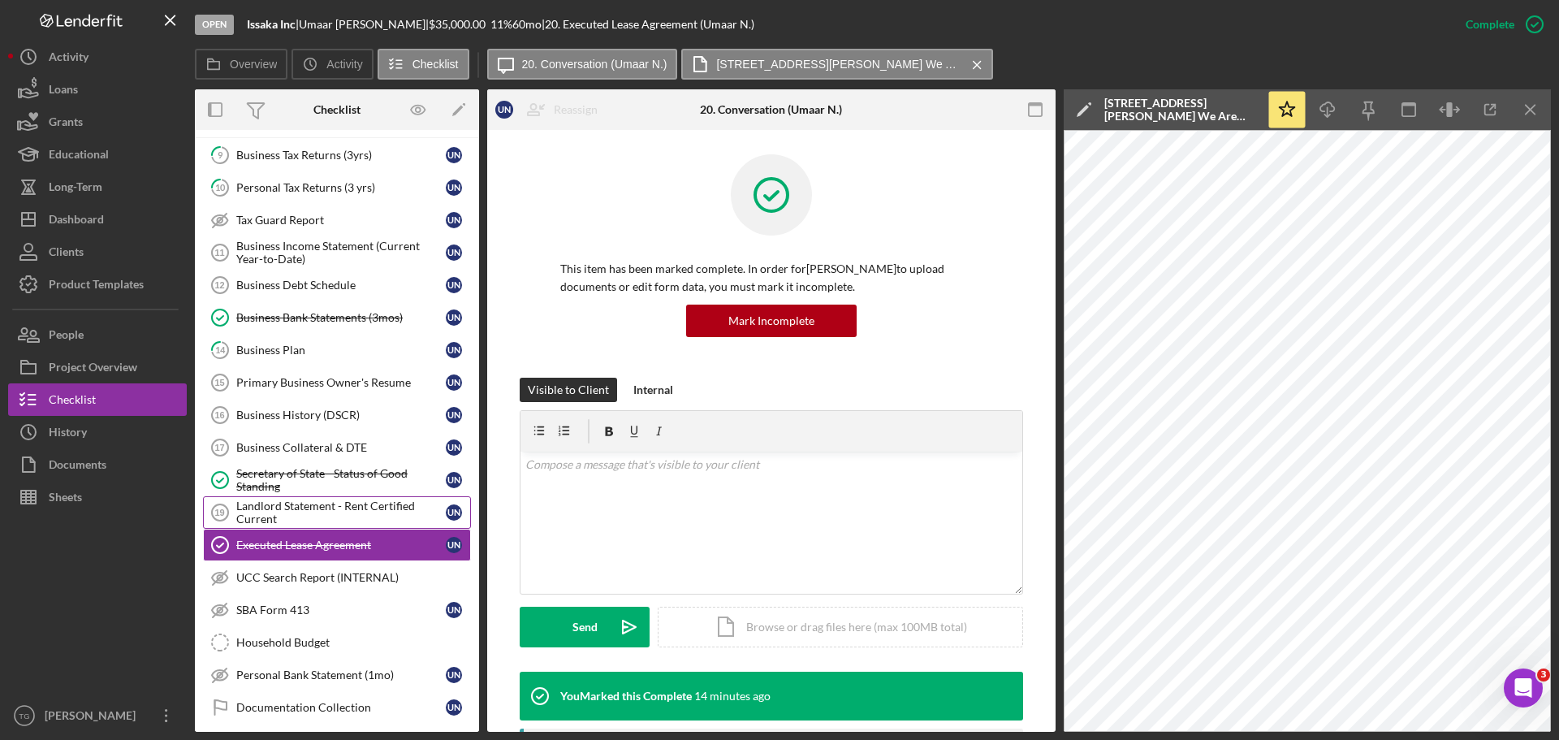
click at [351, 504] on div "Landlord Statement - Rent Certified Current" at bounding box center [340, 512] width 209 height 26
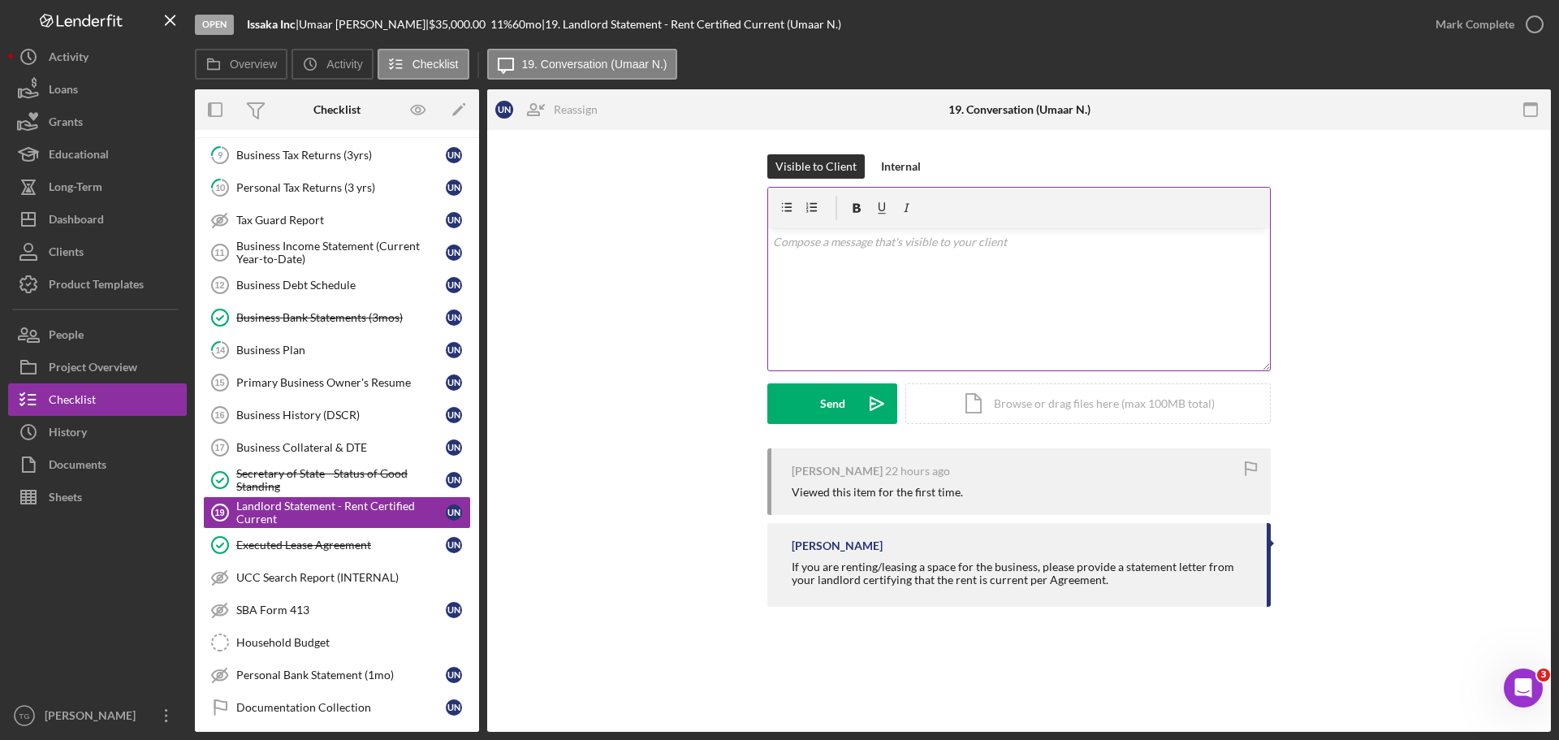
click at [832, 253] on div "v Color teal Color pink Remove color Add row above Add row below Add column bef…" at bounding box center [1019, 299] width 502 height 142
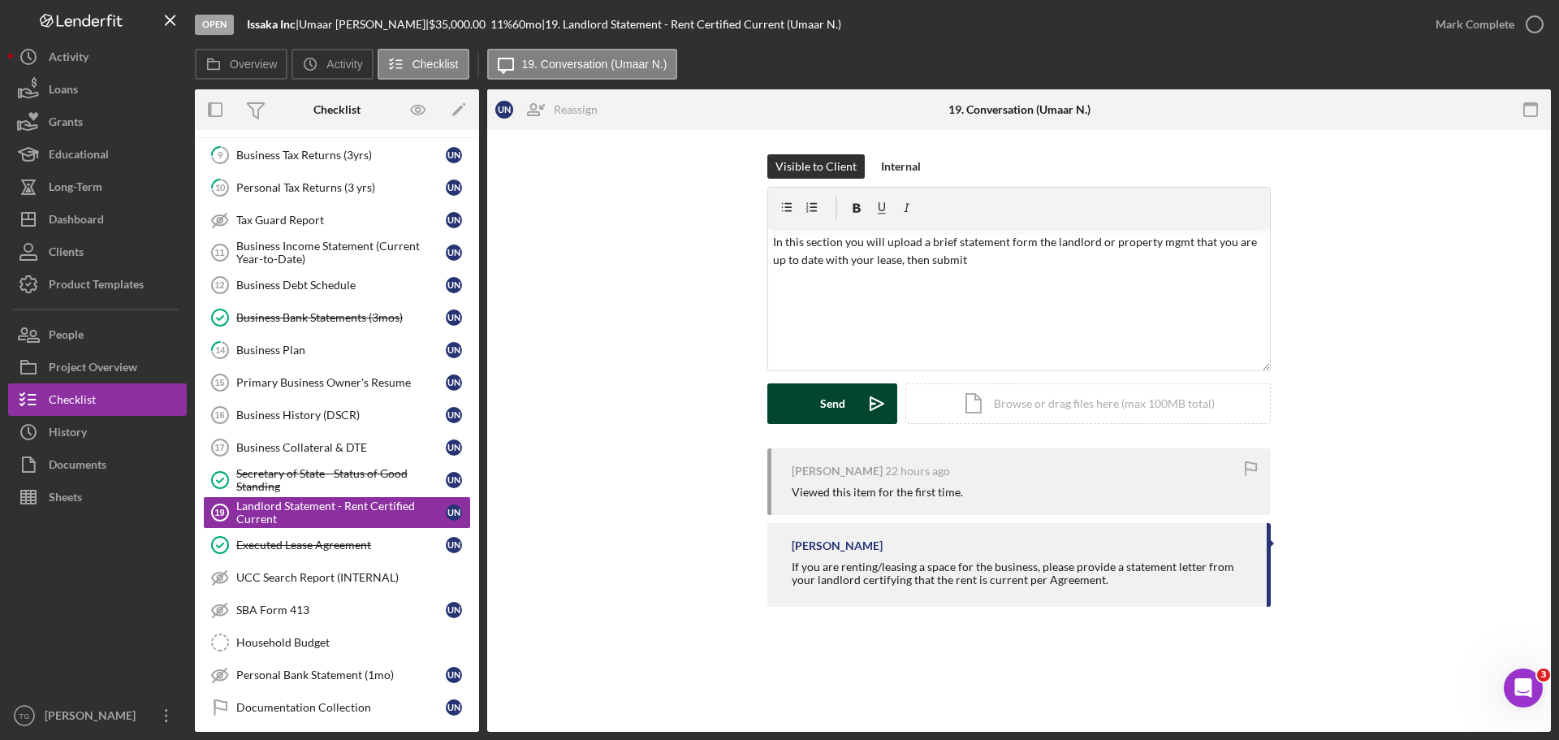
click at [825, 404] on div "Send" at bounding box center [832, 403] width 25 height 41
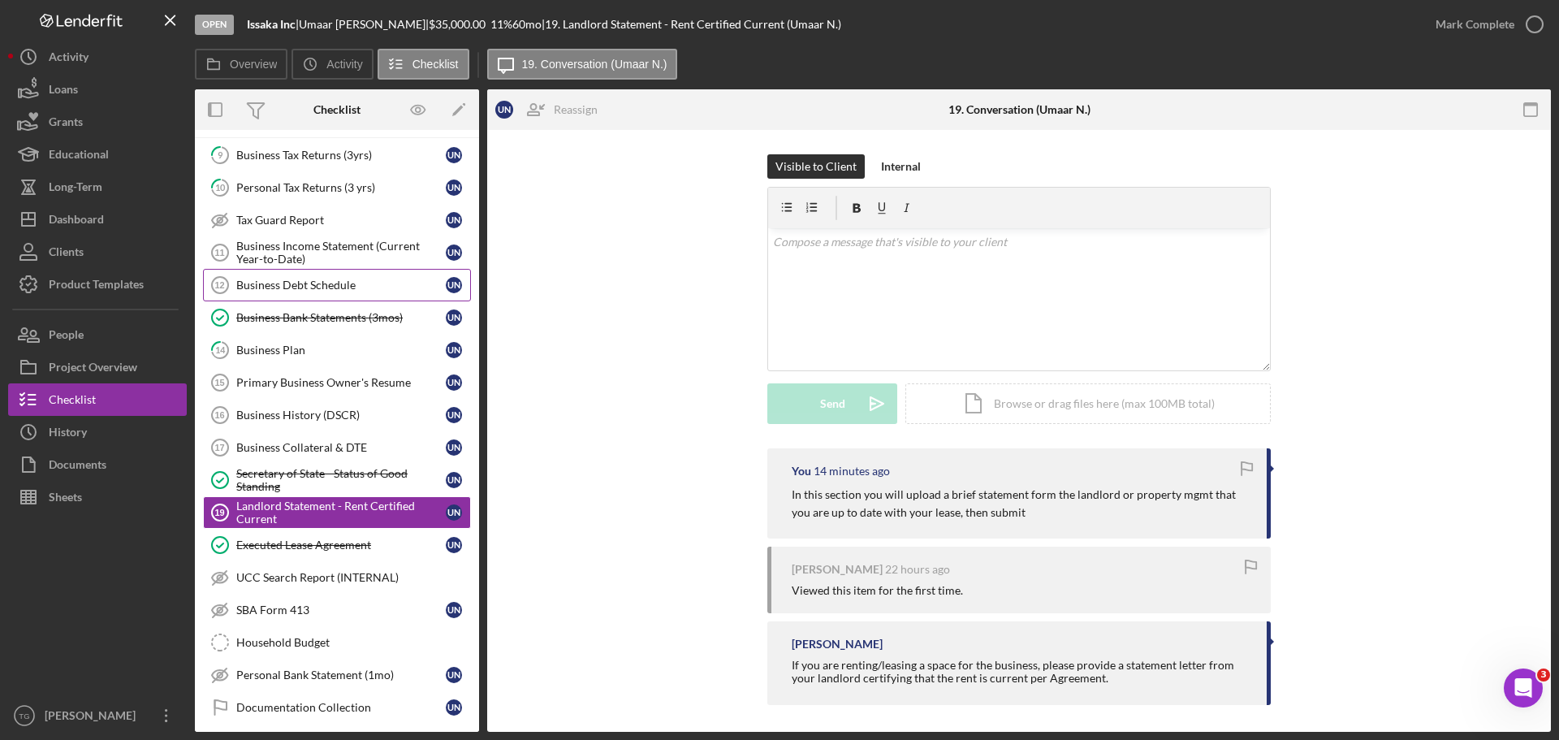
click at [339, 283] on div "Business Debt Schedule" at bounding box center [340, 285] width 209 height 13
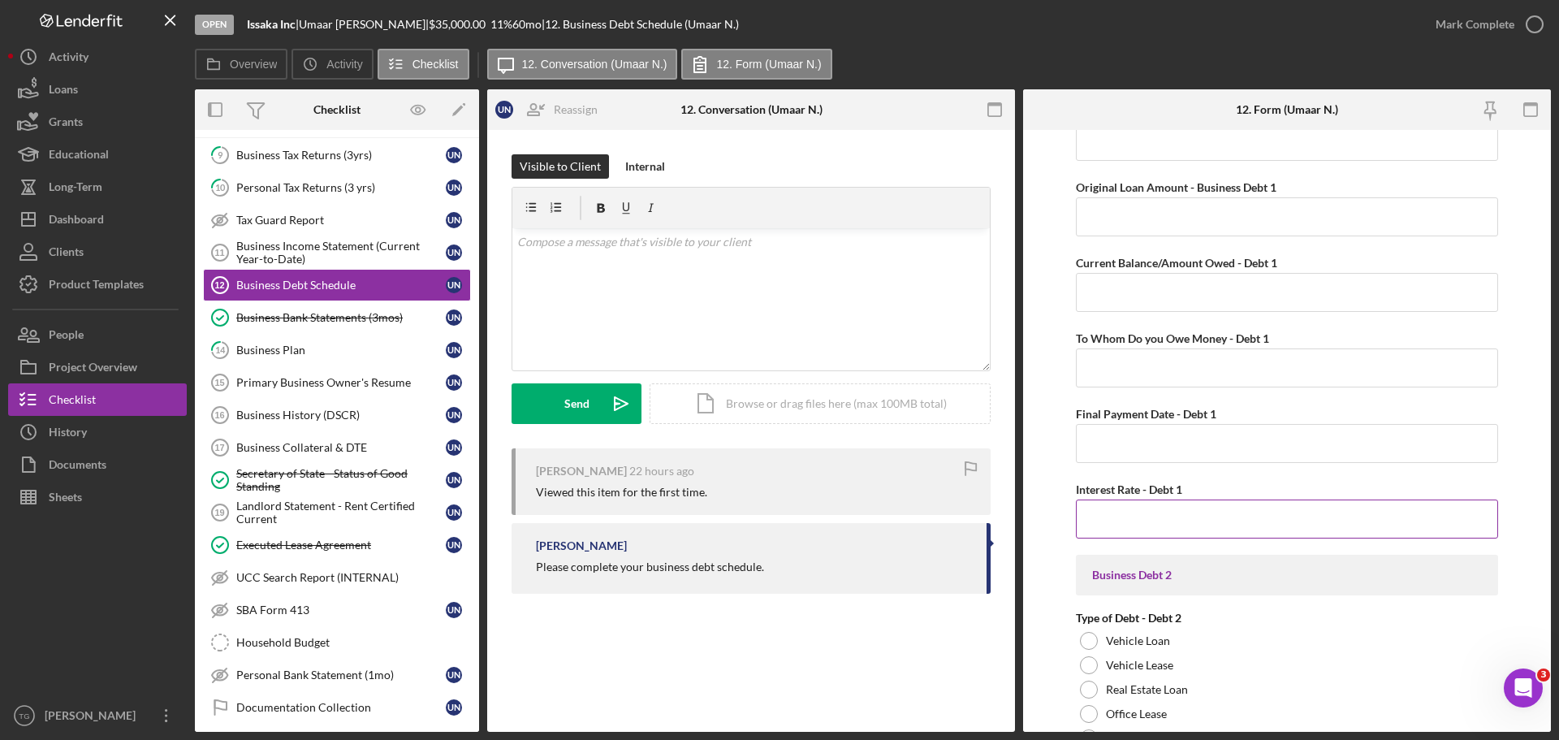
scroll to position [650, 0]
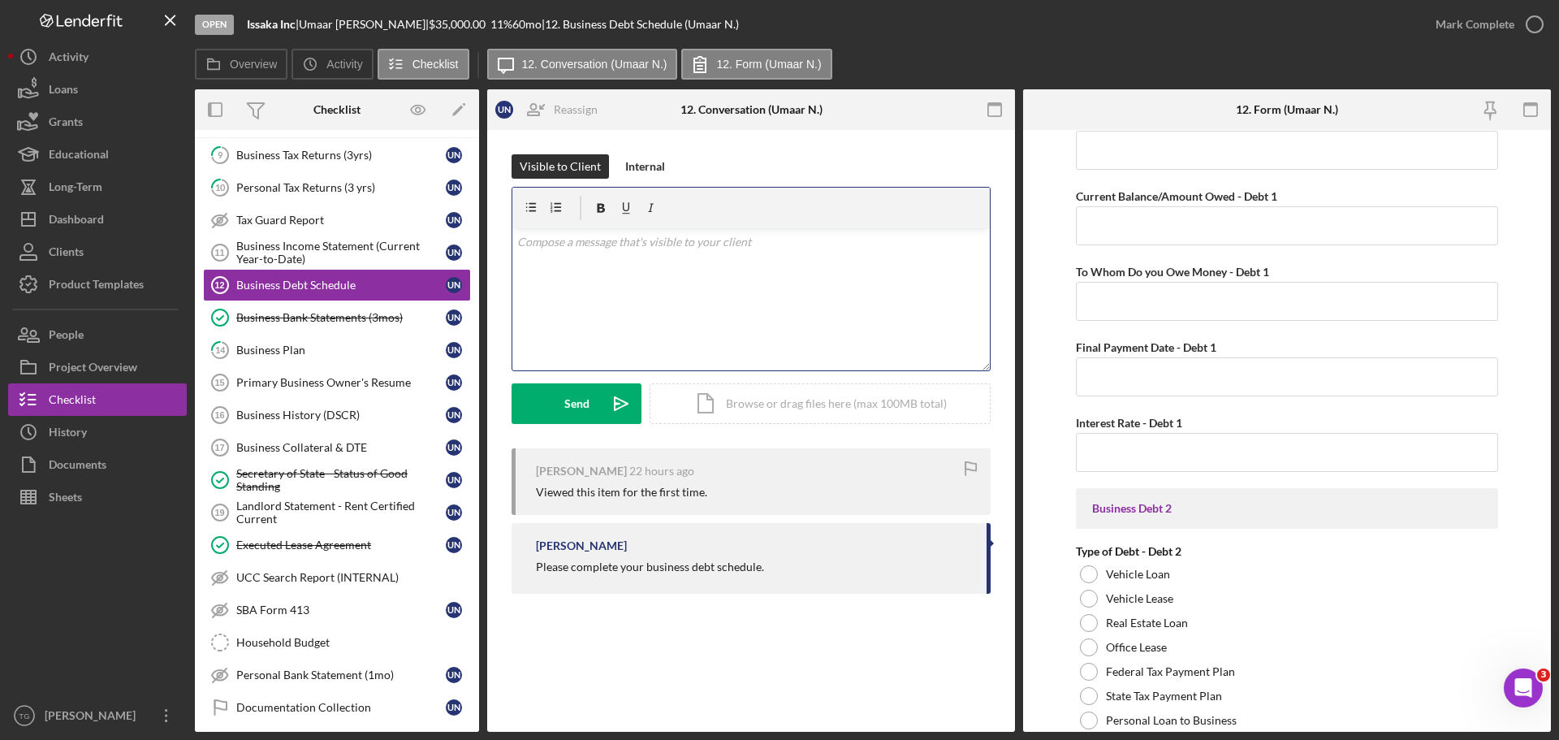
click at [584, 250] on p at bounding box center [751, 242] width 469 height 18
click at [585, 413] on div "Send" at bounding box center [576, 403] width 25 height 41
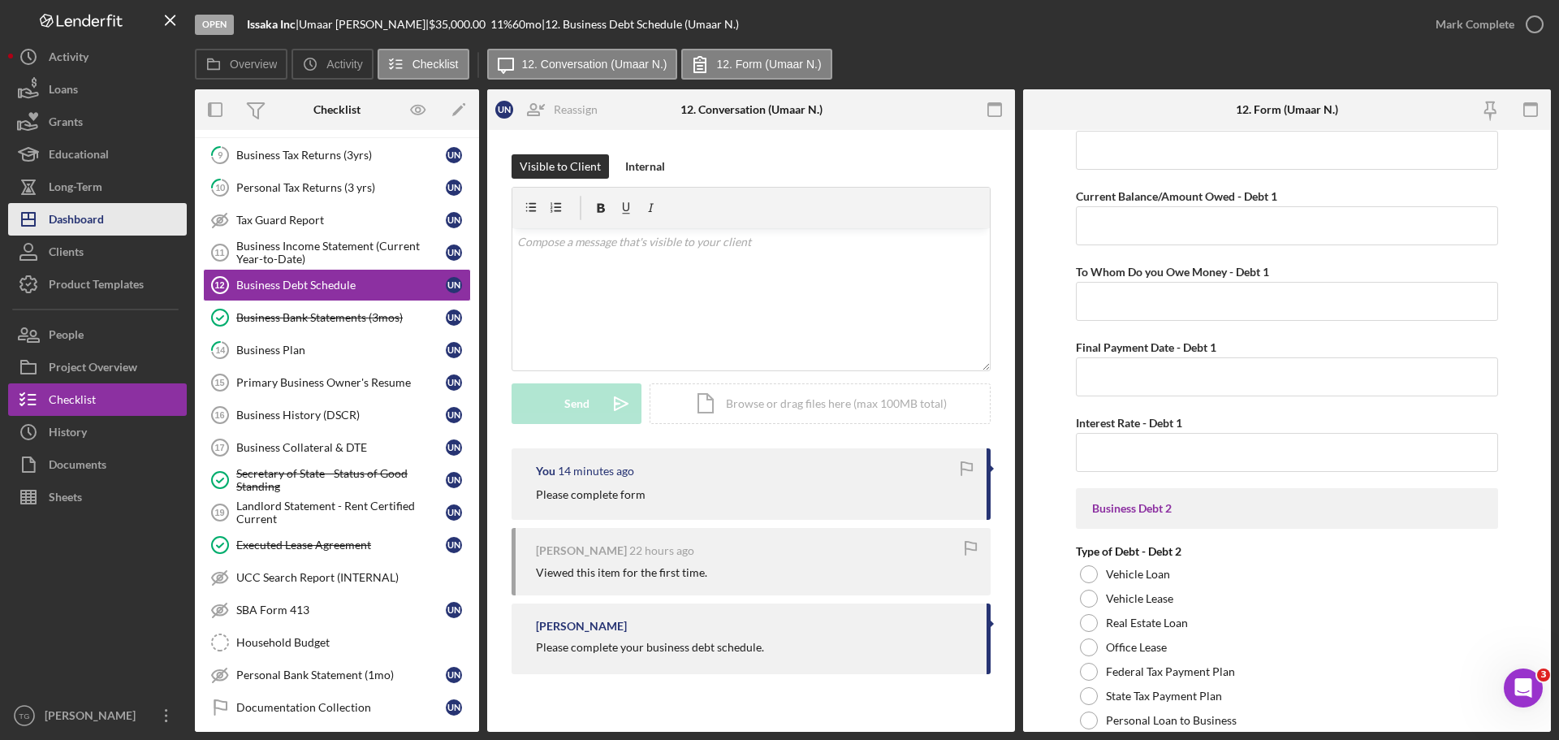
click at [84, 225] on div "Dashboard" at bounding box center [76, 221] width 55 height 37
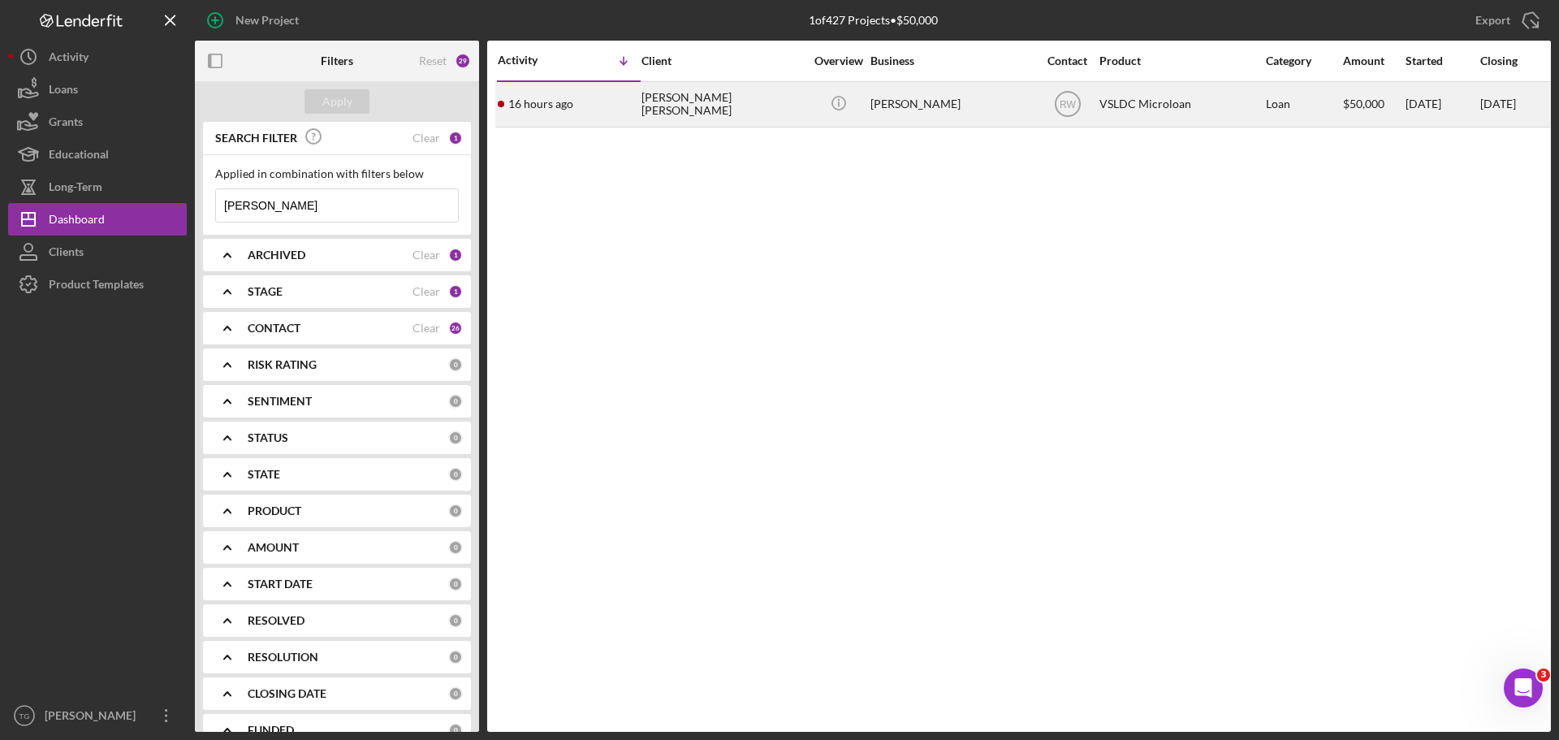
click at [560, 94] on div "16 hours ago [PERSON_NAME] [PERSON_NAME]" at bounding box center [569, 104] width 142 height 43
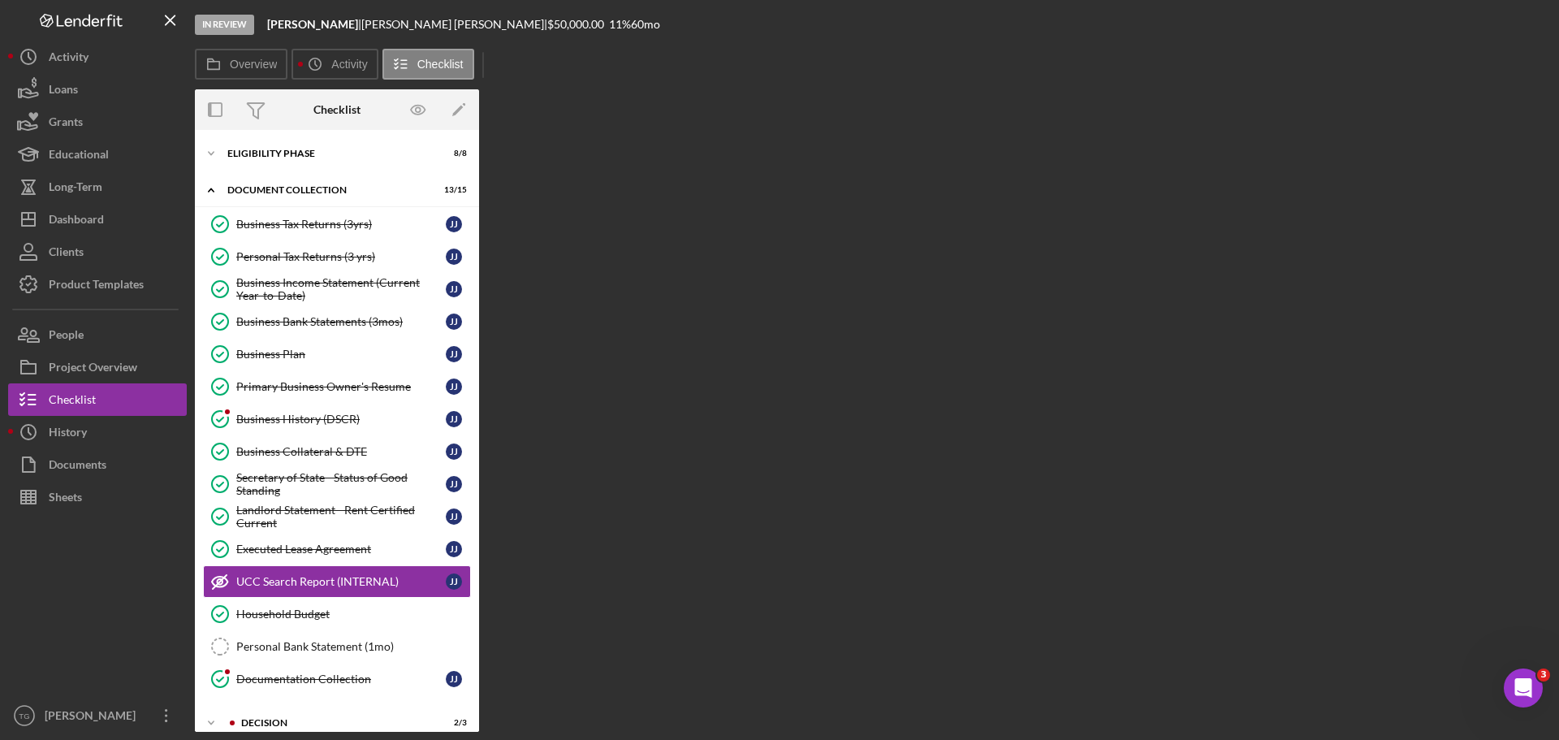
scroll to position [88, 0]
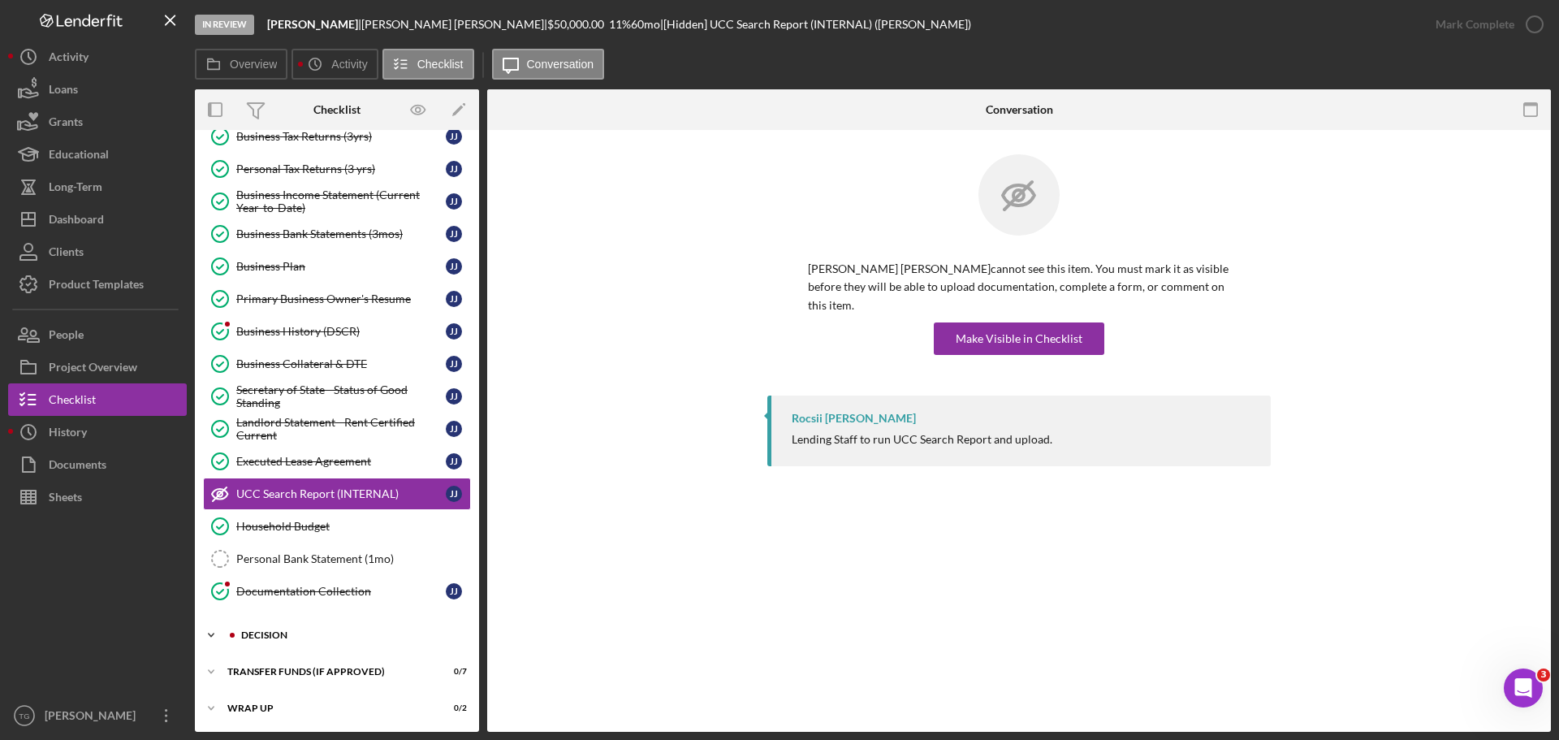
click at [246, 626] on div "Icon/Expander Decision 2 / 3" at bounding box center [337, 635] width 284 height 32
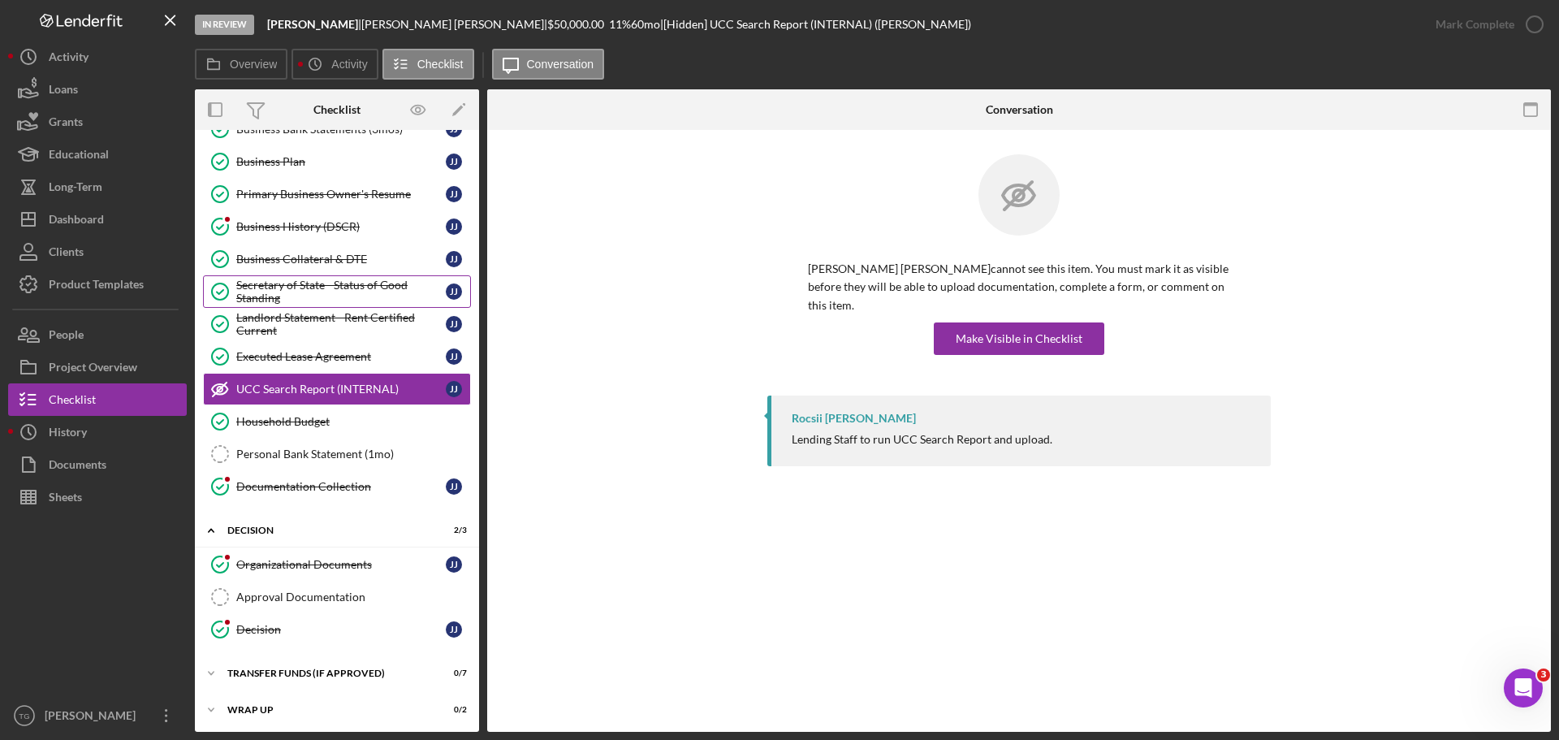
scroll to position [196, 0]
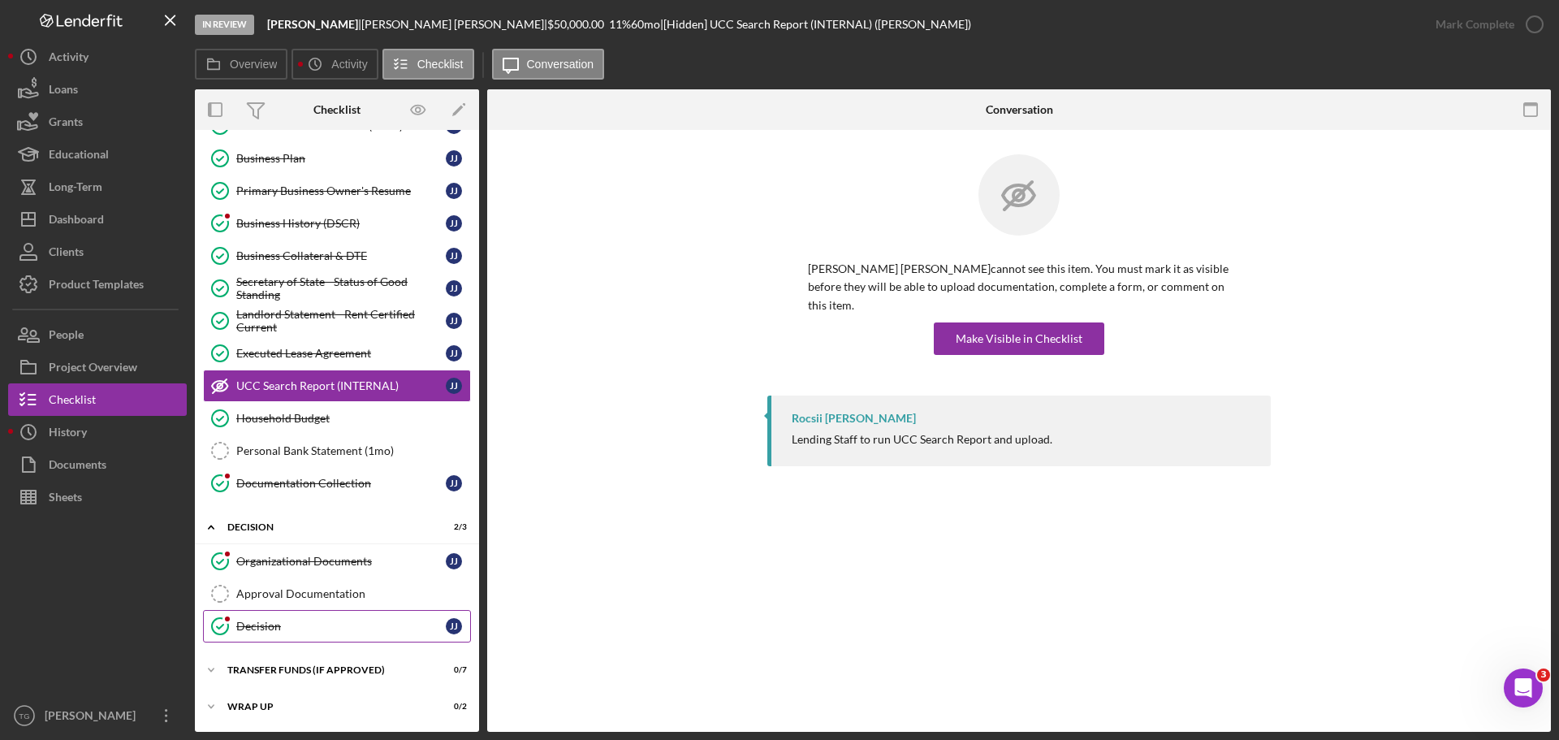
click at [287, 625] on div "Decision" at bounding box center [340, 626] width 209 height 13
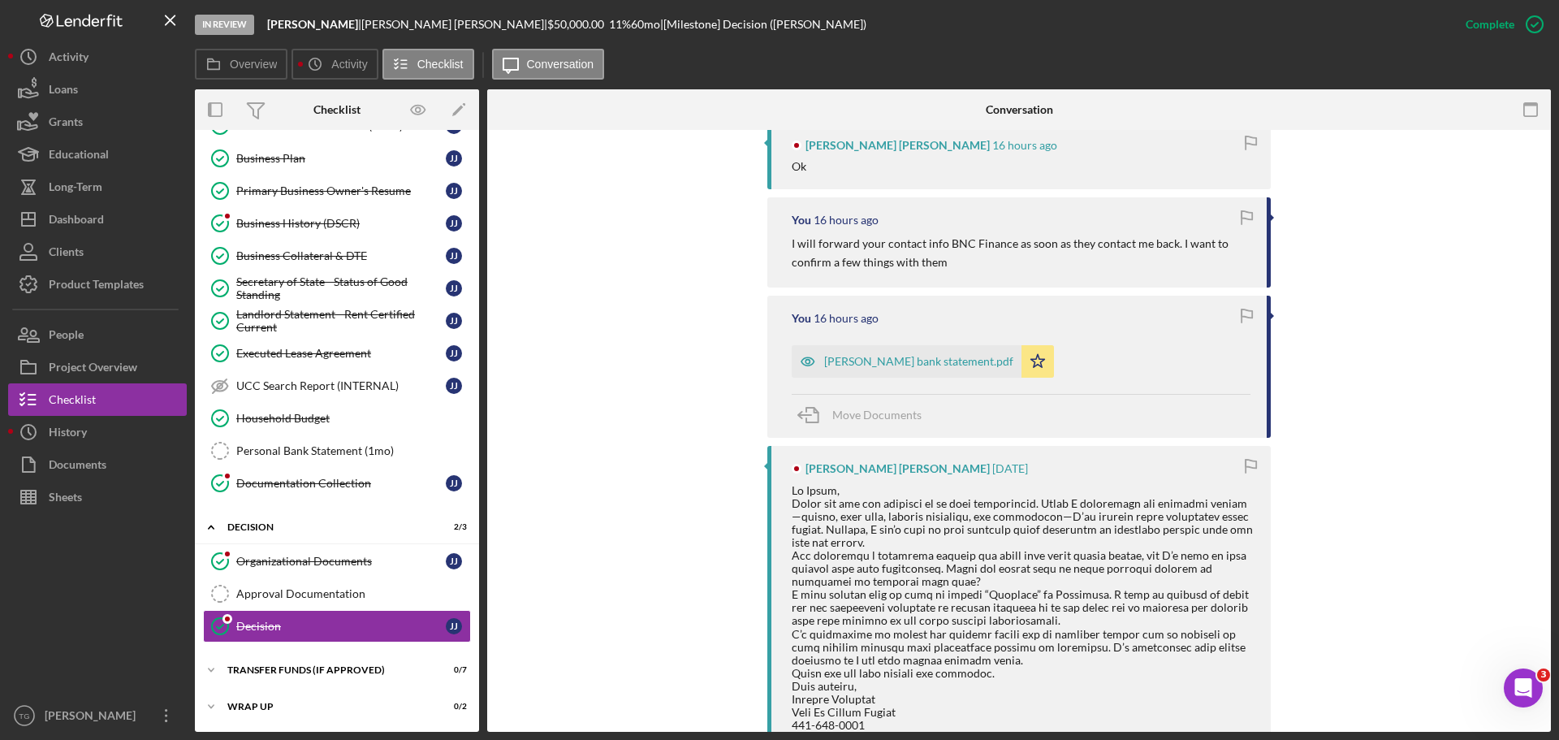
scroll to position [568, 0]
